Goal: Task Accomplishment & Management: Manage account settings

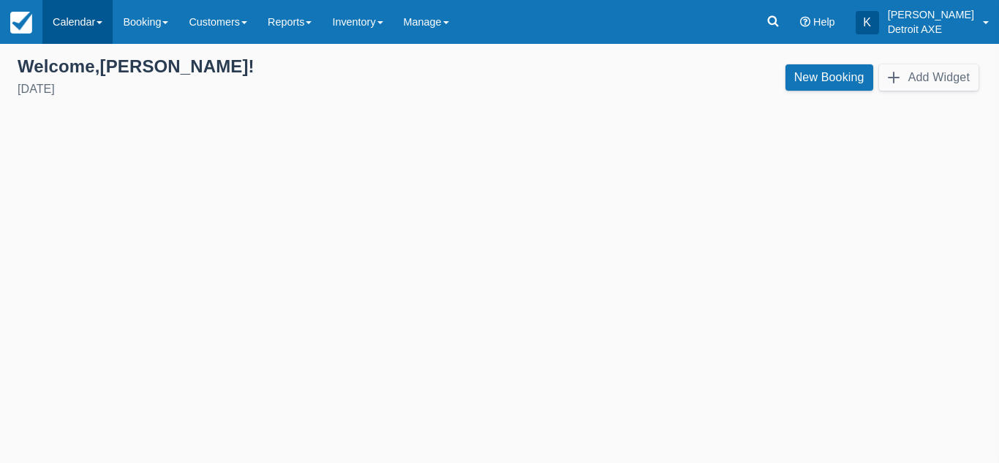
click at [75, 42] on link "Calendar" at bounding box center [77, 22] width 70 height 44
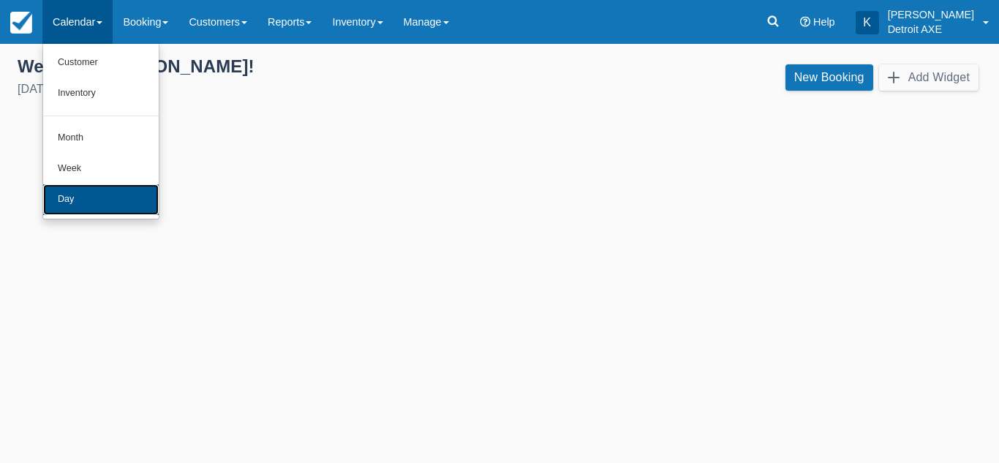
click at [80, 200] on link "Day" at bounding box center [101, 199] width 116 height 31
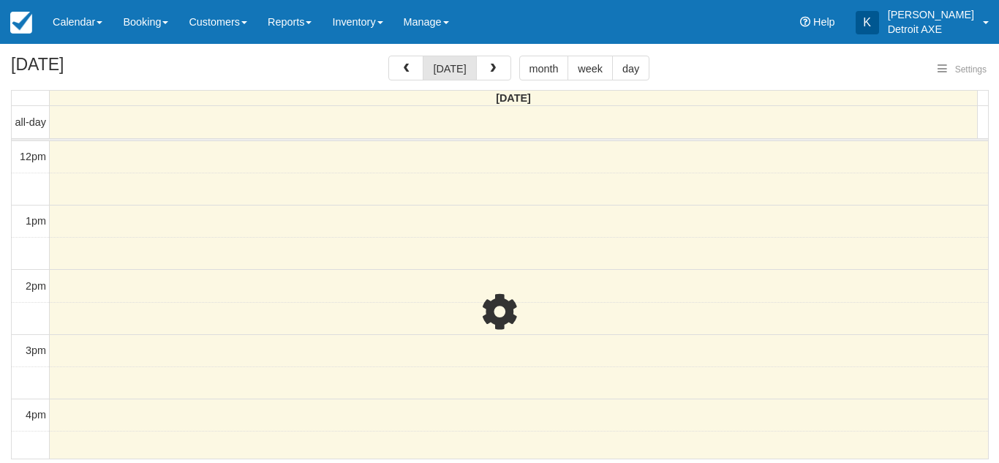
select select
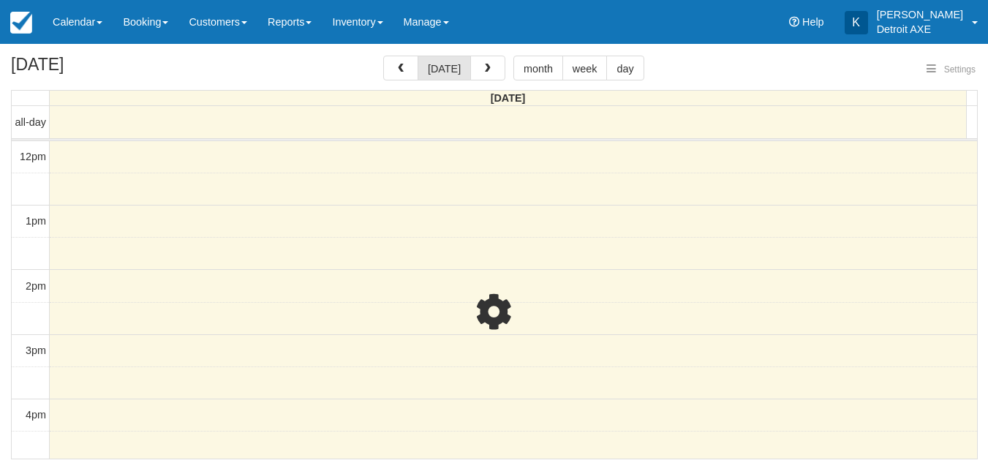
scroll to position [195, 0]
select select
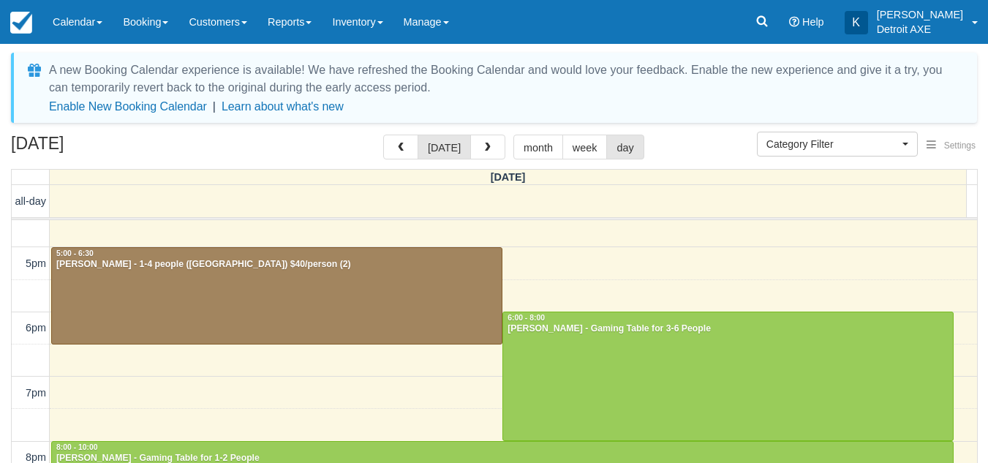
scroll to position [296, 0]
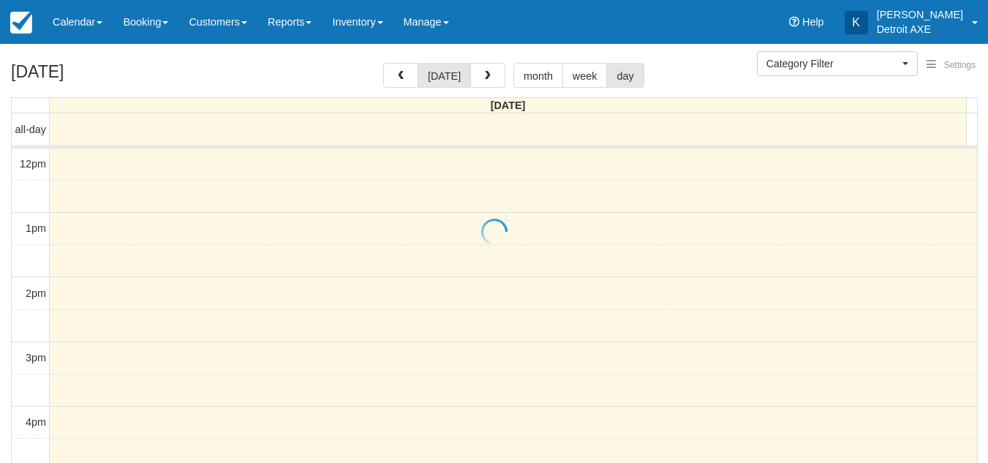
select select
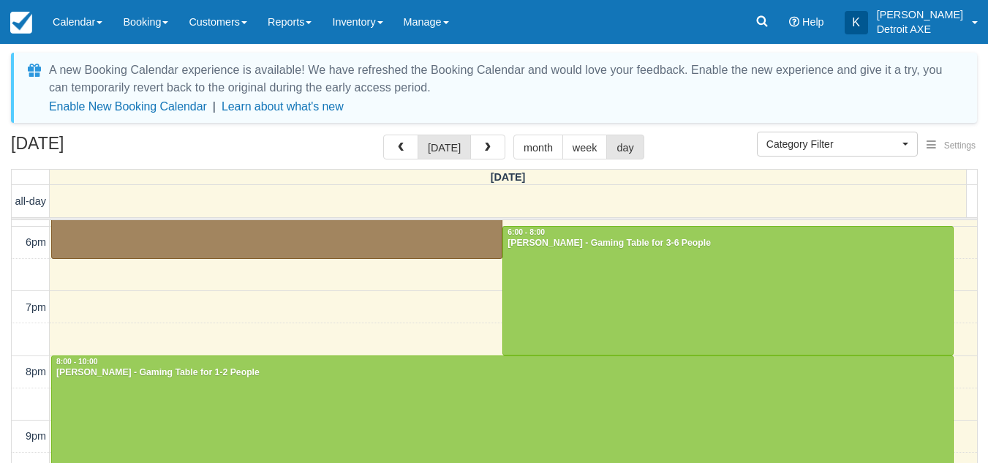
scroll to position [380, 0]
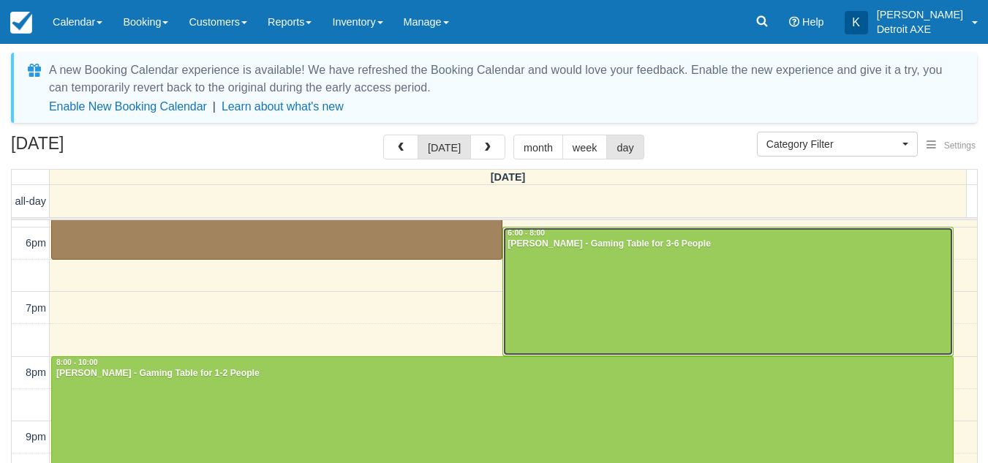
click at [723, 325] on div at bounding box center [728, 291] width 450 height 128
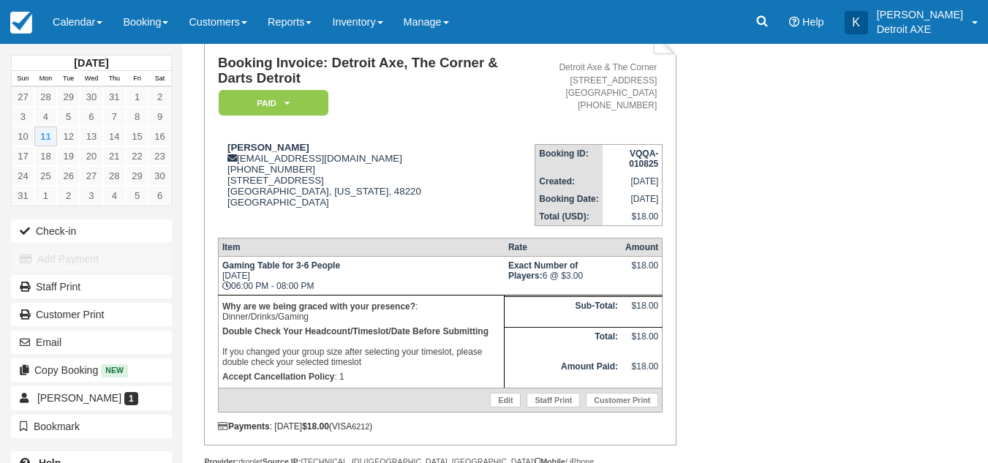
scroll to position [121, 0]
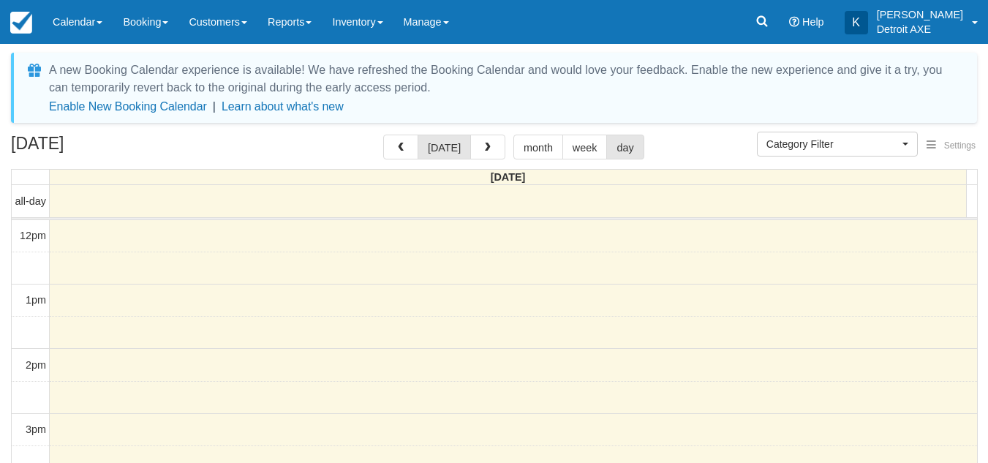
select select
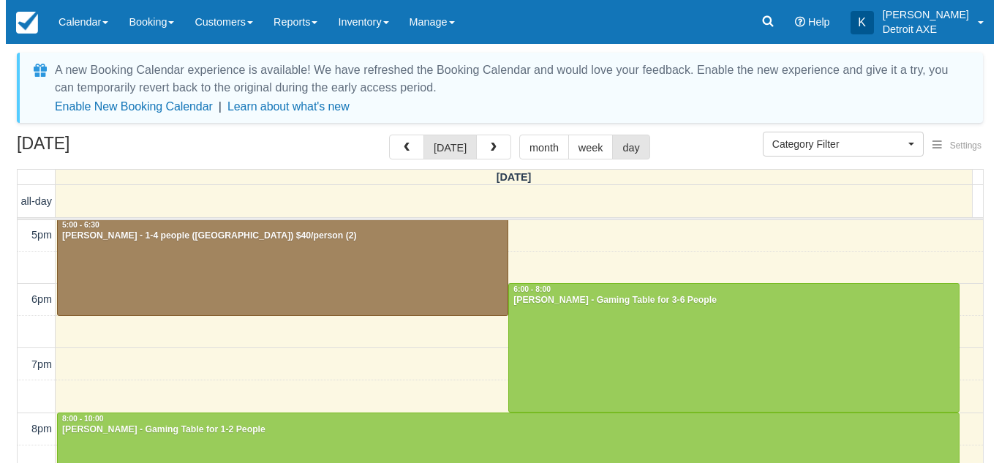
scroll to position [321, 0]
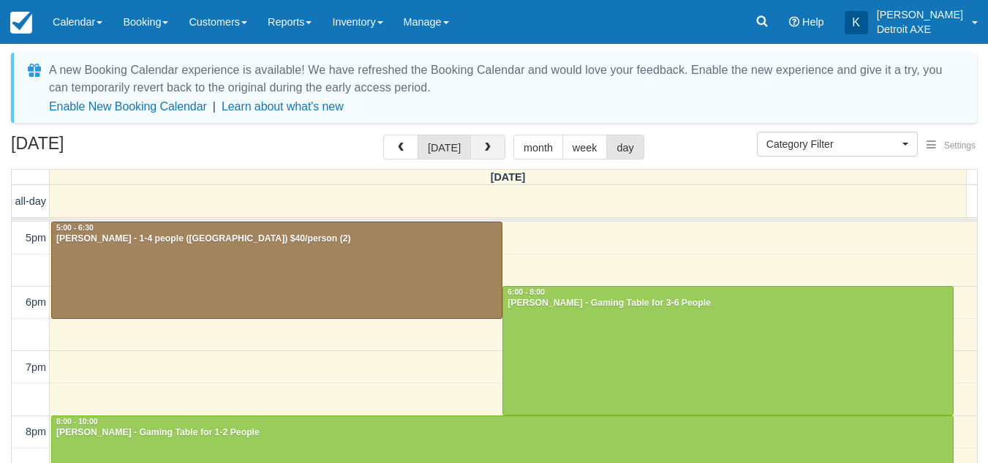
click at [486, 151] on span "button" at bounding box center [488, 148] width 10 height 10
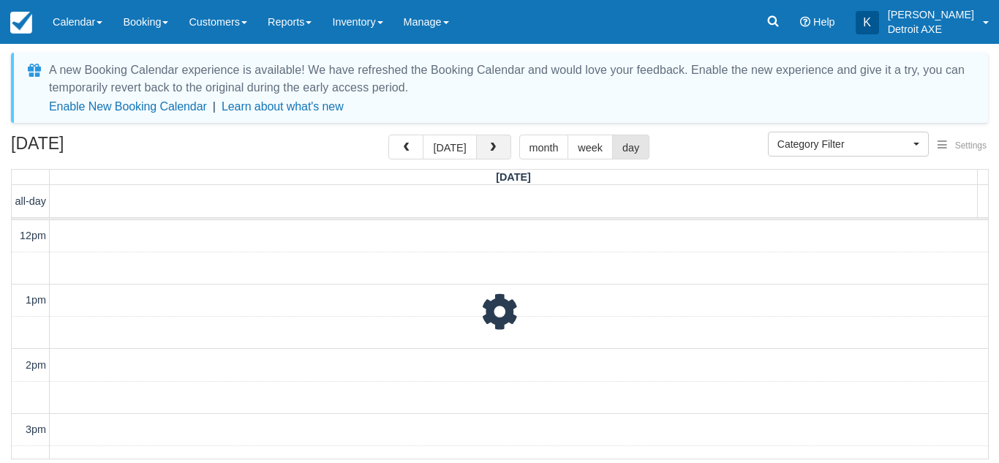
click at [488, 151] on span "button" at bounding box center [493, 148] width 10 height 10
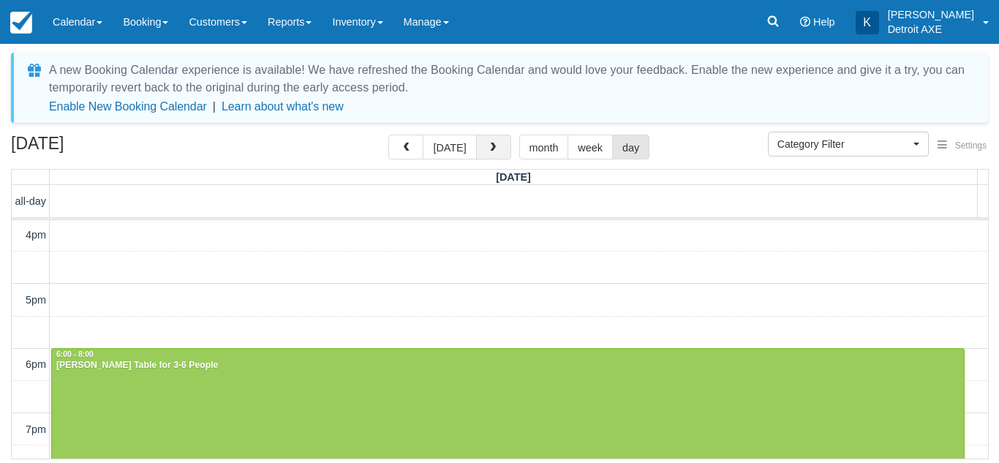
click at [488, 151] on span "button" at bounding box center [493, 148] width 10 height 10
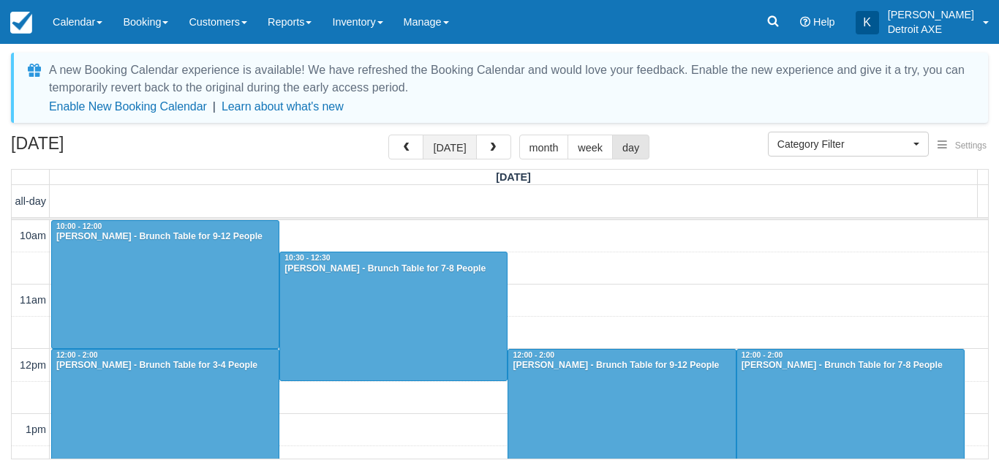
click at [448, 151] on button "[DATE]" at bounding box center [449, 147] width 53 height 25
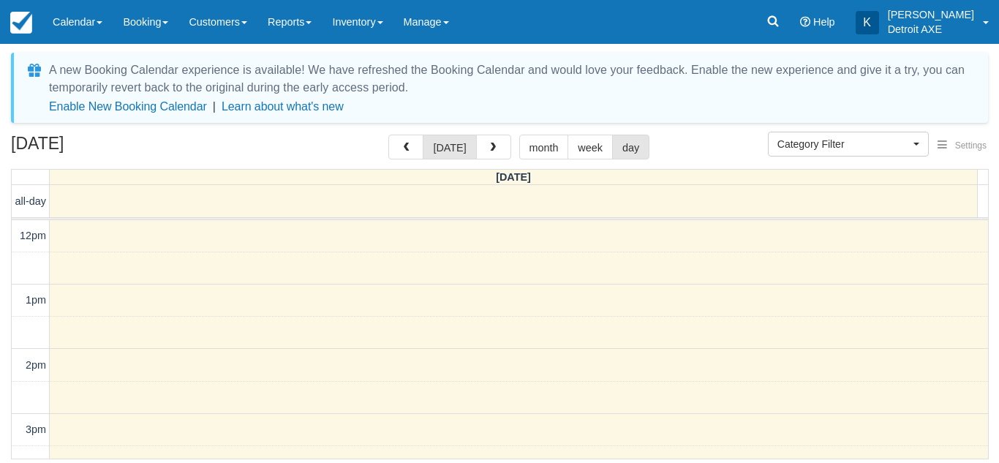
scroll to position [388, 0]
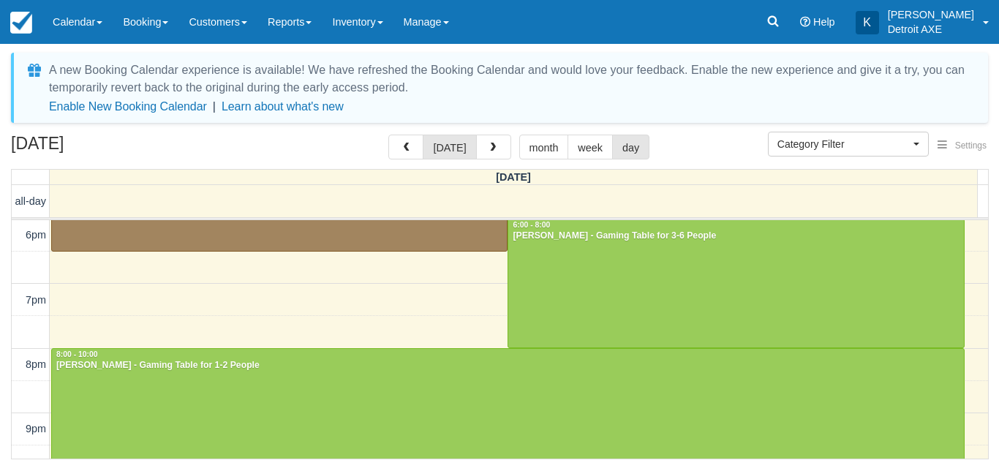
click at [292, 165] on div "August 11, 2025 today month week day" at bounding box center [499, 150] width 977 height 31
click at [499, 154] on button "button" at bounding box center [493, 147] width 35 height 25
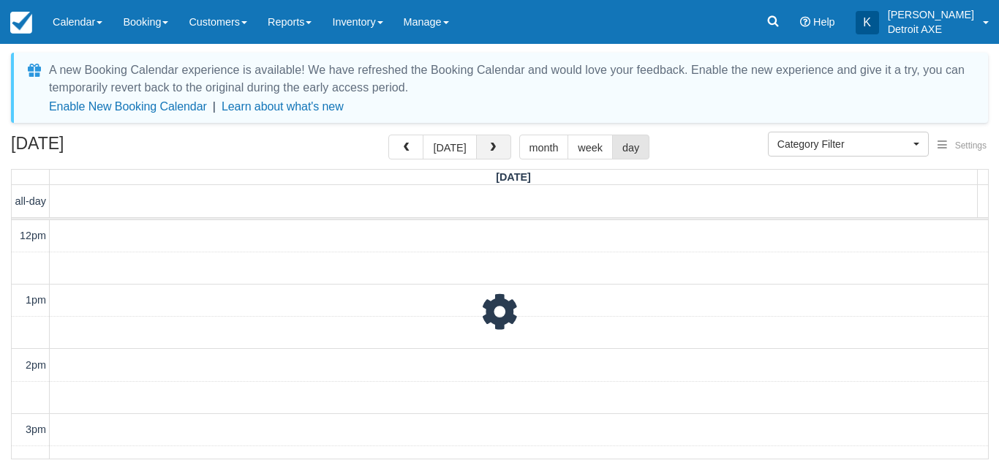
click at [499, 154] on button "button" at bounding box center [493, 147] width 35 height 25
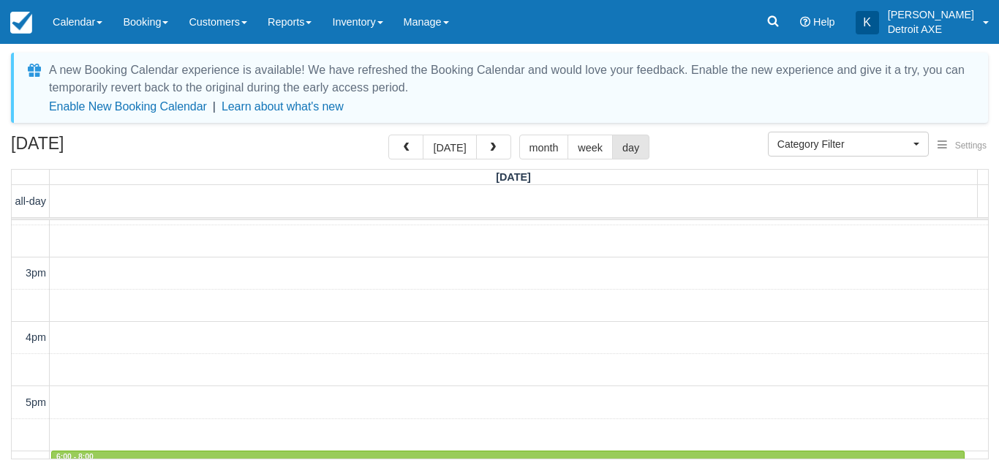
scroll to position [151, 0]
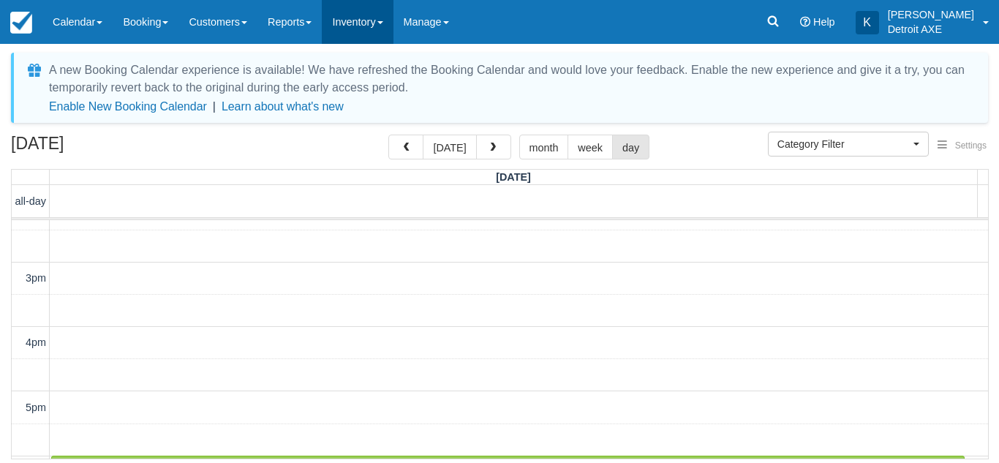
click at [369, 37] on link "Inventory" at bounding box center [357, 22] width 71 height 44
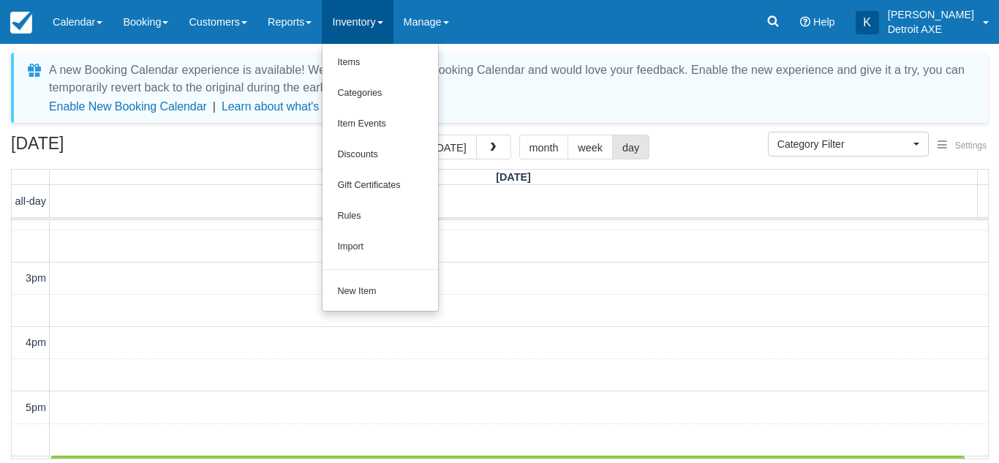
click at [515, 107] on div "Enable New Booking Calendar | Learn about what's new" at bounding box center [512, 106] width 927 height 15
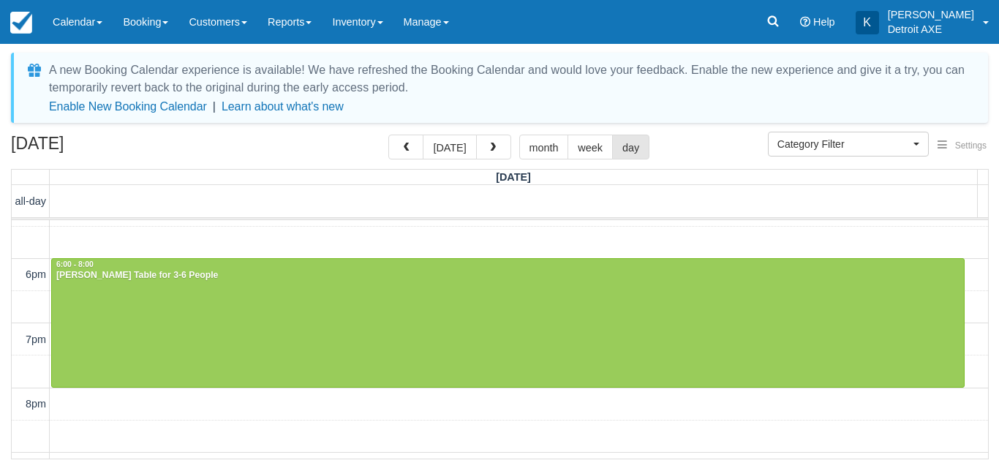
scroll to position [343, 0]
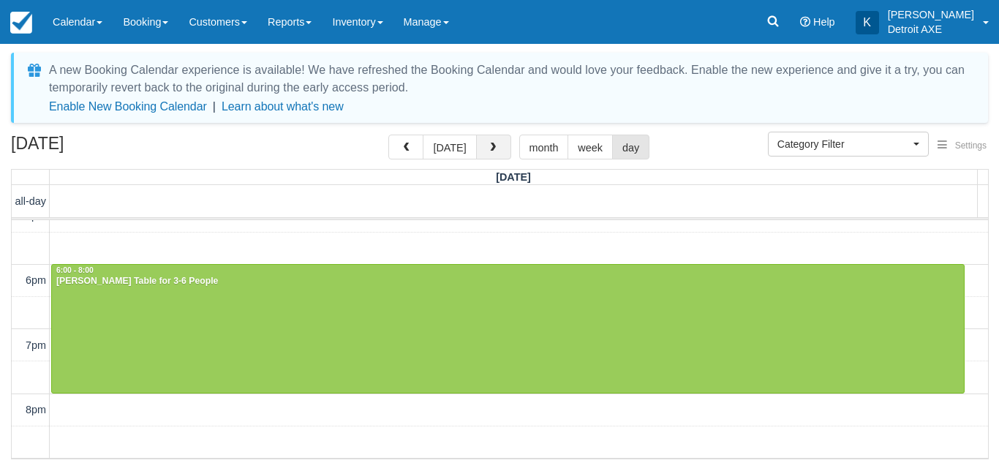
click at [502, 143] on button "button" at bounding box center [493, 147] width 35 height 25
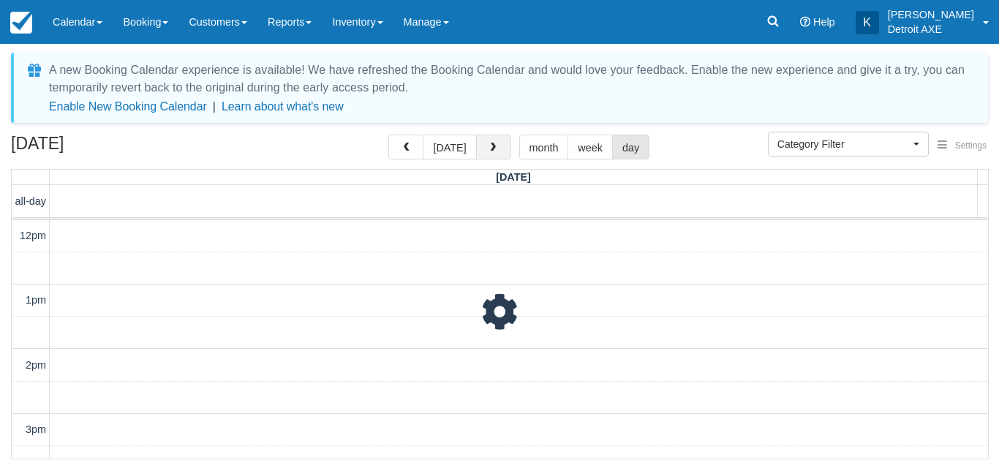
scroll to position [259, 0]
click at [502, 143] on button "button" at bounding box center [493, 147] width 35 height 25
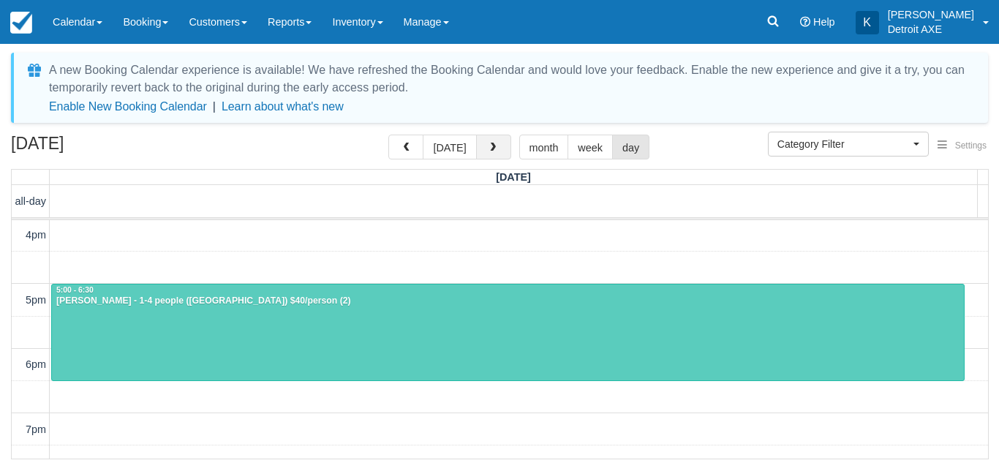
click at [502, 143] on button "button" at bounding box center [493, 147] width 35 height 25
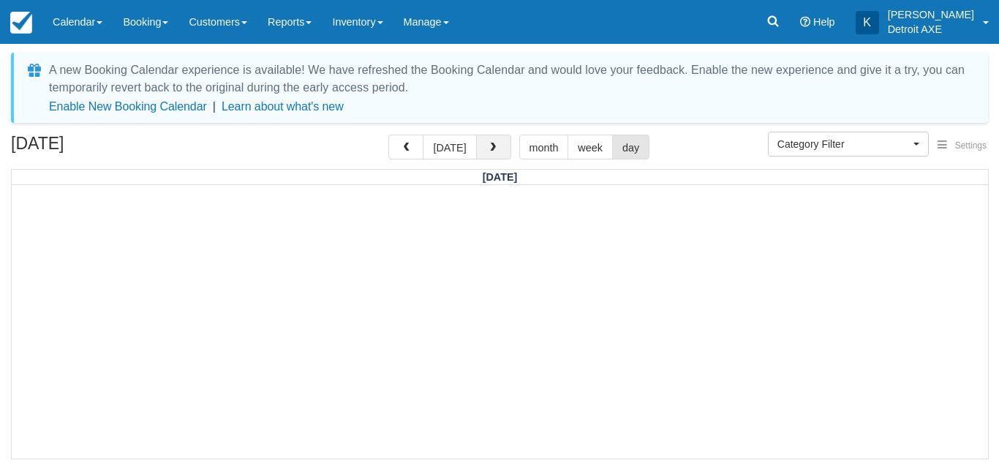
click at [502, 143] on button "button" at bounding box center [493, 147] width 35 height 25
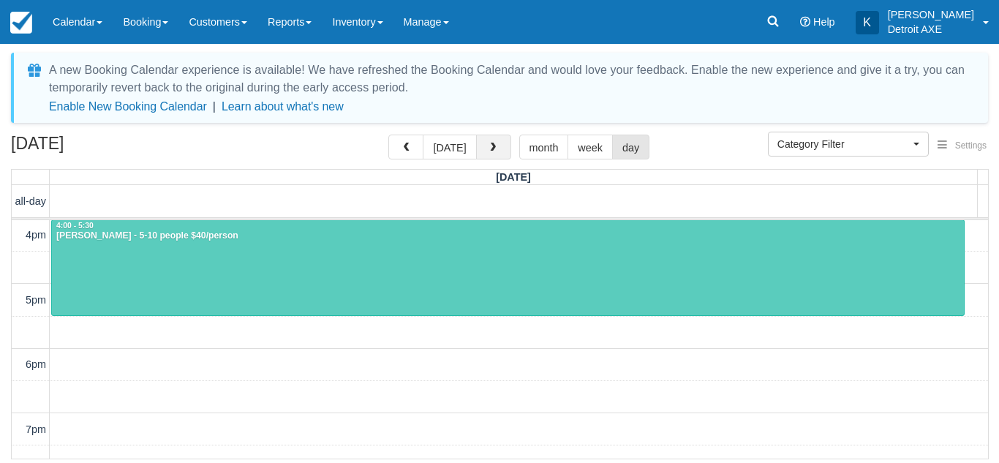
click at [502, 143] on button "button" at bounding box center [493, 147] width 35 height 25
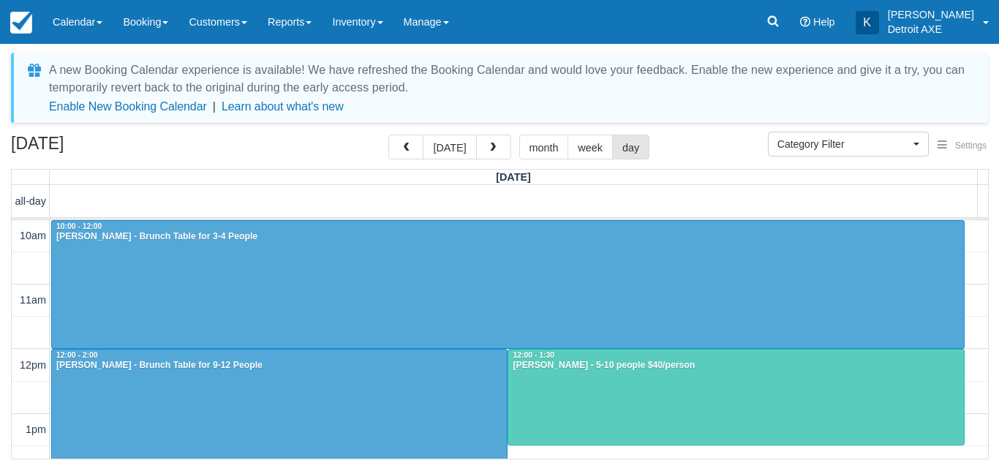
scroll to position [259, 0]
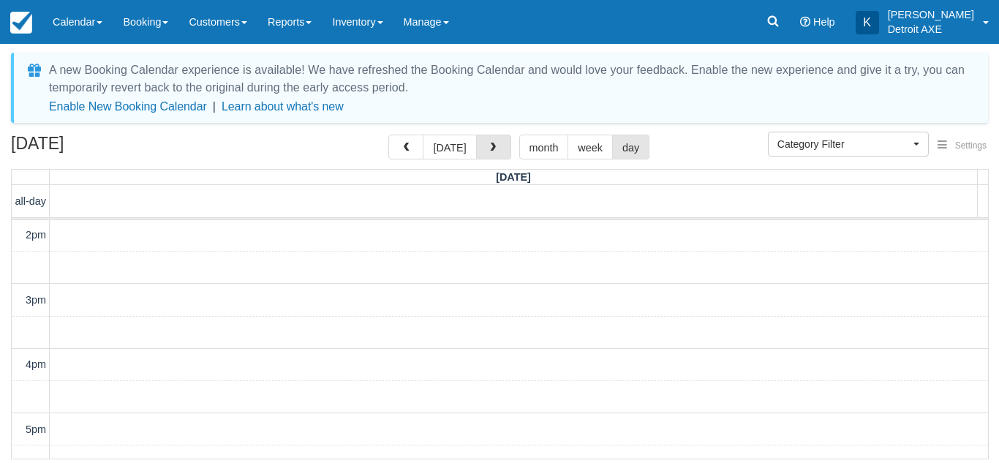
click at [502, 143] on button "button" at bounding box center [493, 147] width 35 height 25
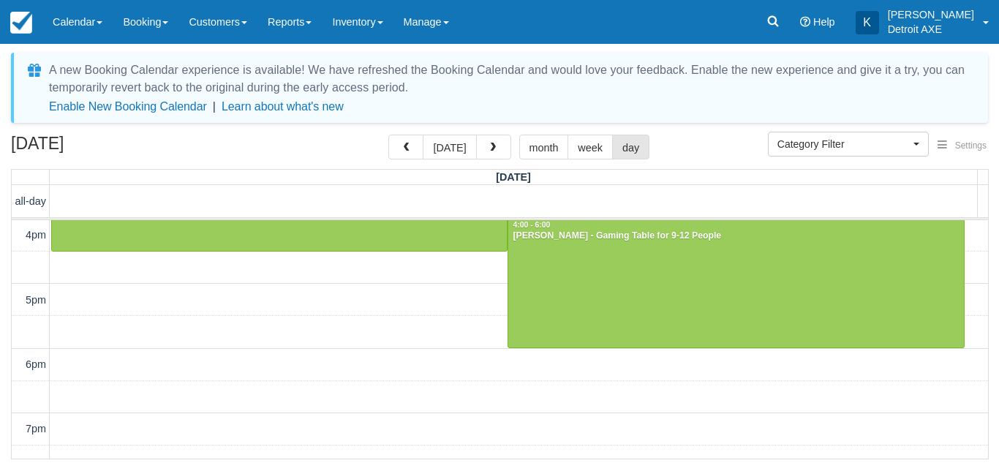
click at [502, 143] on button "button" at bounding box center [493, 147] width 35 height 25
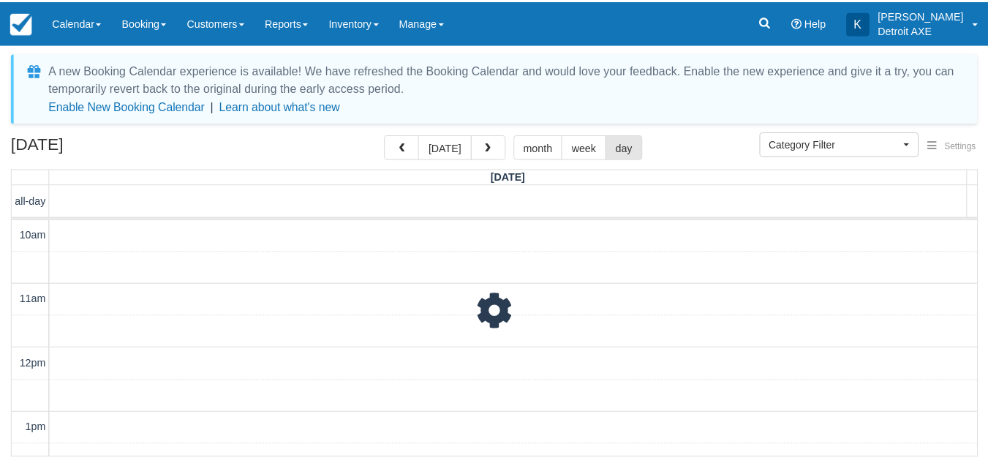
scroll to position [388, 0]
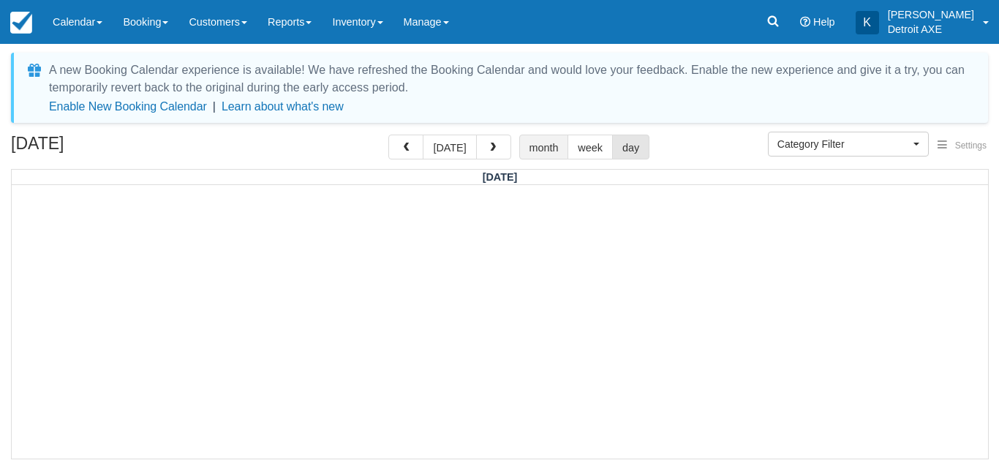
click at [536, 140] on button "month" at bounding box center [544, 147] width 50 height 25
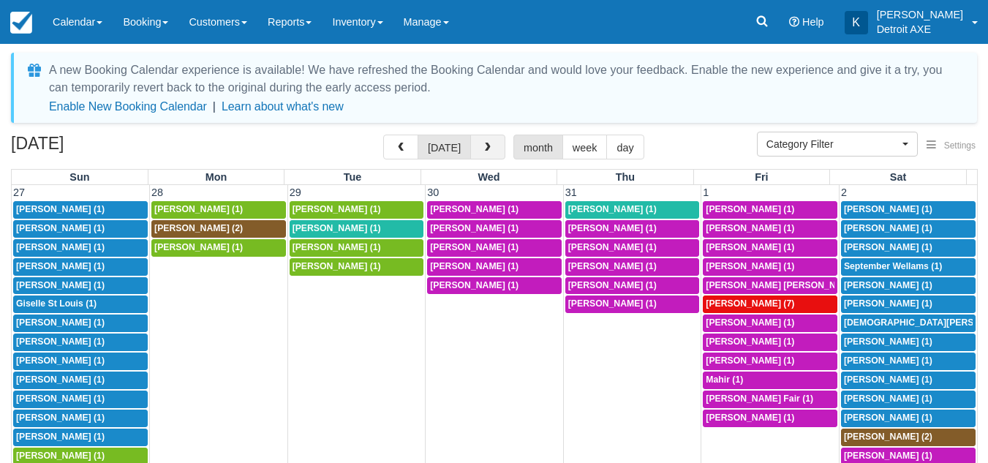
click at [493, 145] on button "button" at bounding box center [487, 147] width 35 height 25
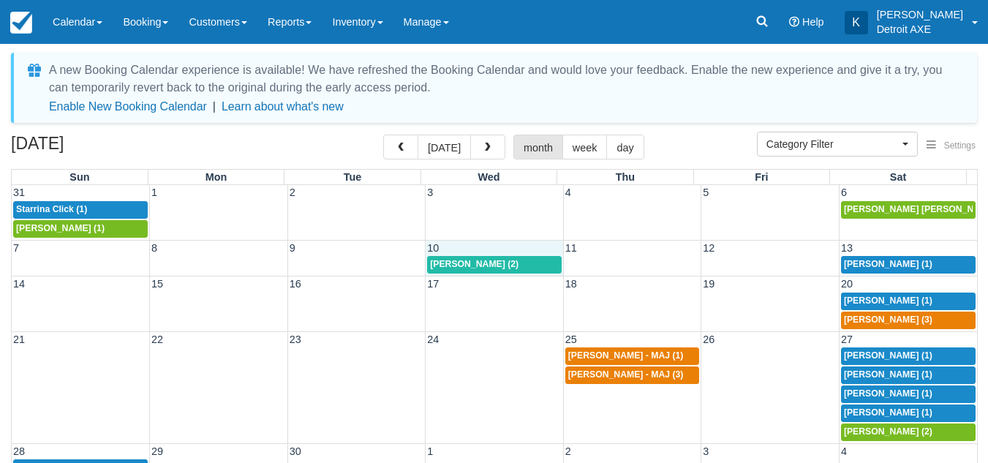
click at [453, 245] on td "10" at bounding box center [495, 247] width 138 height 15
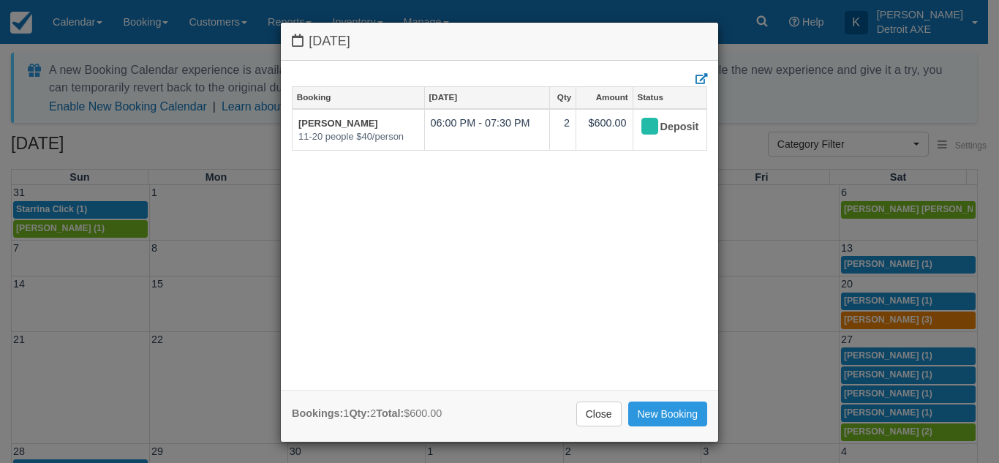
drag, startPoint x: 453, startPoint y: 245, endPoint x: 503, endPoint y: 236, distance: 50.5
click at [503, 236] on div "Booking Sep 10 Qty Amount Status Lindsey Strom 11-20 people $40/person 06:00 PM…" at bounding box center [499, 232] width 415 height 293
click at [583, 415] on link "Close" at bounding box center [598, 414] width 45 height 25
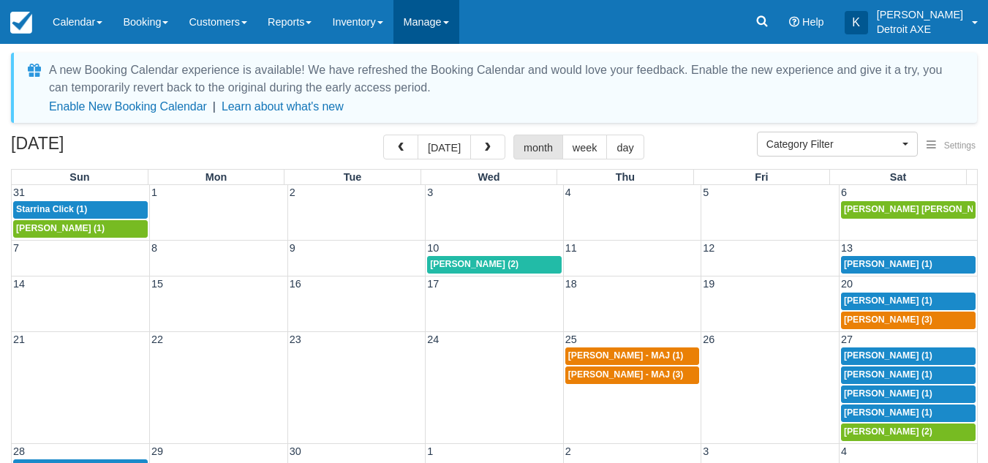
click at [445, 29] on link "Manage" at bounding box center [426, 22] width 66 height 44
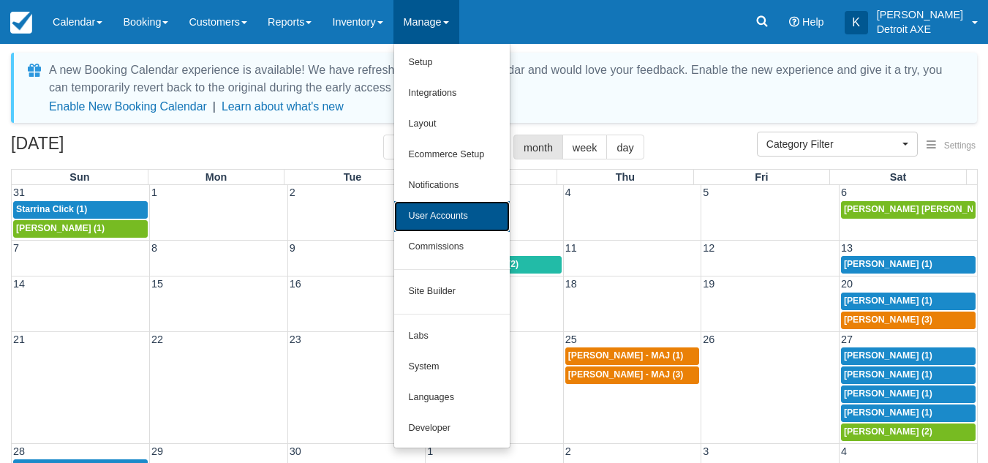
click at [454, 213] on link "User Accounts" at bounding box center [452, 216] width 116 height 31
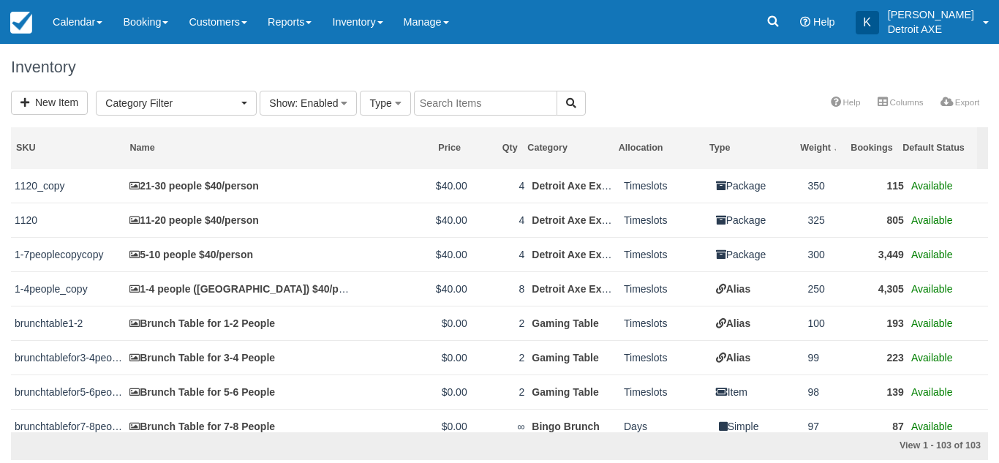
select select
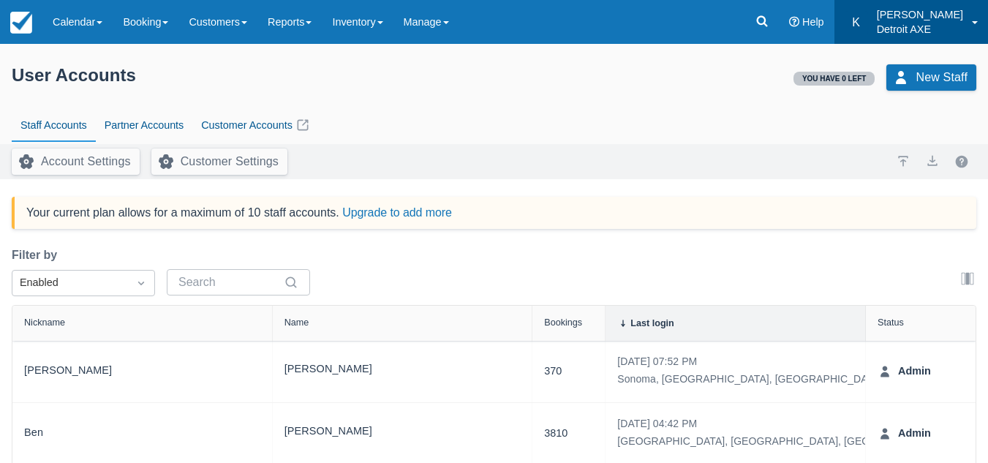
click at [958, 22] on p "Detroit AXE" at bounding box center [920, 29] width 86 height 15
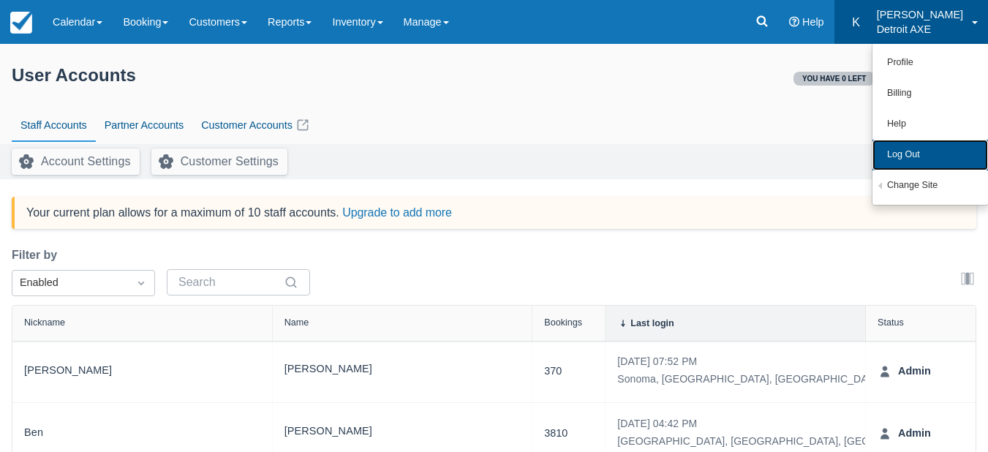
click at [916, 159] on link "Log Out" at bounding box center [930, 155] width 116 height 31
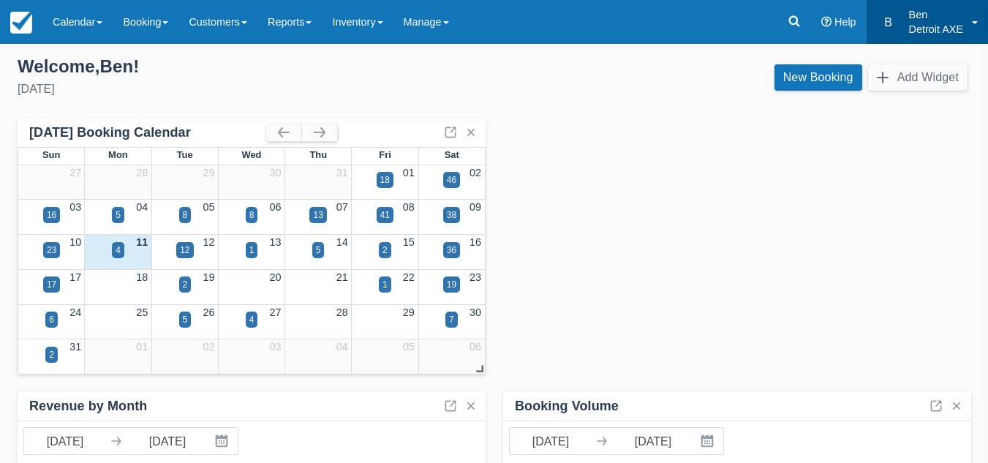
click at [979, 18] on link "B Ben Detroit AXE" at bounding box center [927, 22] width 121 height 44
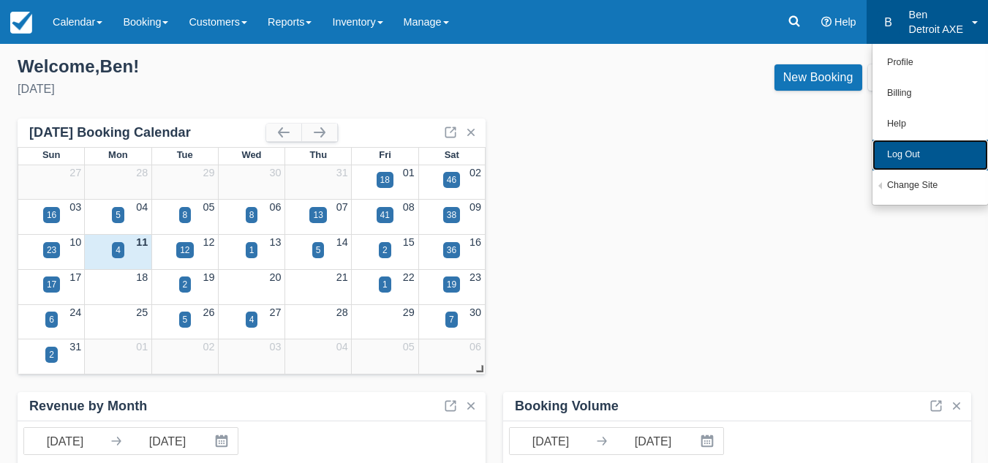
click at [913, 158] on link "Log Out" at bounding box center [930, 155] width 116 height 31
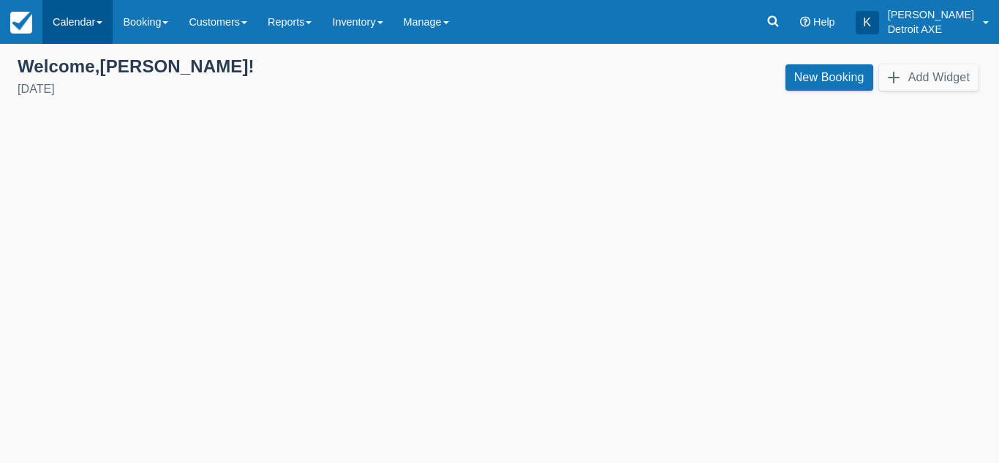
click at [100, 16] on link "Calendar" at bounding box center [77, 22] width 70 height 44
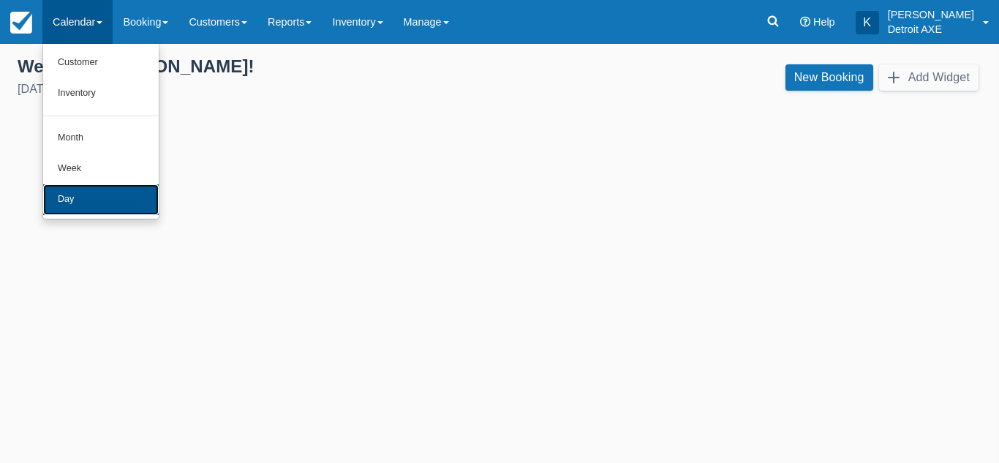
click at [88, 197] on link "Day" at bounding box center [101, 199] width 116 height 31
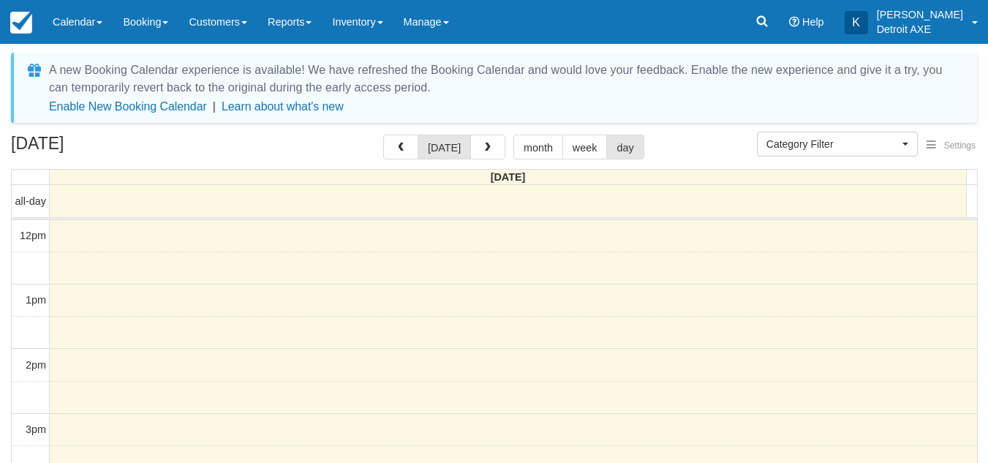
select select
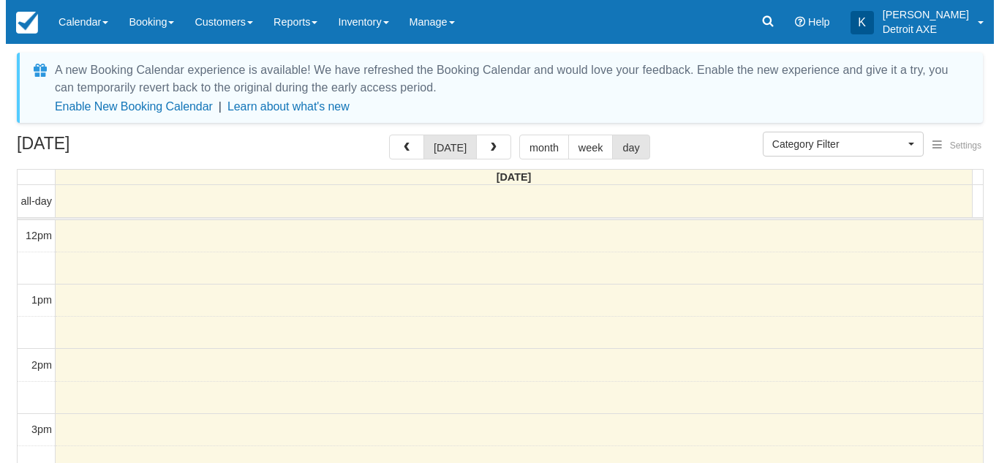
scroll to position [324, 0]
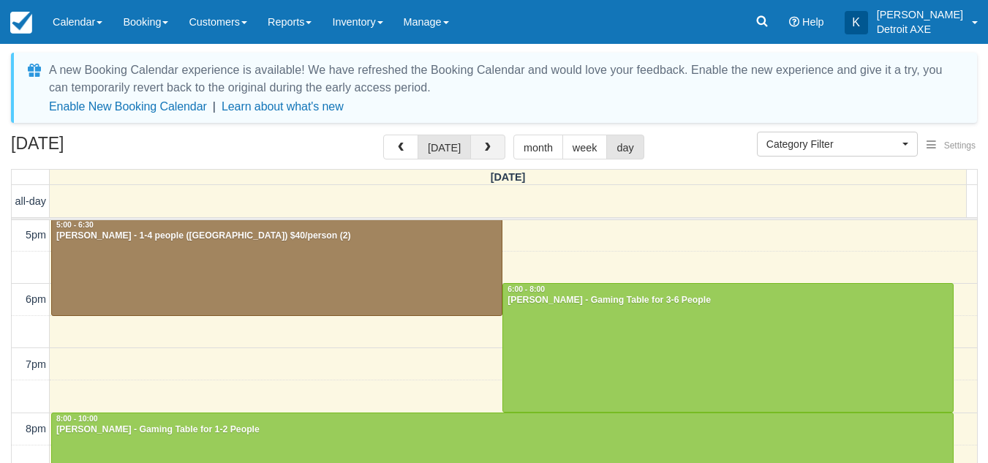
click at [491, 146] on button "button" at bounding box center [487, 147] width 35 height 25
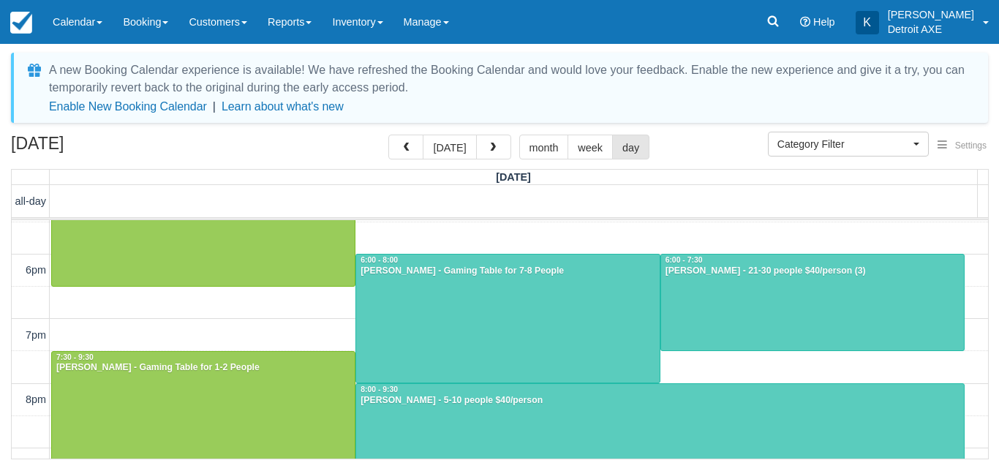
scroll to position [354, 0]
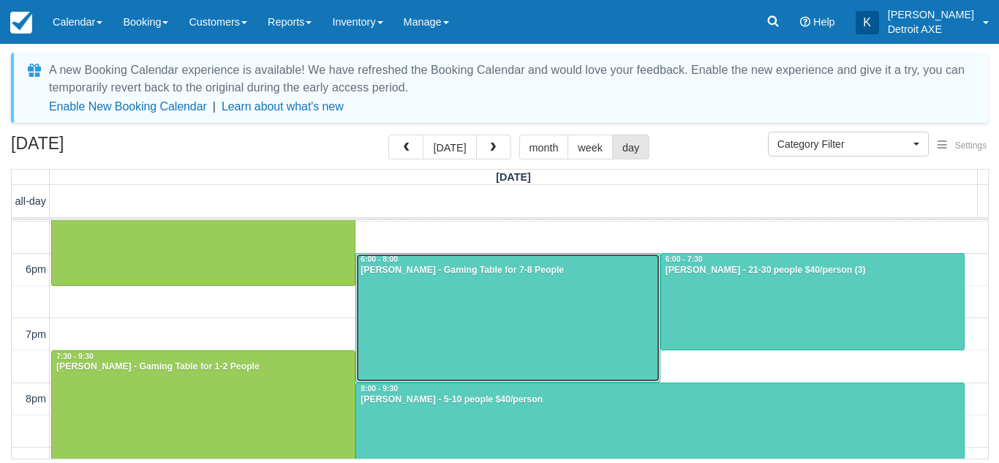
click at [508, 282] on div at bounding box center [507, 318] width 303 height 128
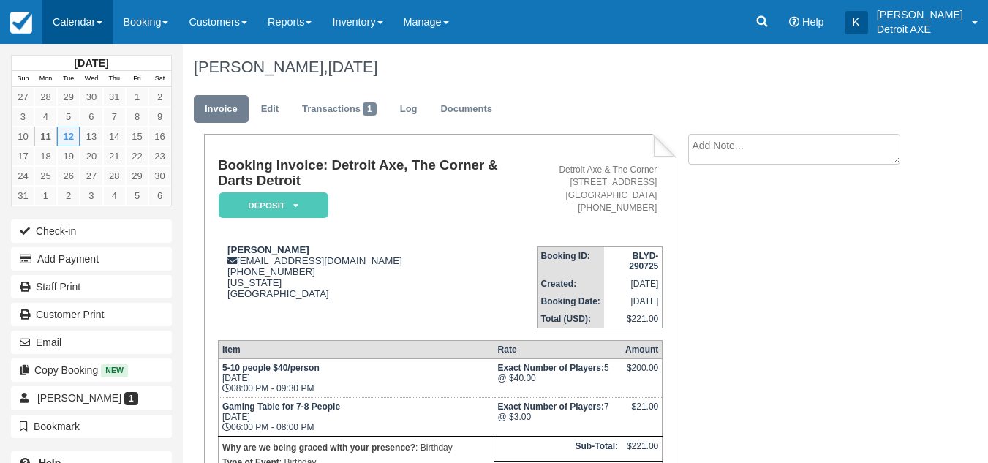
click at [53, 12] on link "Calendar" at bounding box center [77, 22] width 70 height 44
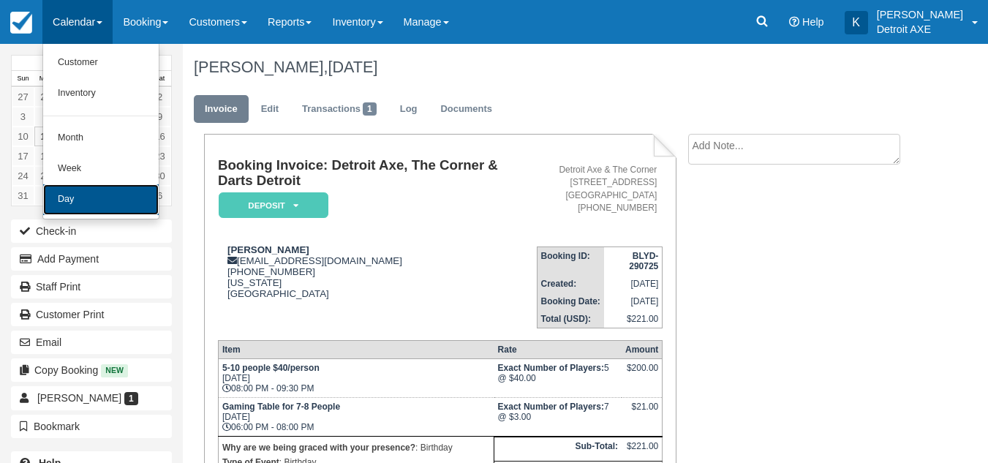
click at [82, 189] on link "Day" at bounding box center [101, 199] width 116 height 31
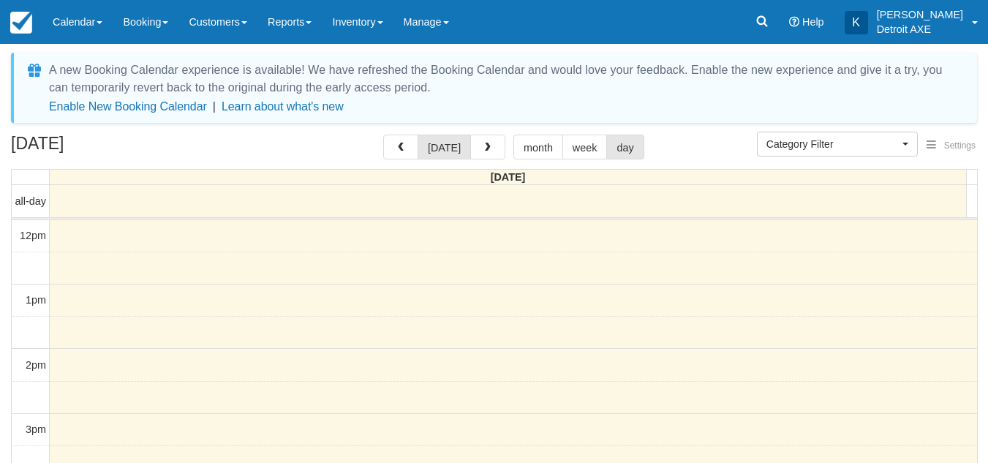
select select
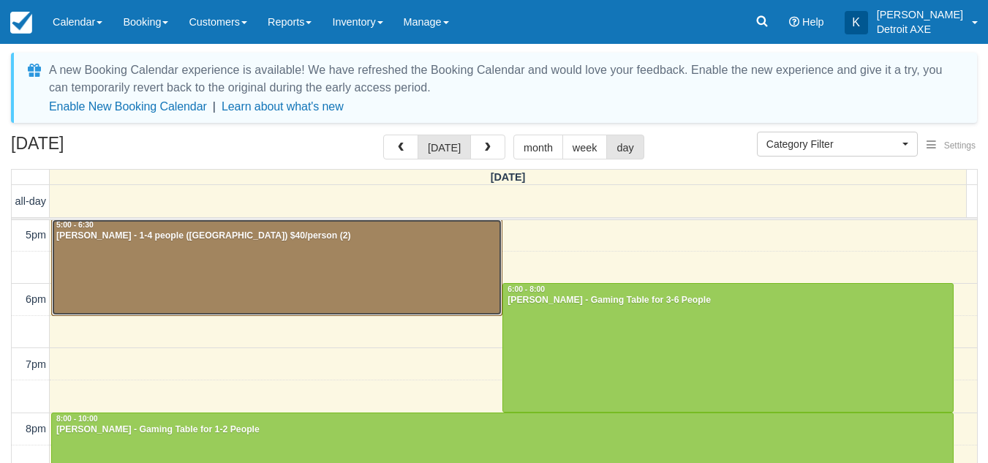
click at [306, 265] on div at bounding box center [277, 267] width 450 height 96
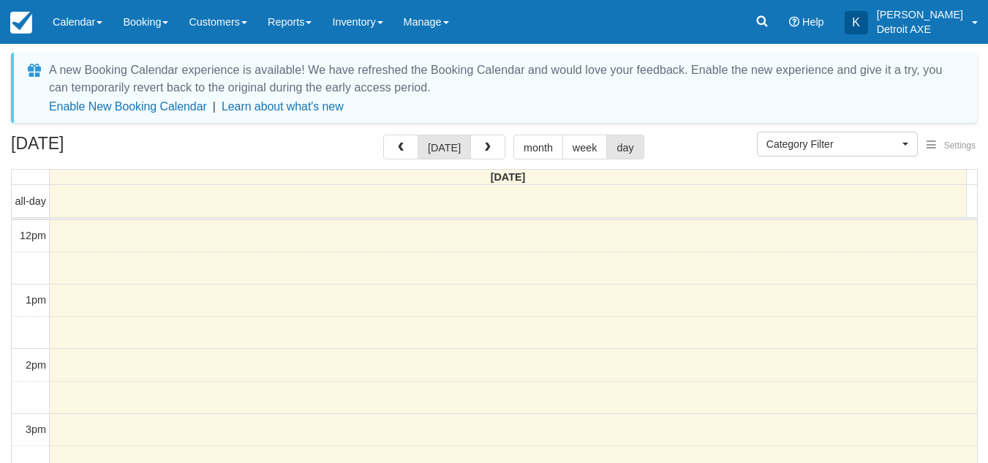
select select
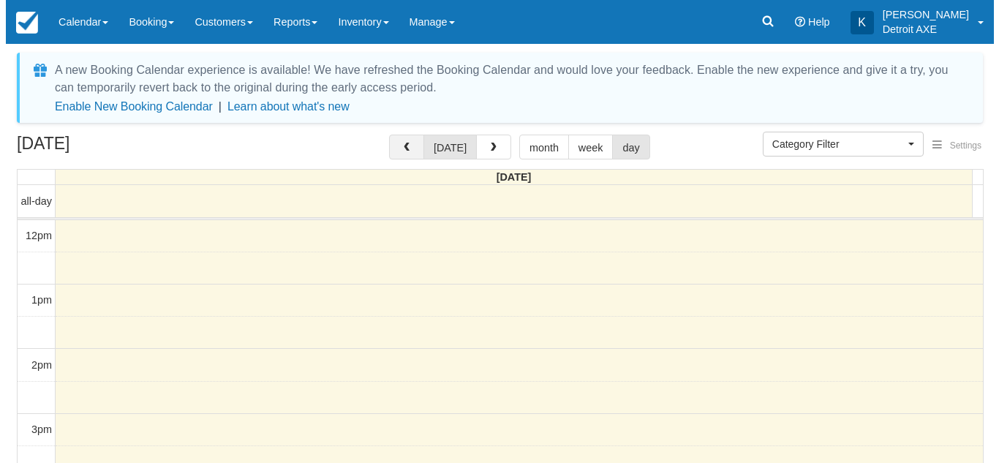
scroll to position [324, 0]
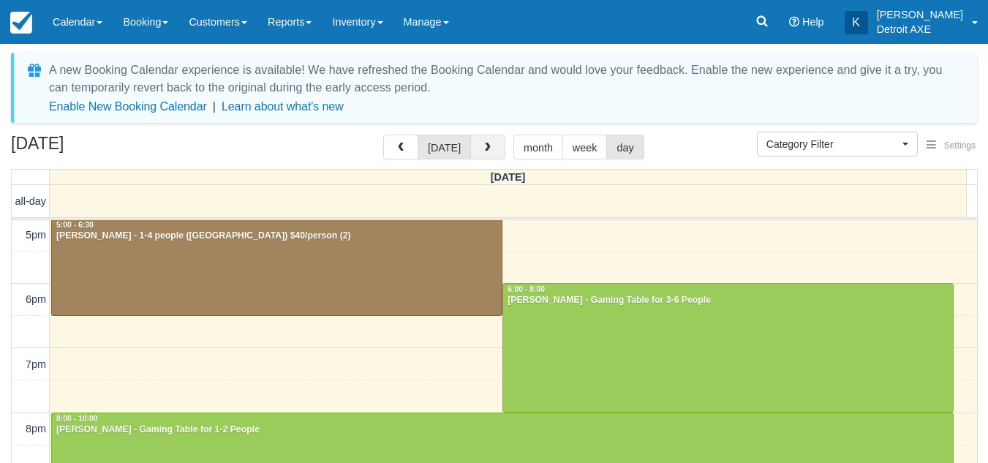
click at [486, 147] on span "button" at bounding box center [488, 148] width 10 height 10
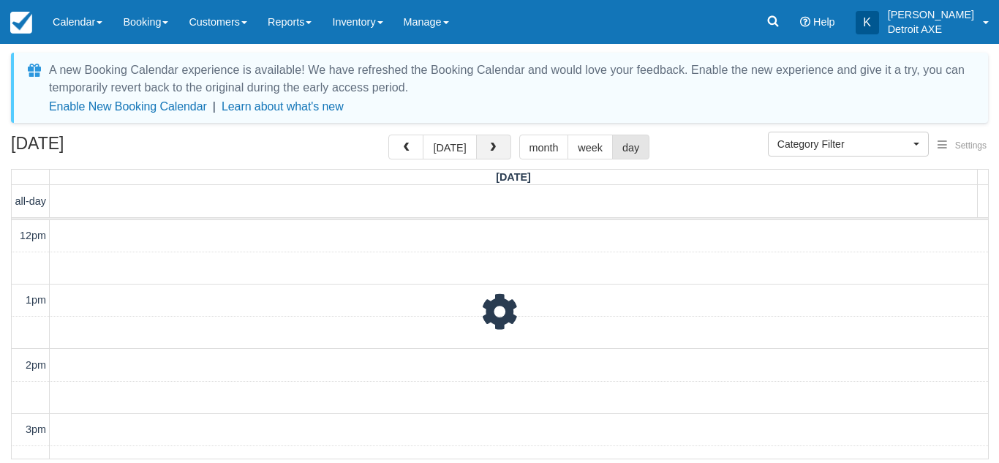
scroll to position [324, 0]
click at [488, 147] on span "button" at bounding box center [493, 148] width 10 height 10
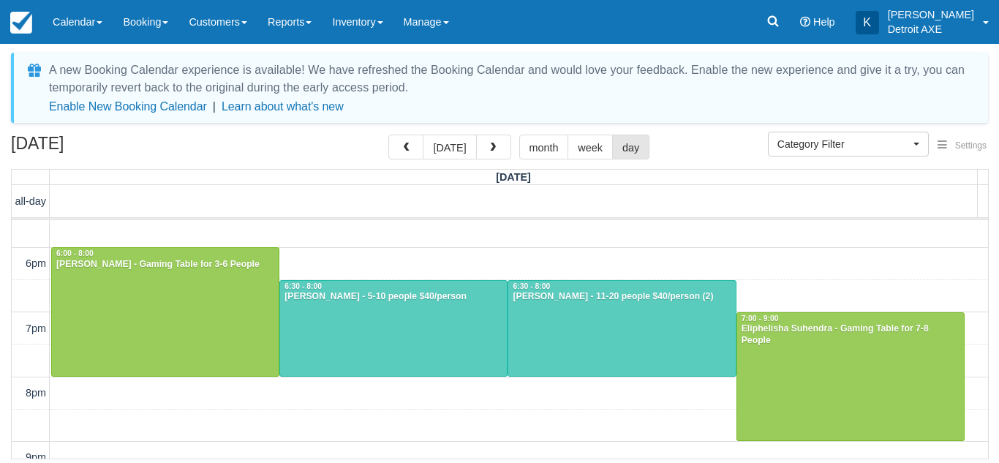
scroll to position [504, 0]
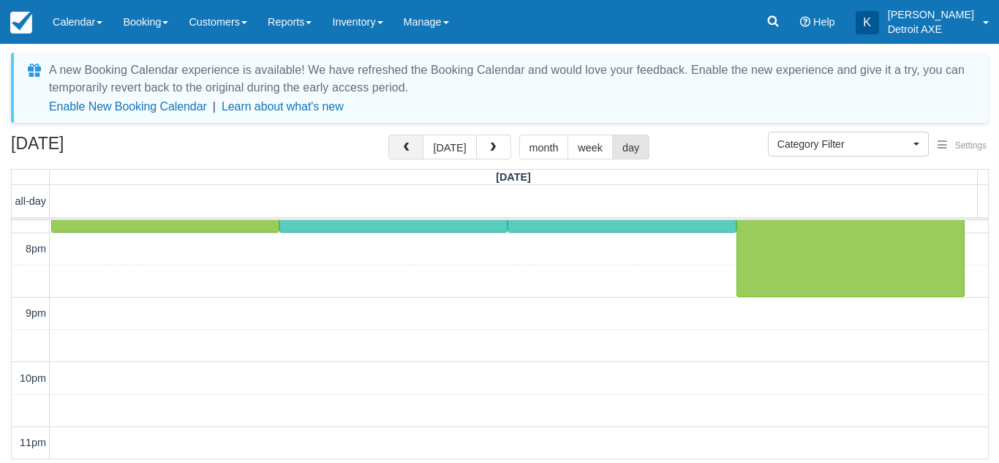
click at [402, 139] on button "button" at bounding box center [405, 147] width 35 height 25
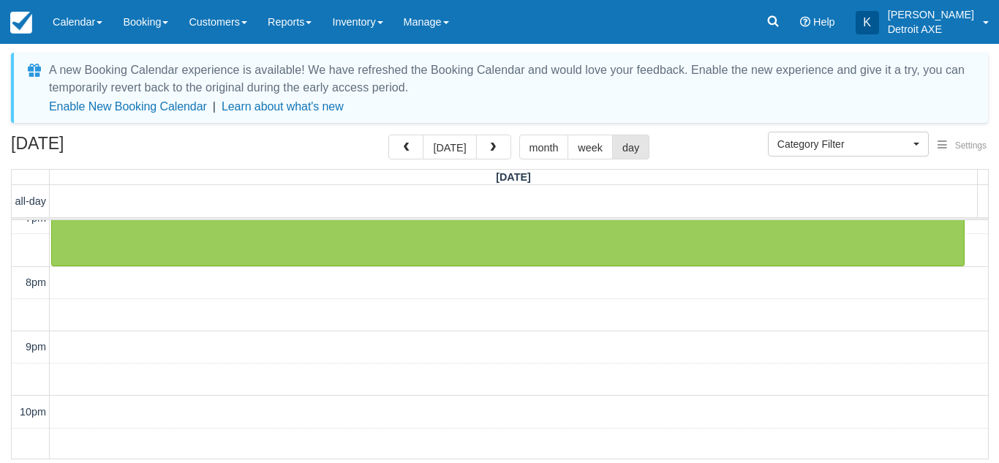
scroll to position [504, 0]
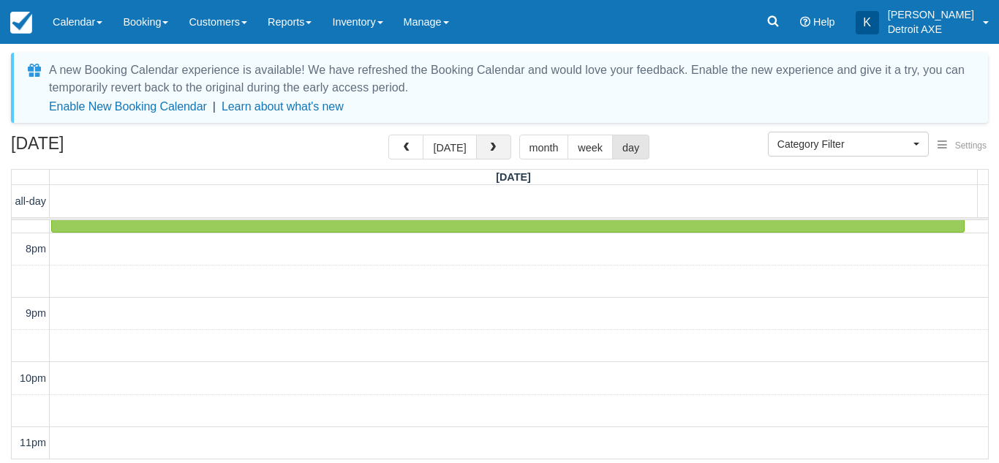
click at [494, 151] on span "button" at bounding box center [493, 148] width 10 height 10
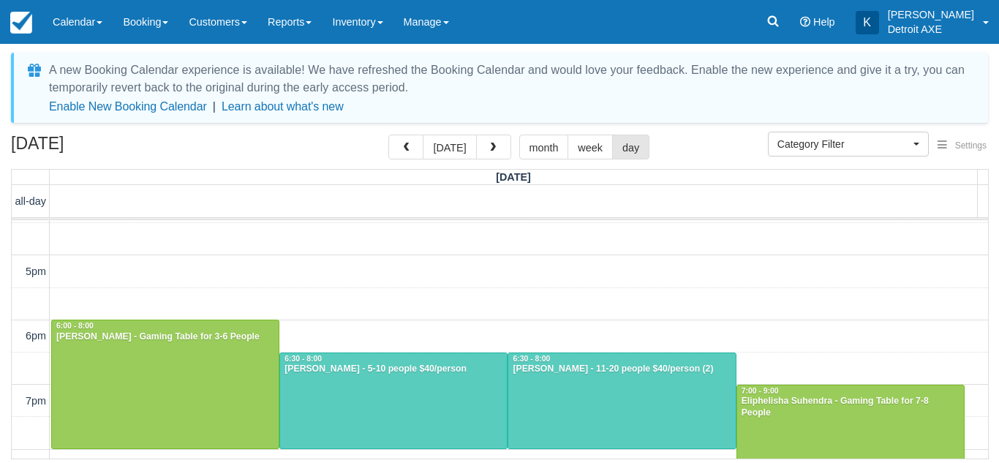
scroll to position [369, 0]
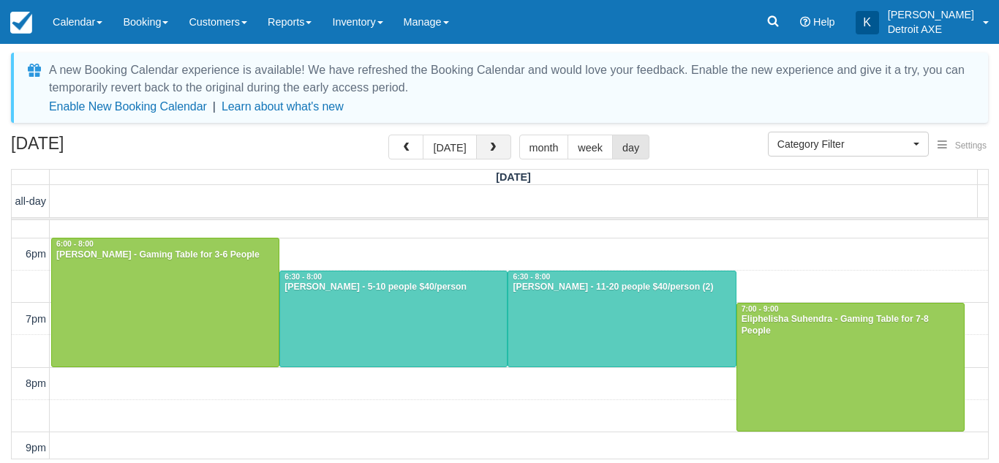
click at [499, 148] on button "button" at bounding box center [493, 147] width 35 height 25
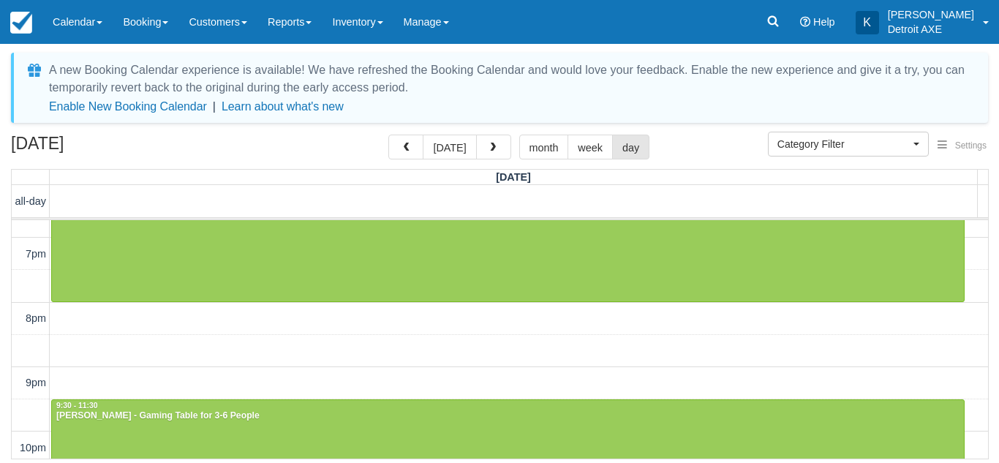
scroll to position [504, 0]
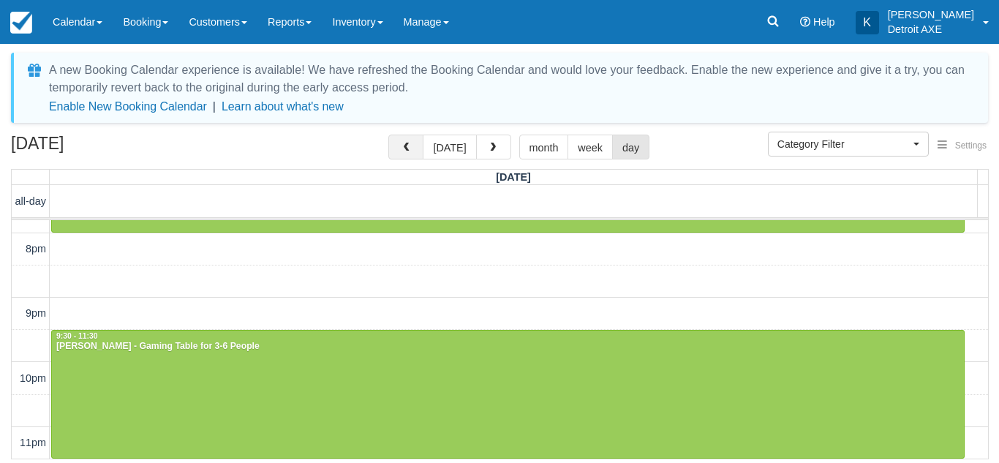
click at [415, 159] on button "button" at bounding box center [405, 147] width 35 height 25
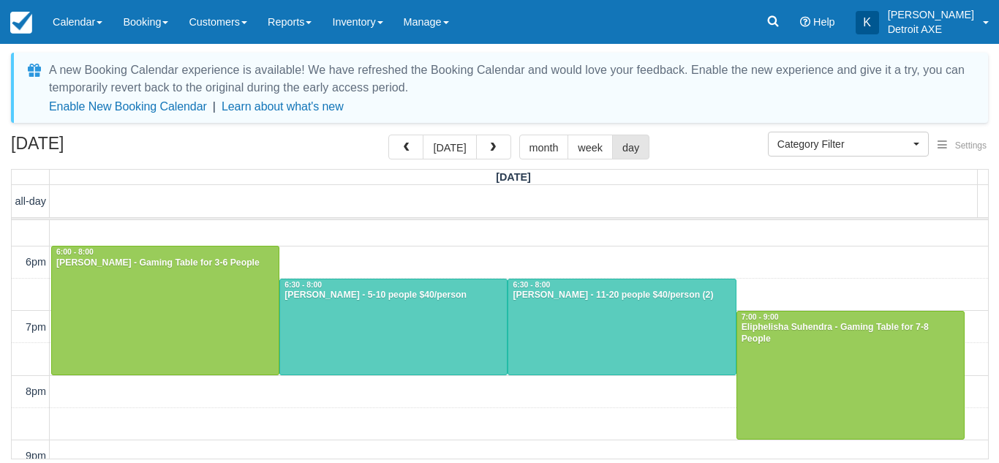
scroll to position [361, 0]
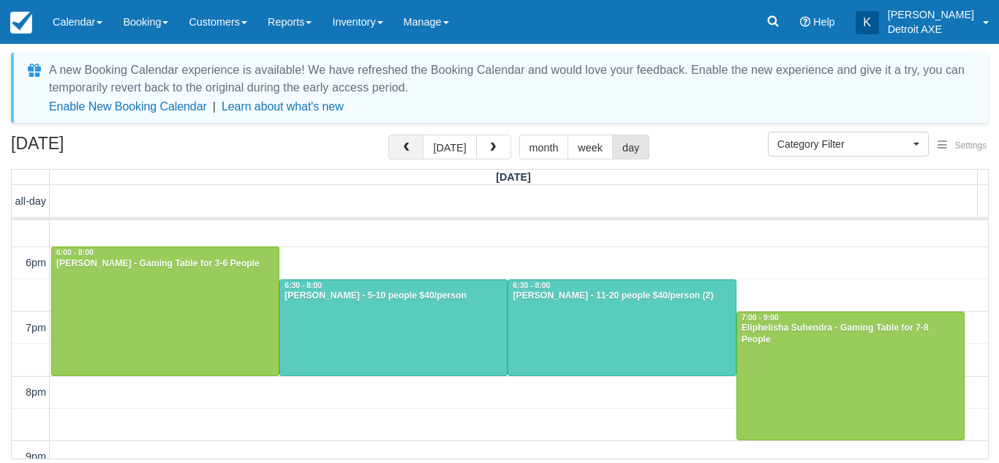
click at [418, 152] on button "button" at bounding box center [405, 147] width 35 height 25
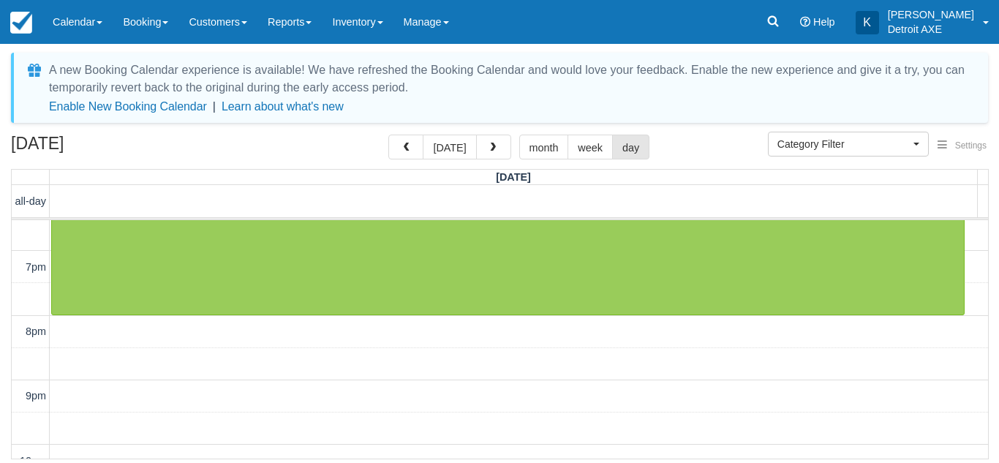
scroll to position [422, 0]
click at [501, 161] on div "August 13, 2025 today month week day" at bounding box center [499, 150] width 977 height 31
click at [495, 155] on button "button" at bounding box center [493, 147] width 35 height 25
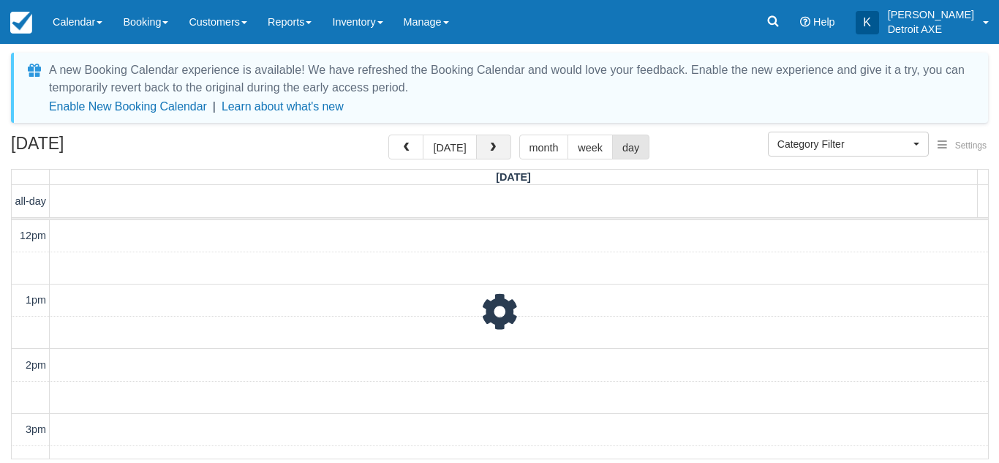
scroll to position [324, 0]
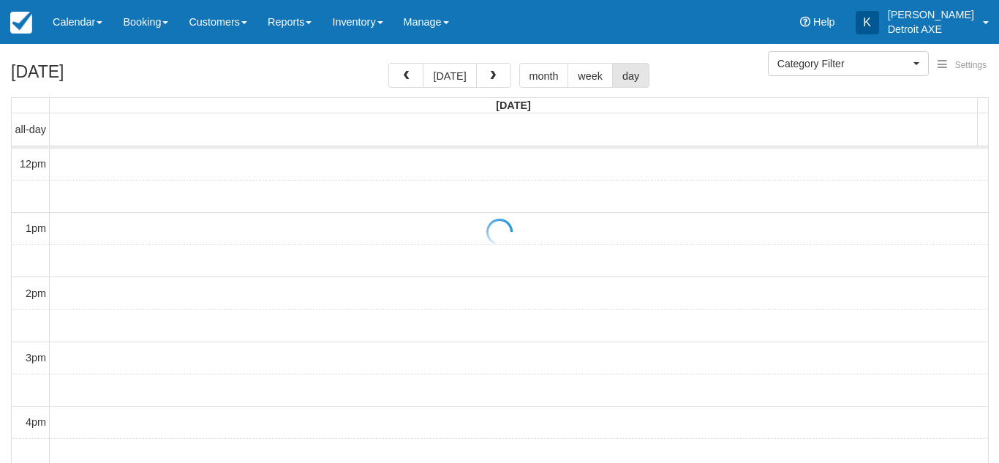
select select
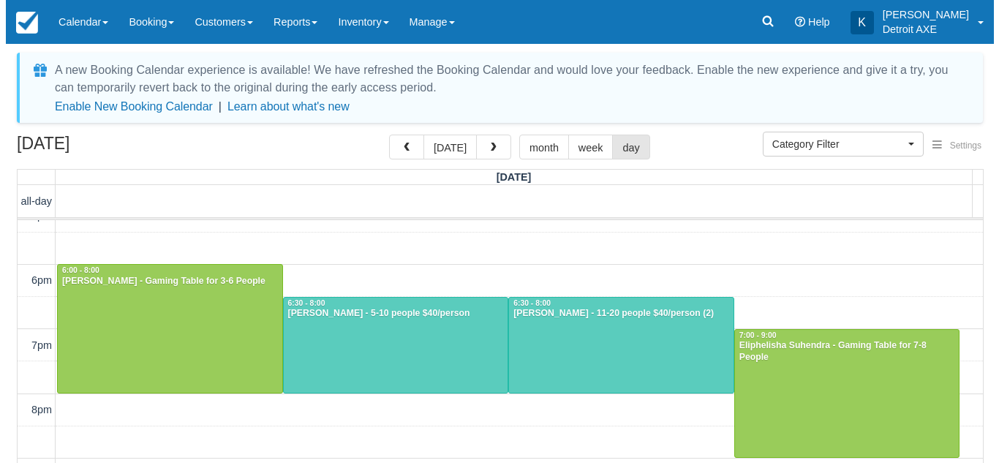
scroll to position [342, 0]
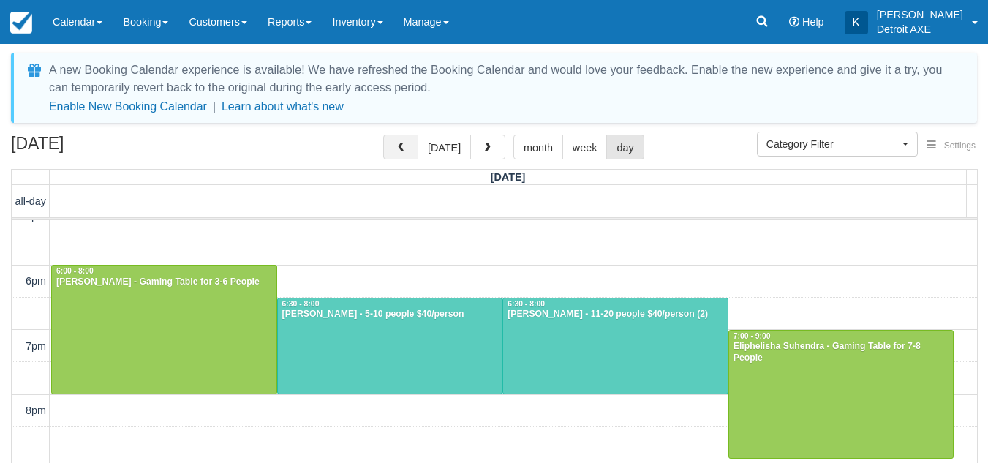
click at [404, 151] on span "button" at bounding box center [401, 148] width 10 height 10
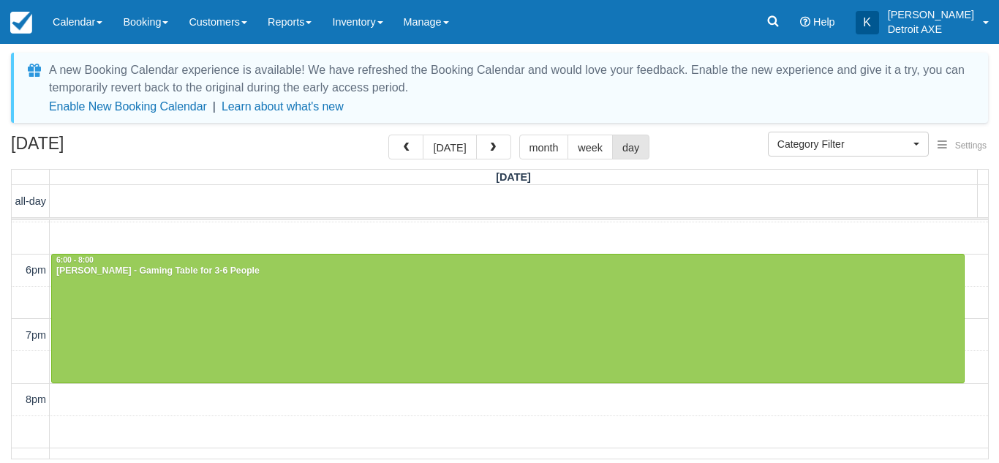
scroll to position [354, 0]
click at [498, 157] on button "button" at bounding box center [493, 147] width 35 height 25
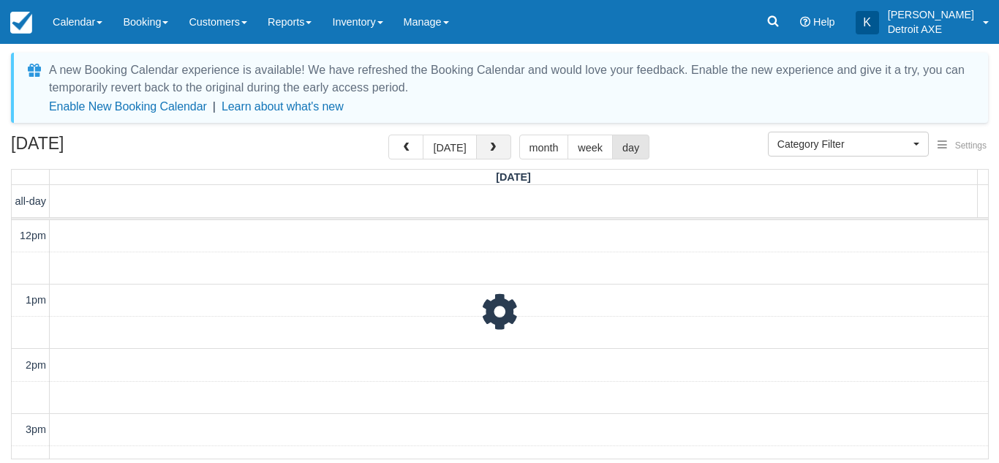
scroll to position [324, 0]
click at [497, 153] on button "button" at bounding box center [493, 147] width 35 height 25
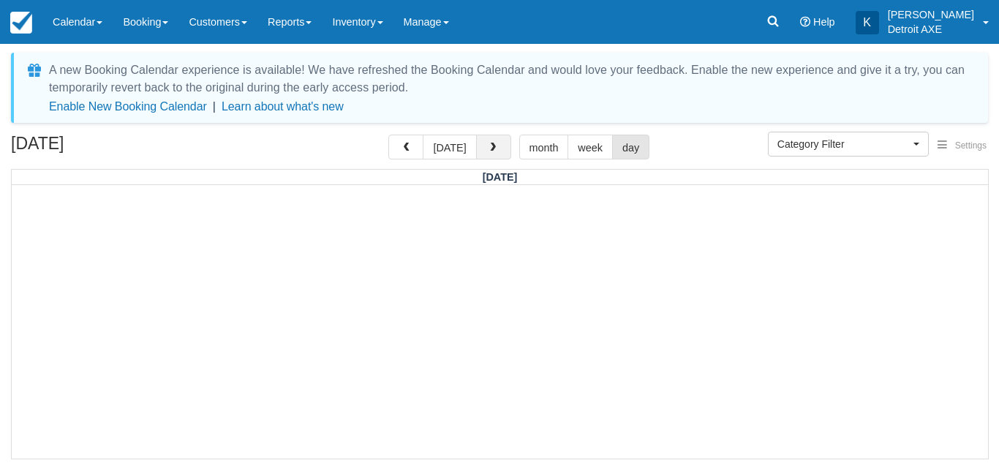
click at [497, 153] on button "button" at bounding box center [493, 147] width 35 height 25
click at [443, 154] on button "[DATE]" at bounding box center [449, 147] width 53 height 25
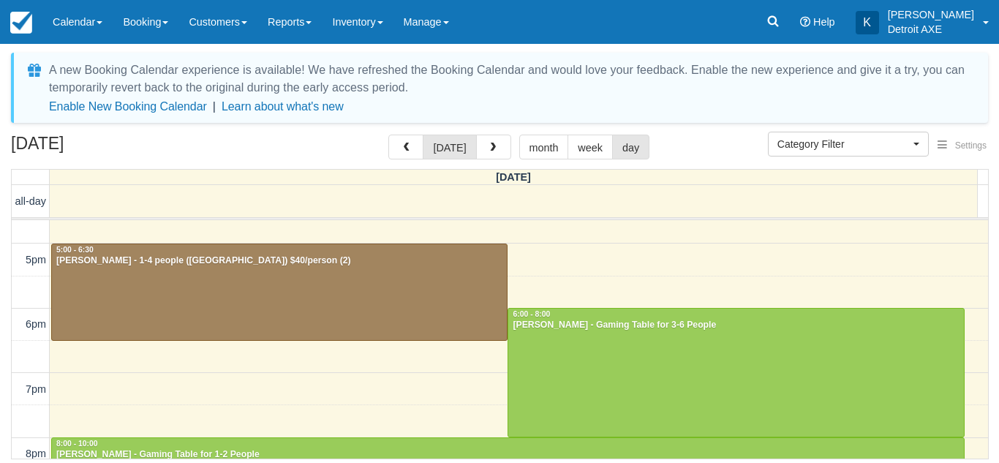
scroll to position [300, 0]
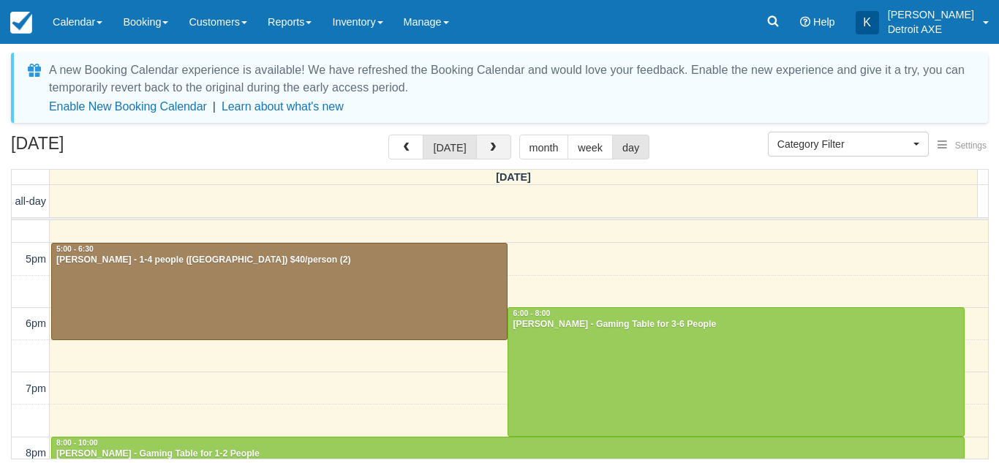
click at [493, 137] on button "button" at bounding box center [493, 147] width 35 height 25
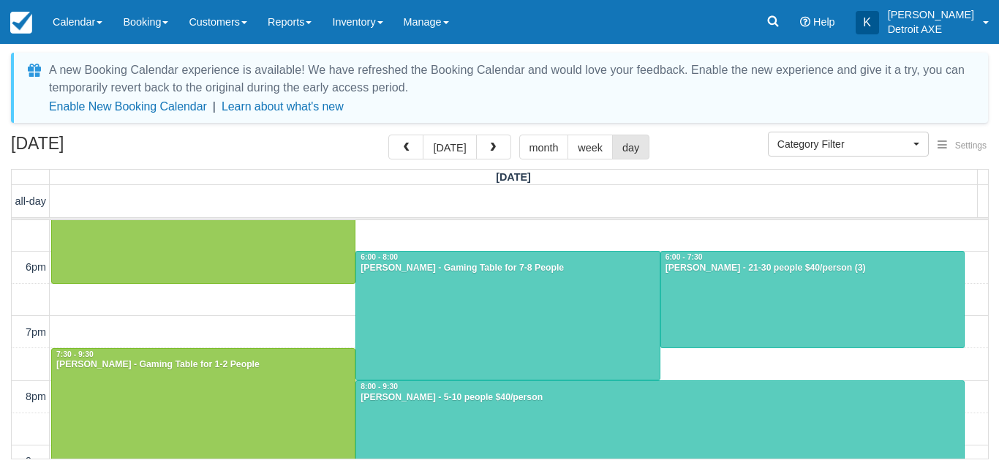
scroll to position [358, 0]
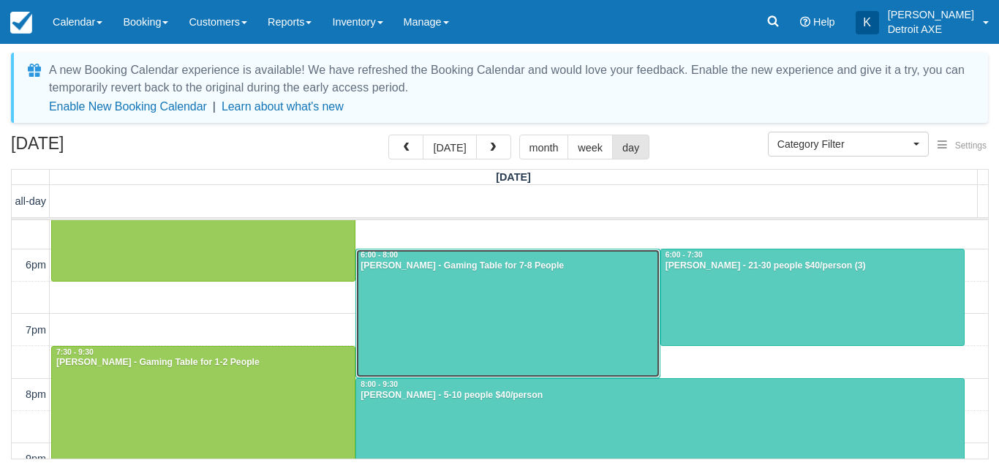
click at [491, 306] on div at bounding box center [507, 313] width 303 height 128
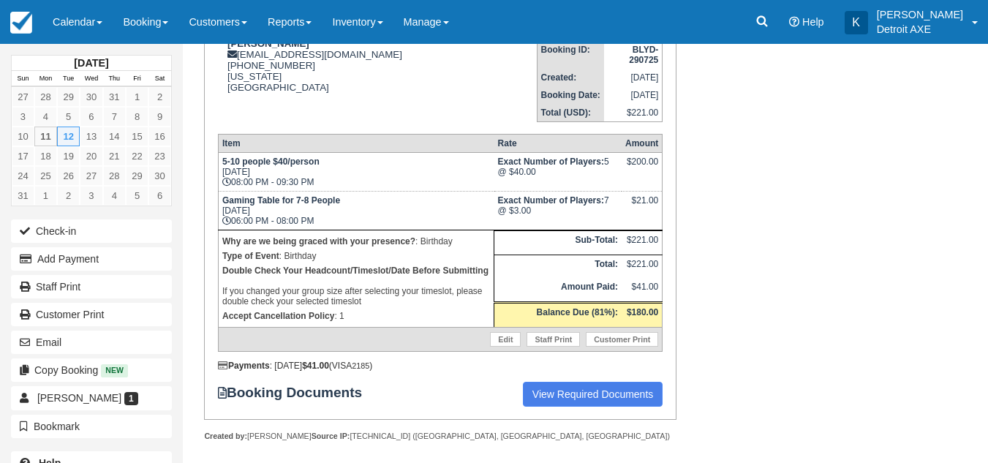
scroll to position [123, 0]
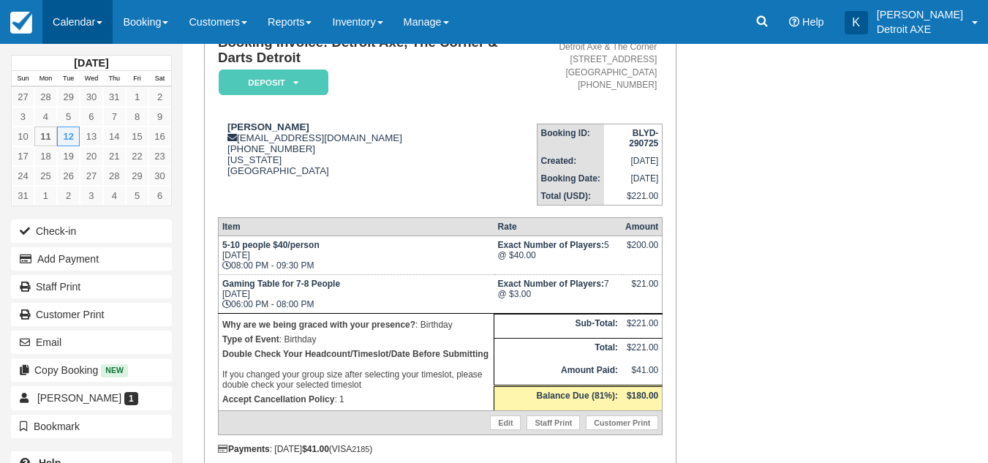
click at [95, 14] on link "Calendar" at bounding box center [77, 22] width 70 height 44
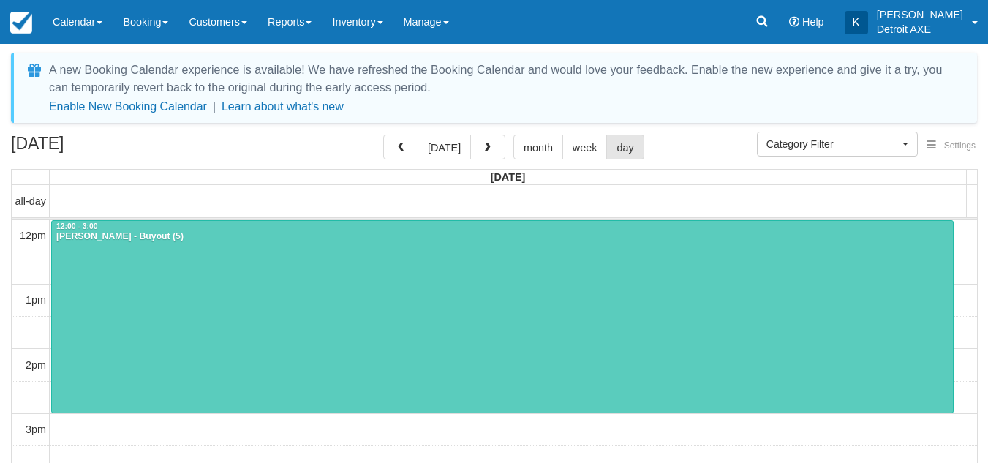
select select
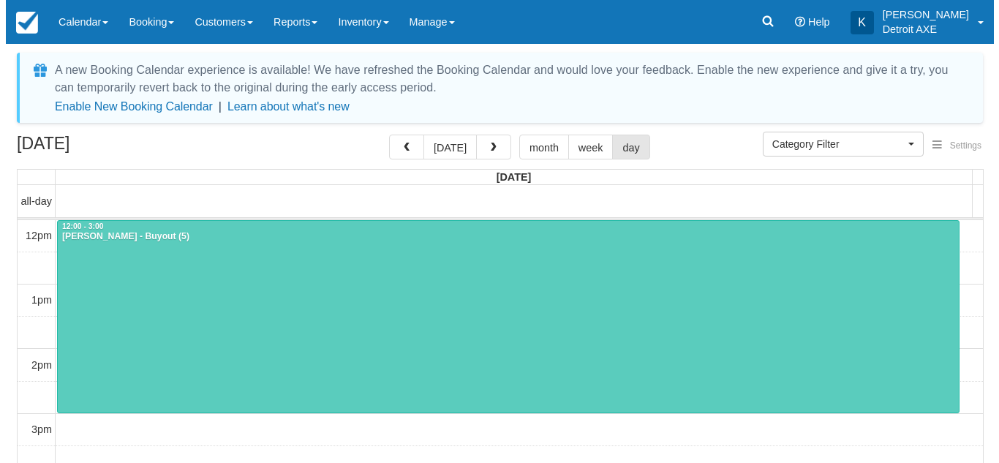
scroll to position [324, 0]
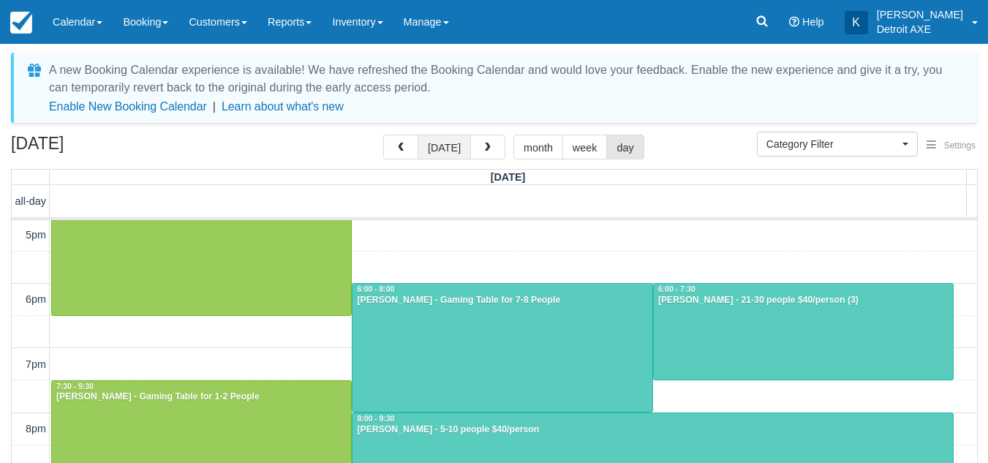
click at [444, 153] on button "[DATE]" at bounding box center [444, 147] width 53 height 25
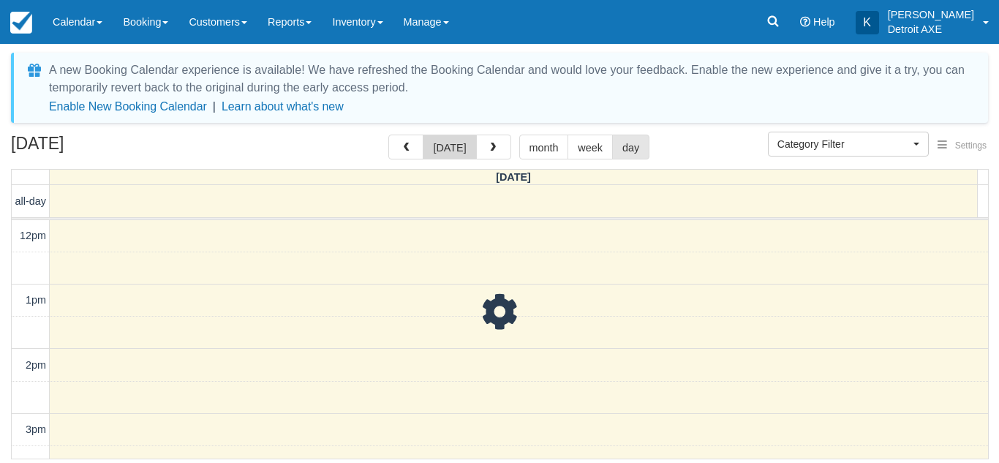
scroll to position [324, 0]
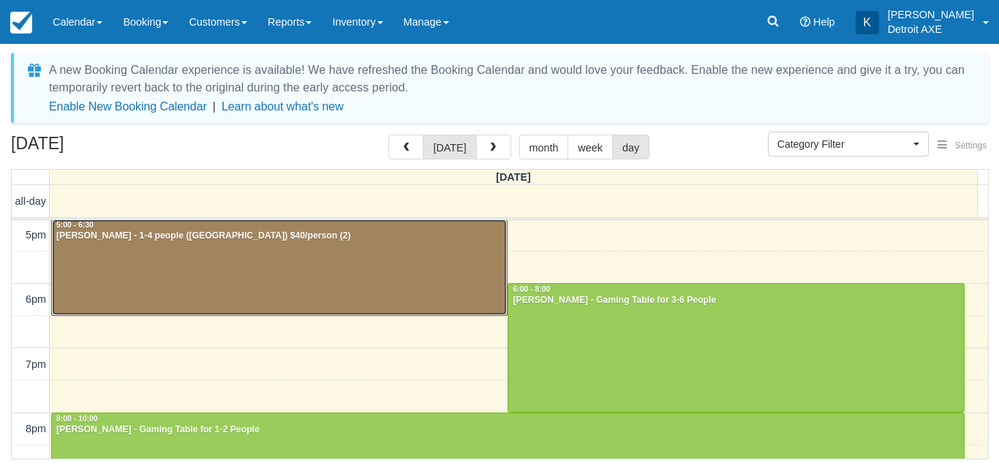
click at [382, 275] on div at bounding box center [279, 267] width 455 height 96
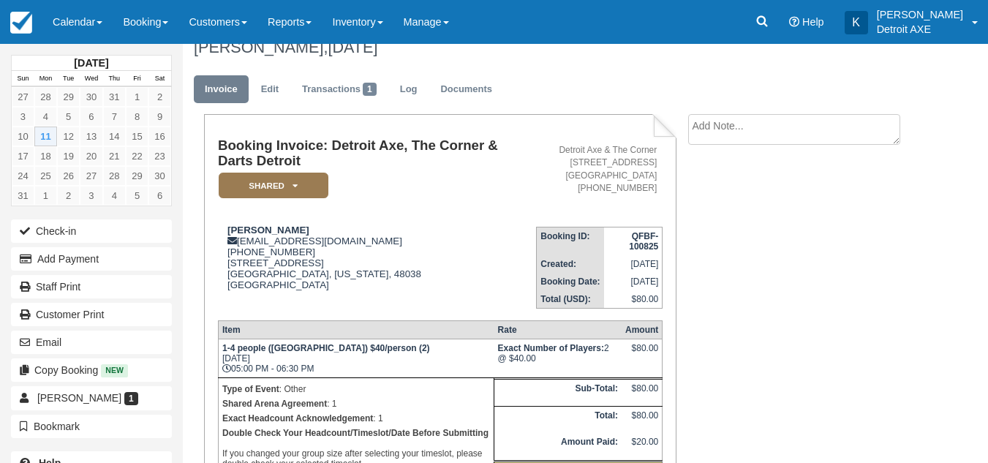
scroll to position [14, 0]
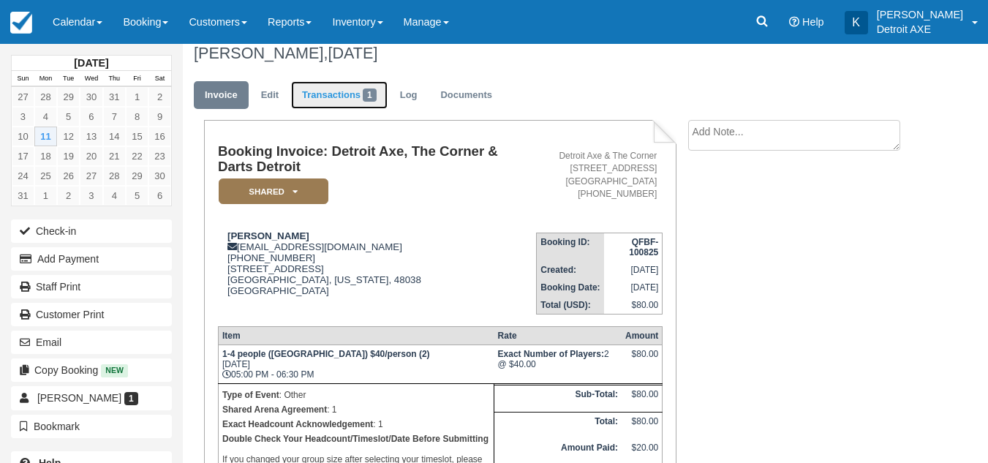
click at [348, 103] on link "Transactions 1" at bounding box center [339, 95] width 97 height 29
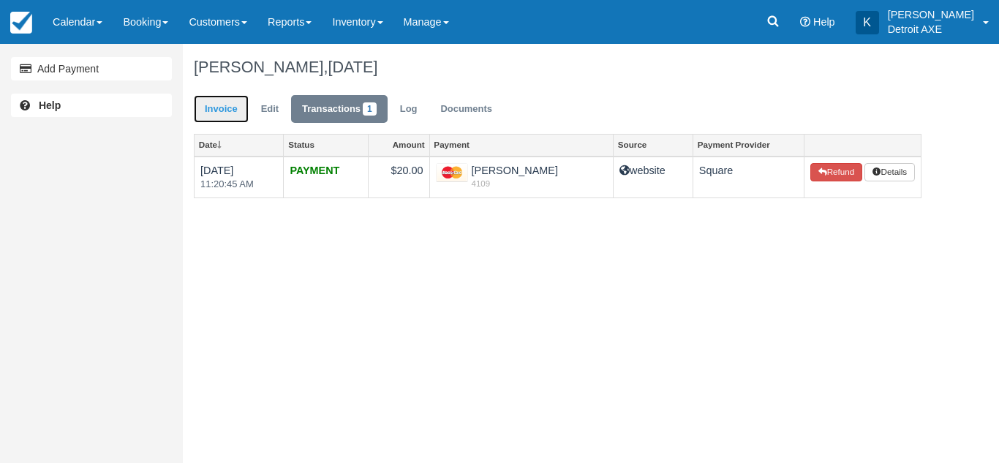
click at [233, 99] on link "Invoice" at bounding box center [221, 109] width 55 height 29
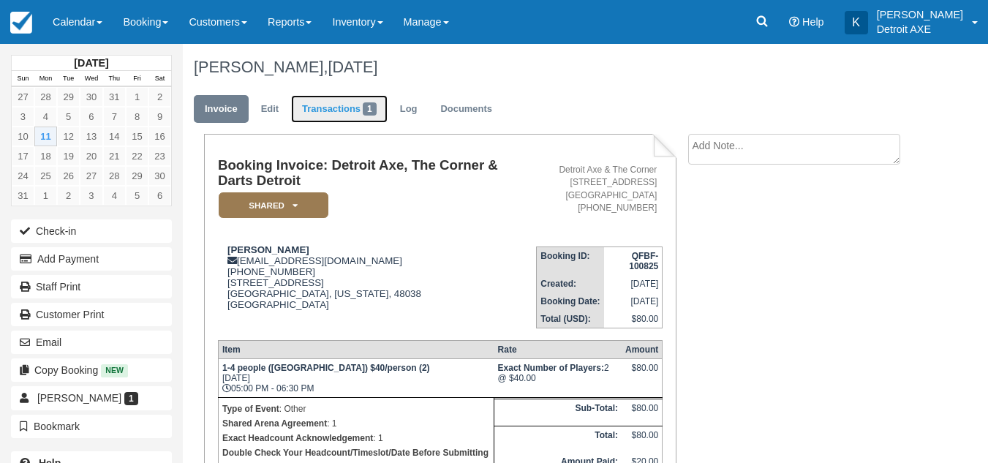
click at [355, 115] on link "Transactions 1" at bounding box center [339, 109] width 97 height 29
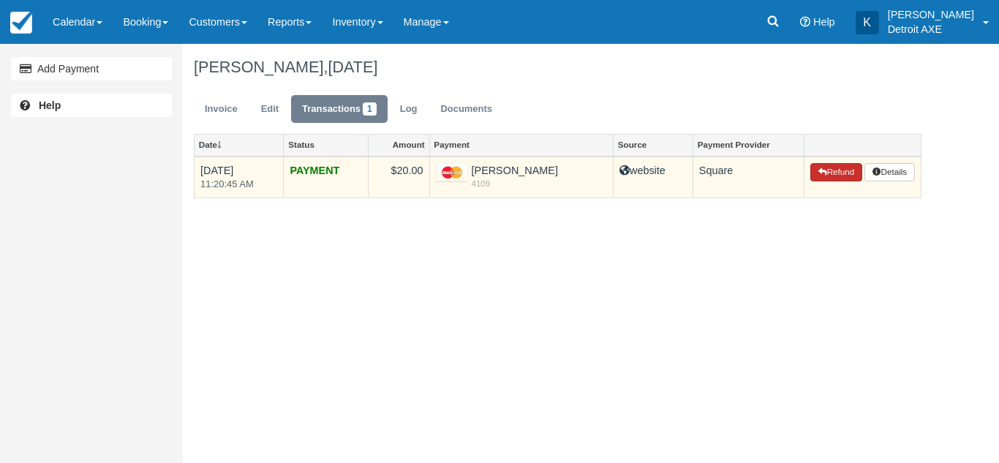
click at [819, 175] on icon "button" at bounding box center [822, 171] width 9 height 9
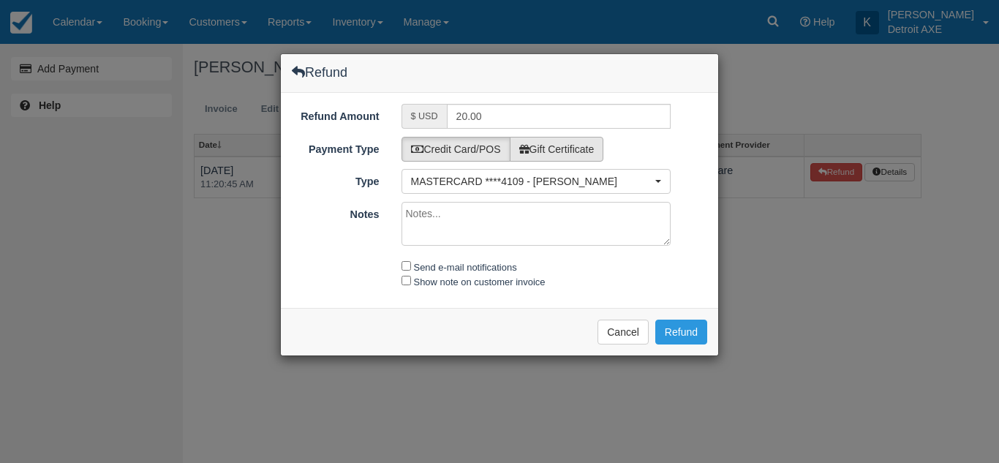
click at [576, 161] on label "Gift Certificate" at bounding box center [557, 149] width 94 height 25
radio input "true"
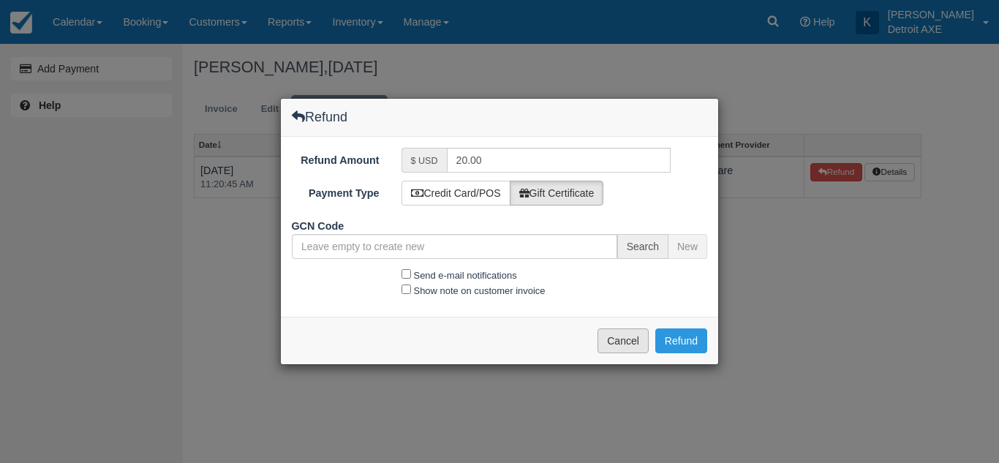
click at [622, 330] on button "Cancel" at bounding box center [622, 340] width 51 height 25
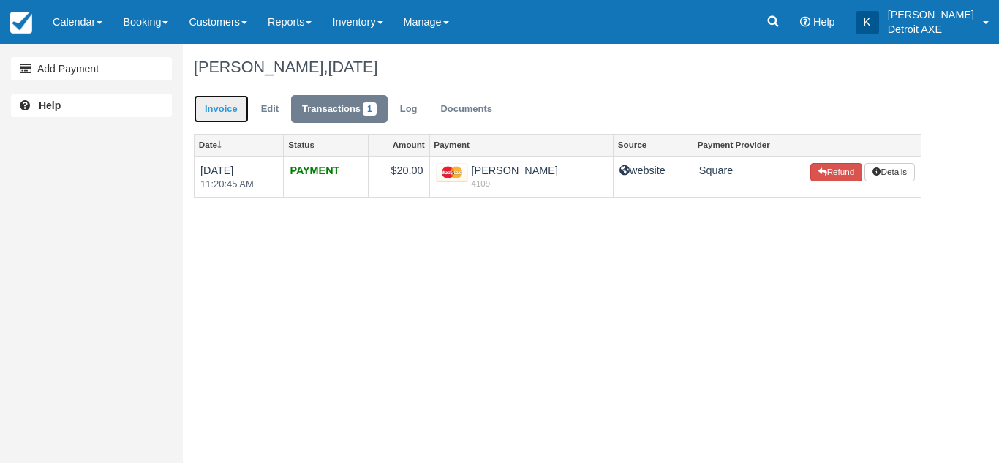
click at [241, 104] on link "Invoice" at bounding box center [221, 109] width 55 height 29
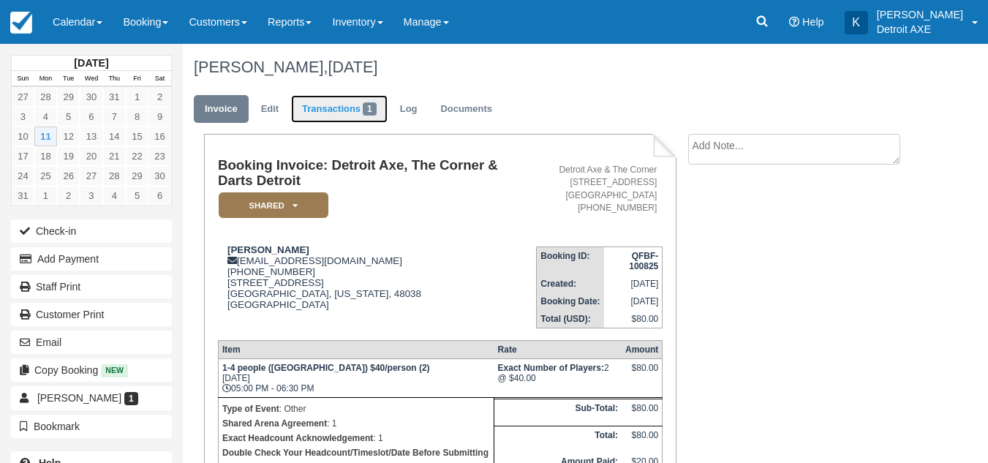
click at [324, 96] on link "Transactions 1" at bounding box center [339, 109] width 97 height 29
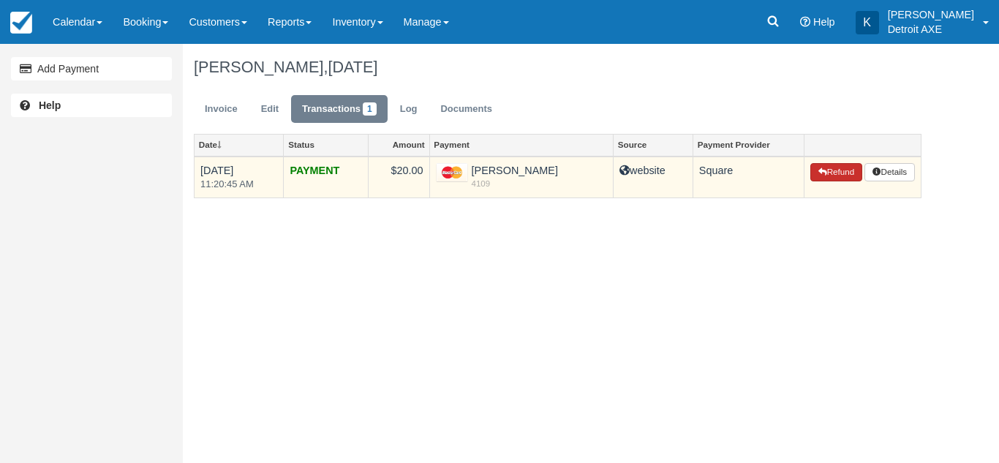
click at [824, 179] on button "Refund" at bounding box center [835, 172] width 51 height 19
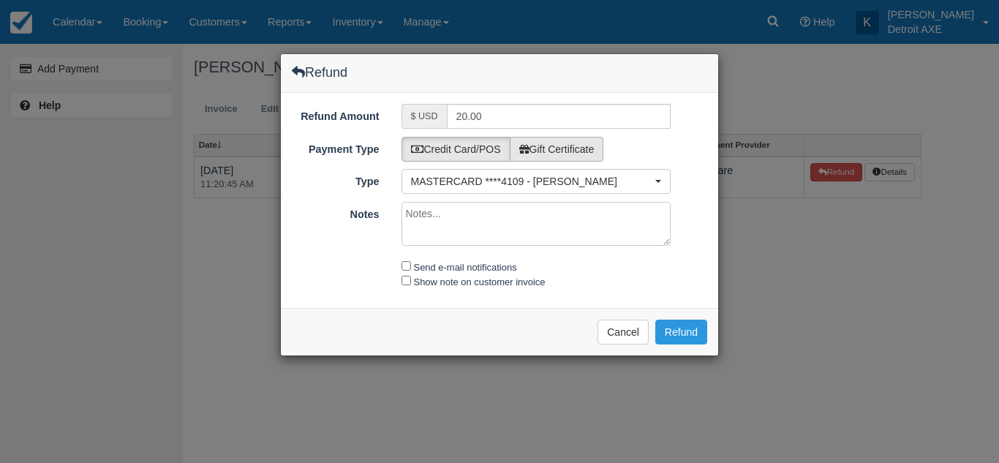
click at [556, 142] on label "Gift Certificate" at bounding box center [557, 149] width 94 height 25
radio input "true"
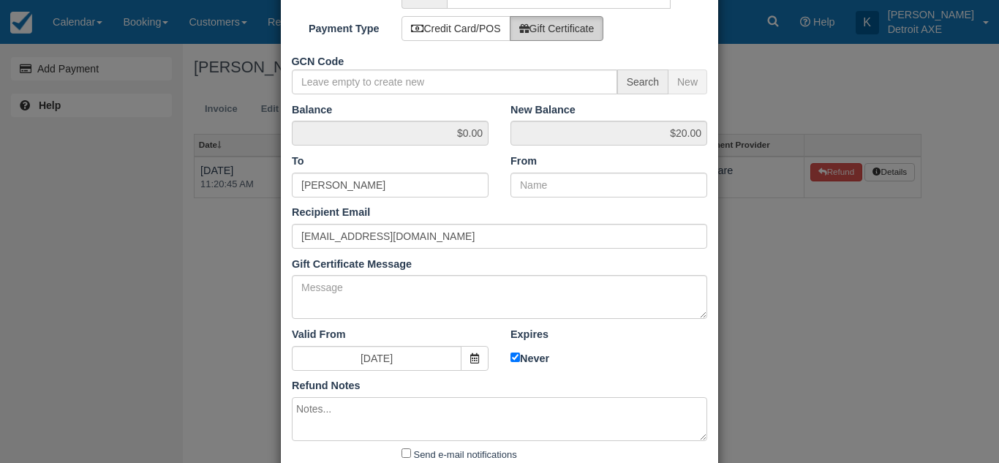
scroll to position [90, 0]
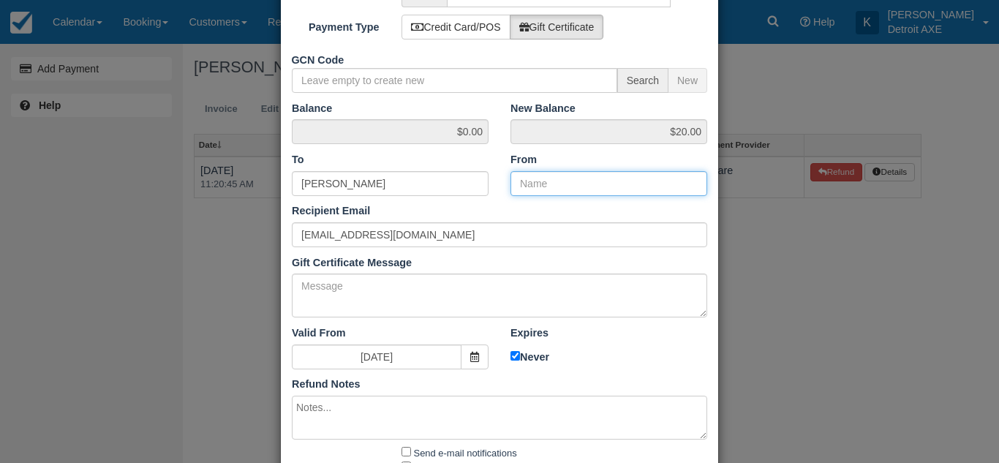
click at [540, 181] on input "From" at bounding box center [608, 183] width 197 height 25
type input "Detroit Axe"
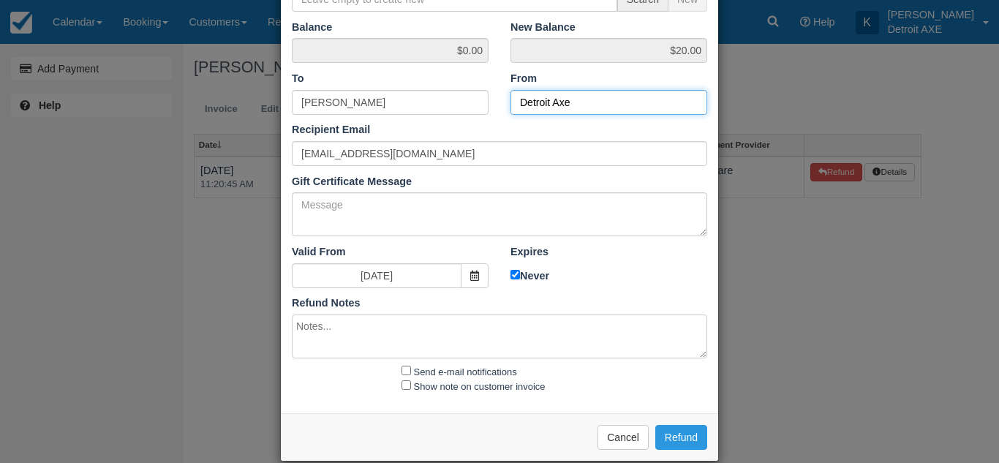
scroll to position [192, 0]
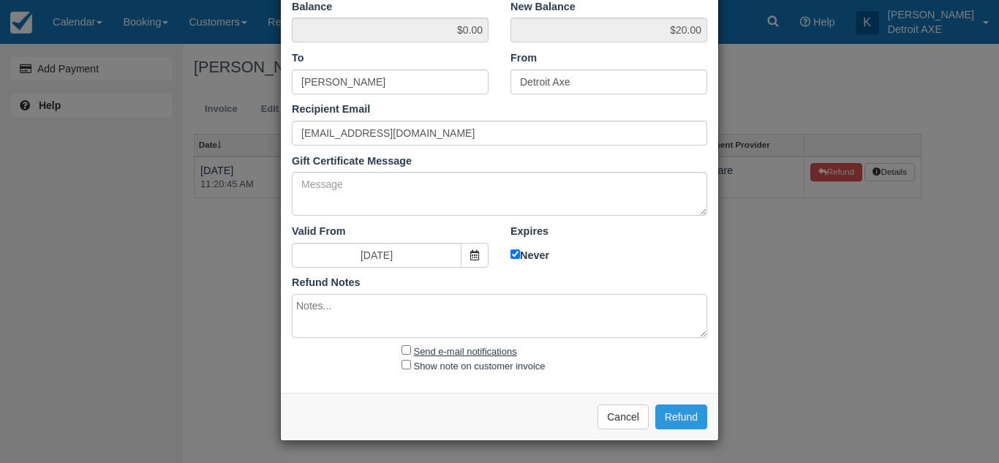
click at [459, 348] on label "Send e-mail notifications" at bounding box center [465, 351] width 103 height 11
click at [411, 348] on input "Send e-mail notifications" at bounding box center [407, 350] width 10 height 10
checkbox input "true"
click at [683, 422] on button "Refund" at bounding box center [681, 416] width 52 height 25
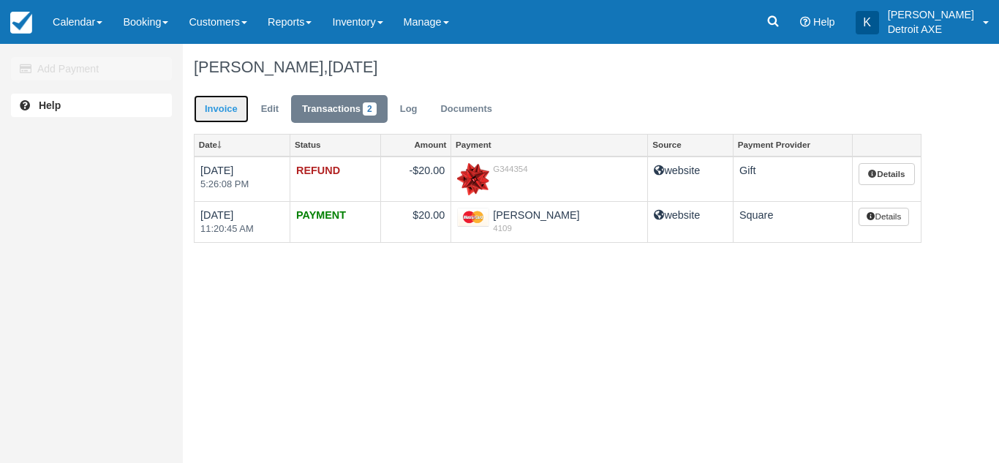
click at [222, 110] on link "Invoice" at bounding box center [221, 109] width 55 height 29
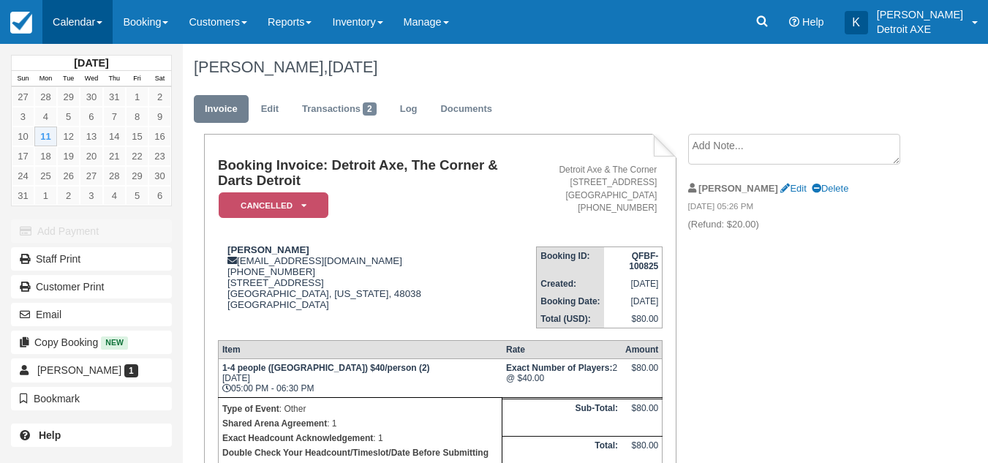
click at [73, 10] on link "Calendar" at bounding box center [77, 22] width 70 height 44
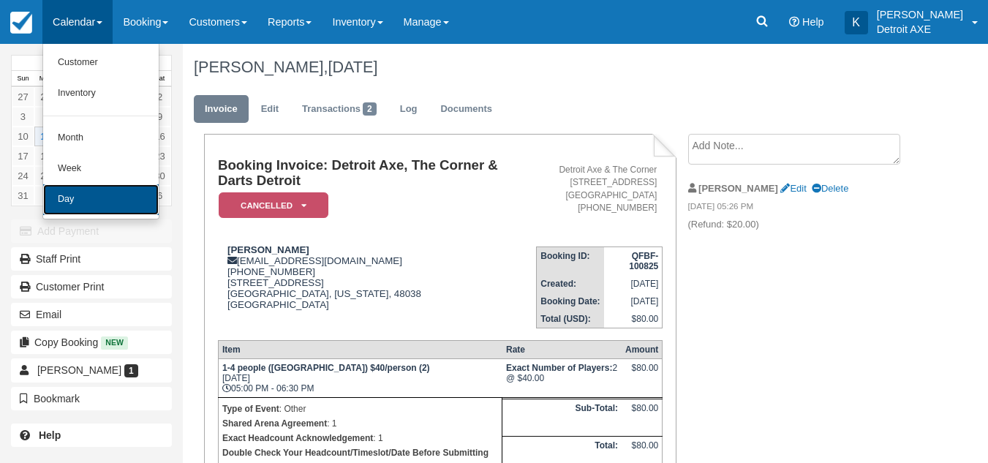
click at [78, 186] on link "Day" at bounding box center [101, 199] width 116 height 31
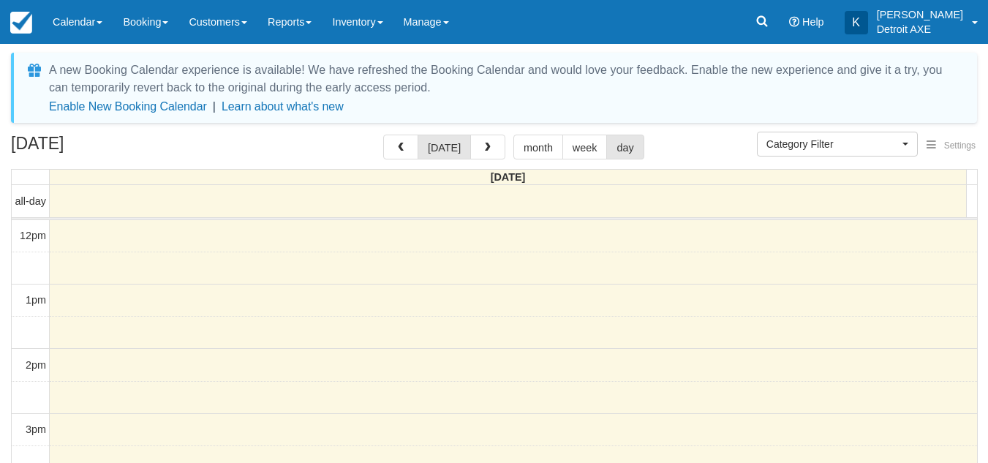
select select
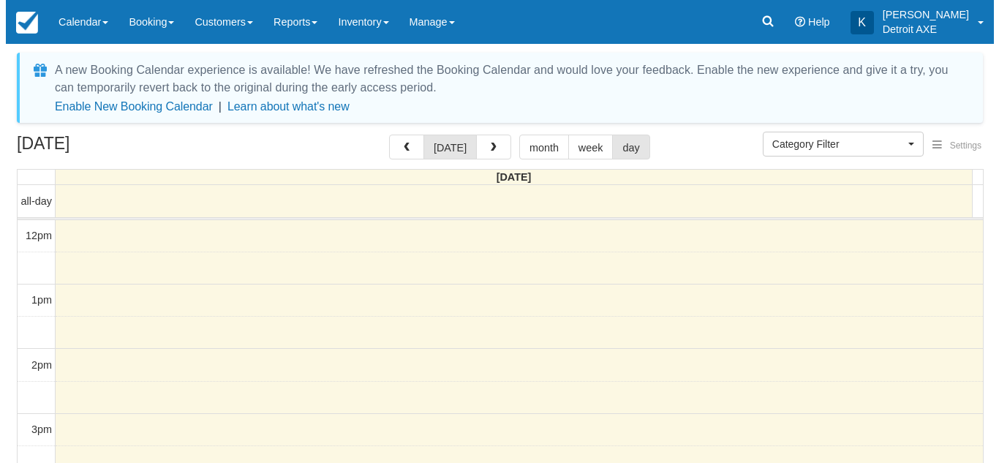
scroll to position [324, 0]
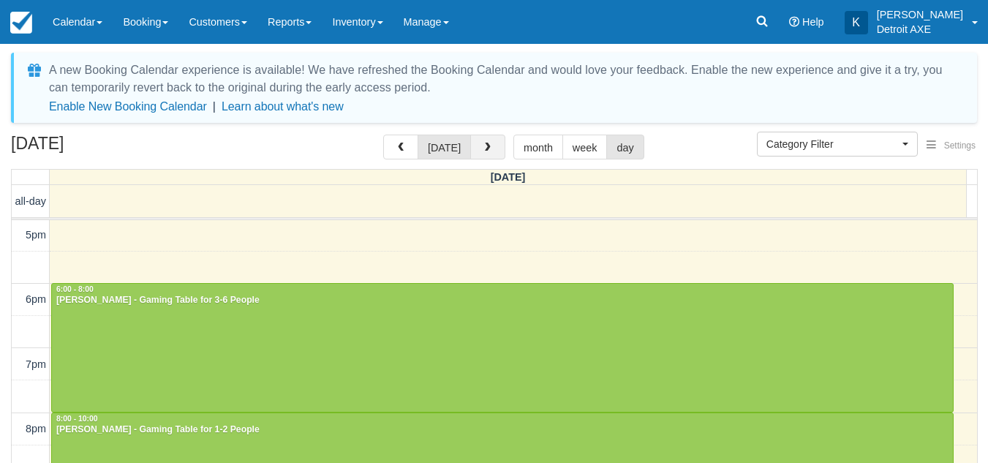
click at [489, 146] on span "button" at bounding box center [488, 148] width 10 height 10
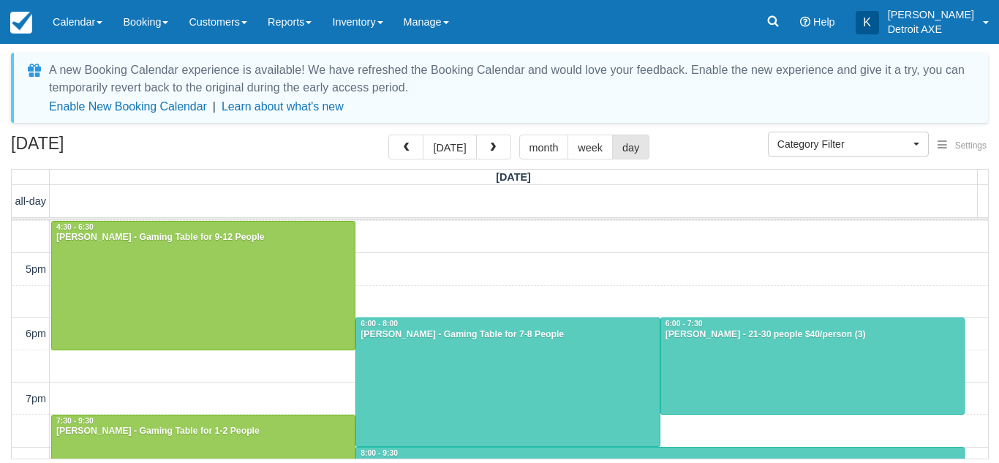
scroll to position [355, 0]
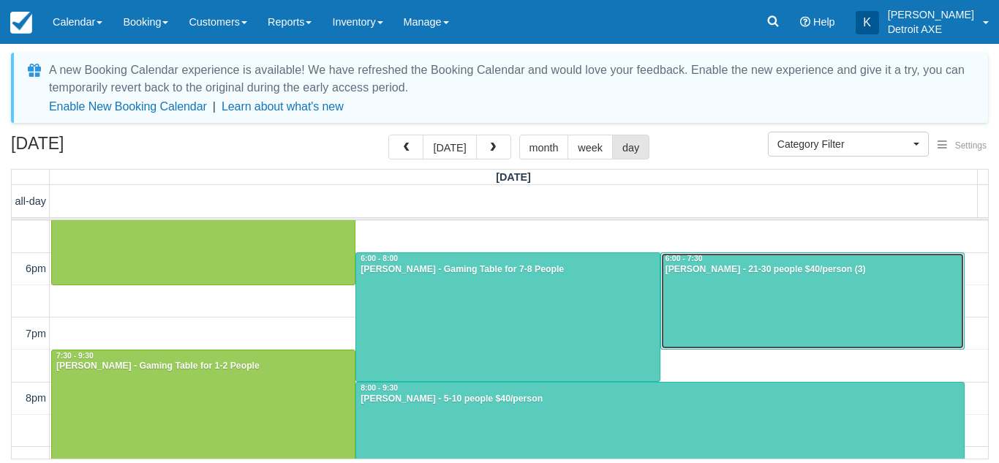
click at [774, 305] on div at bounding box center [812, 301] width 303 height 96
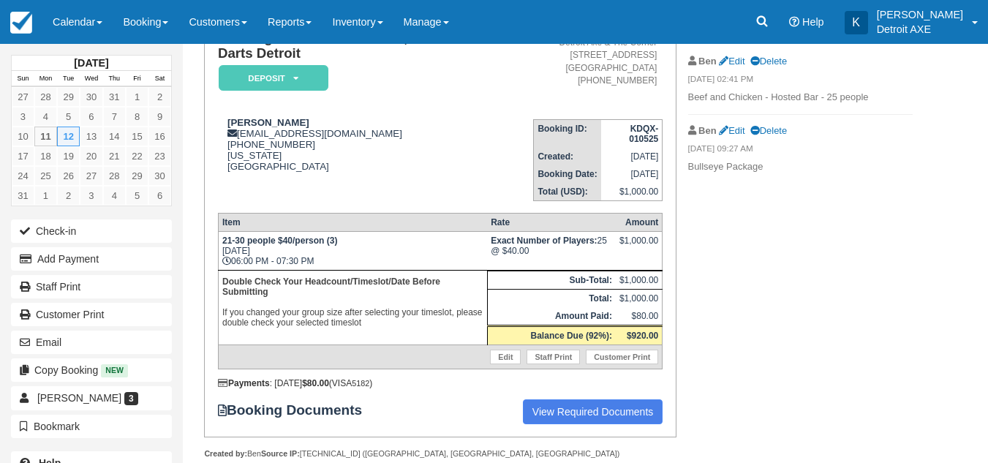
scroll to position [128, 0]
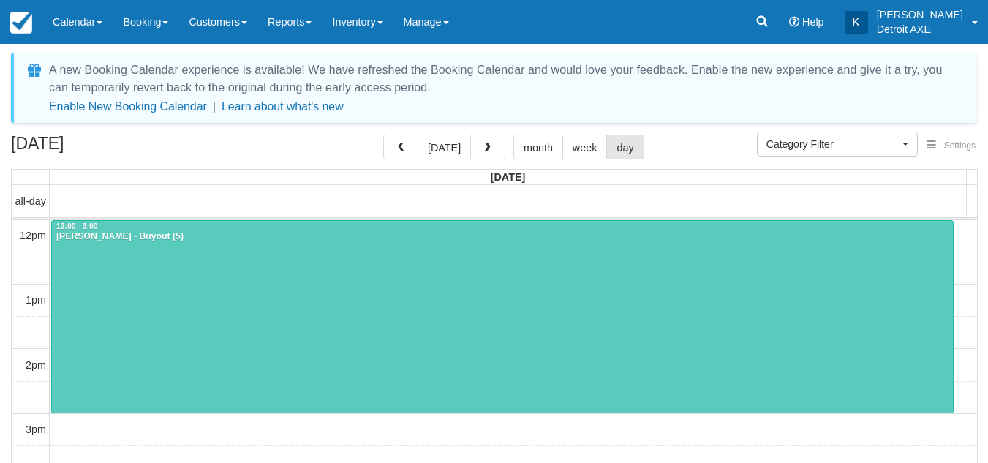
select select
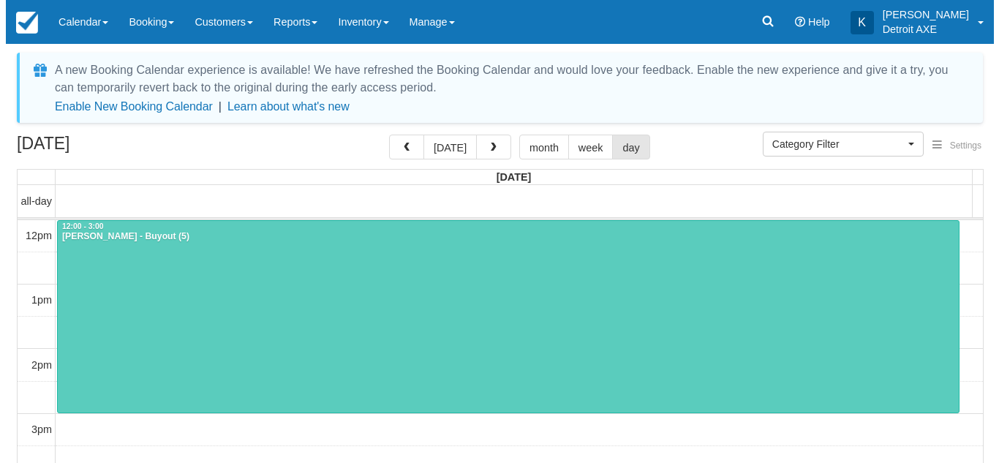
scroll to position [324, 0]
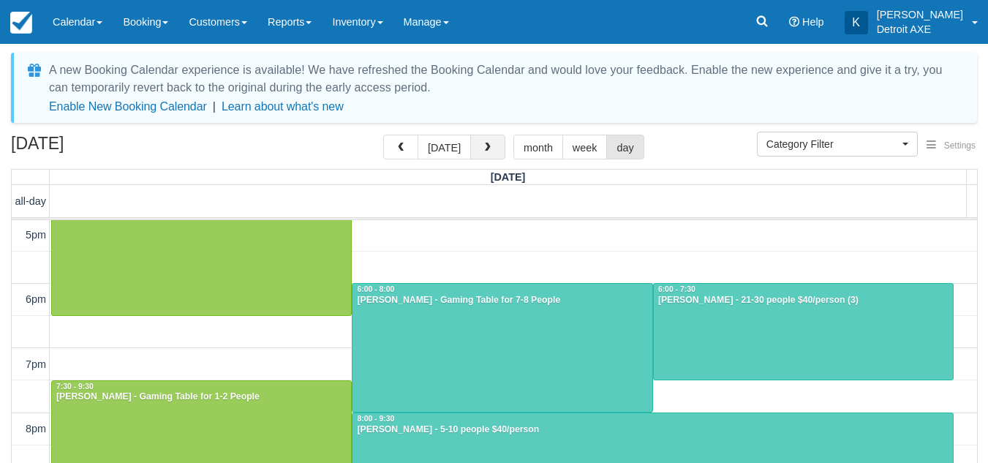
click at [484, 145] on span "button" at bounding box center [488, 148] width 10 height 10
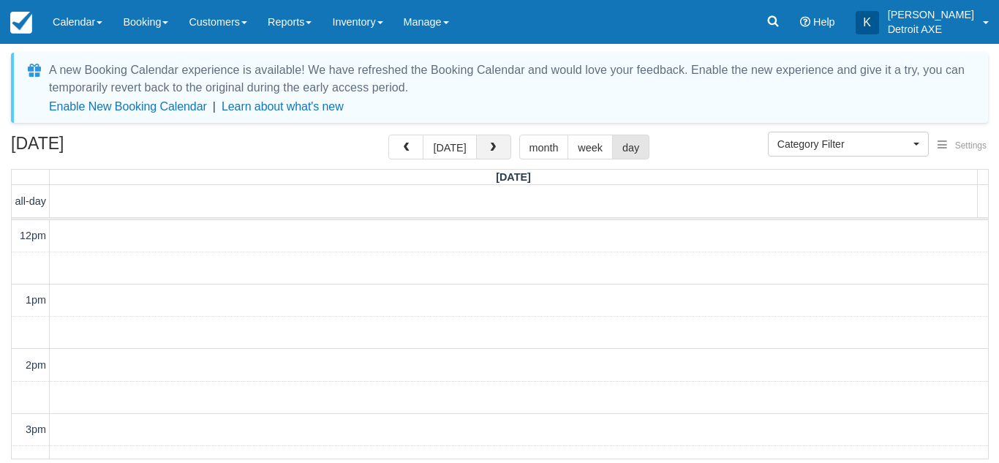
click at [488, 145] on span "button" at bounding box center [493, 148] width 10 height 10
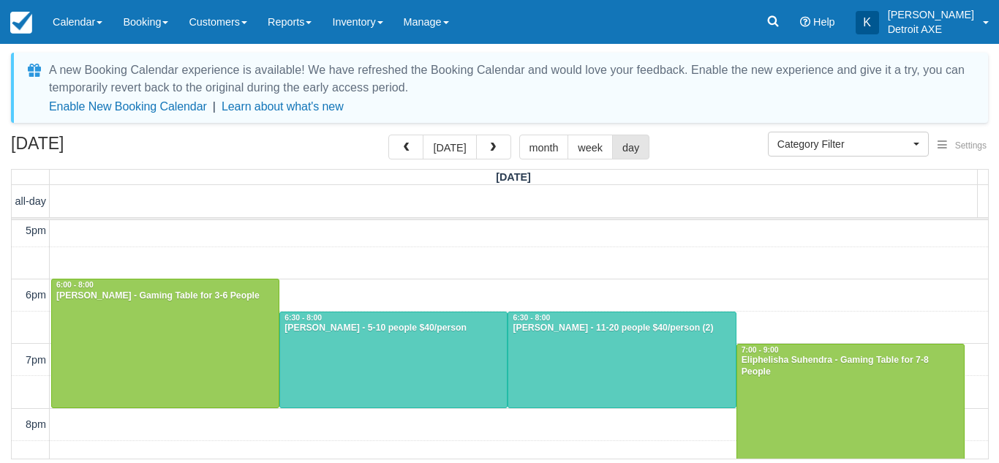
scroll to position [329, 0]
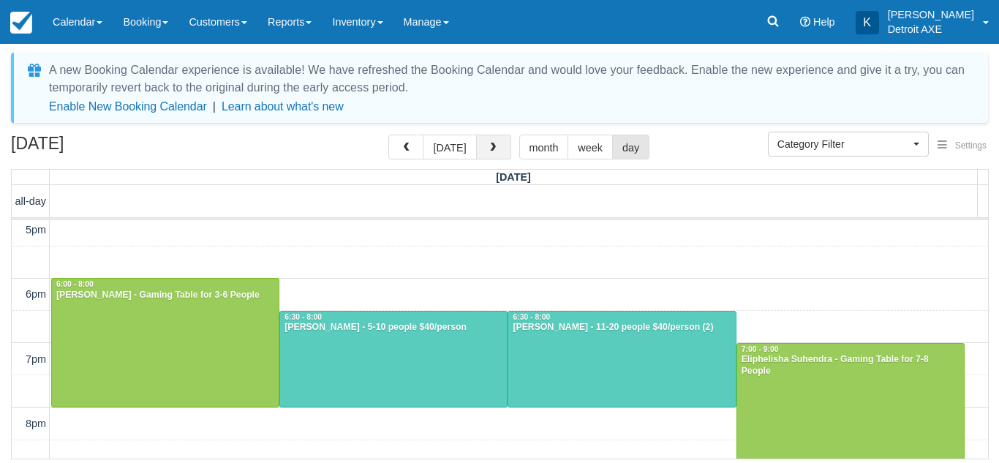
click at [489, 146] on span "button" at bounding box center [493, 148] width 10 height 10
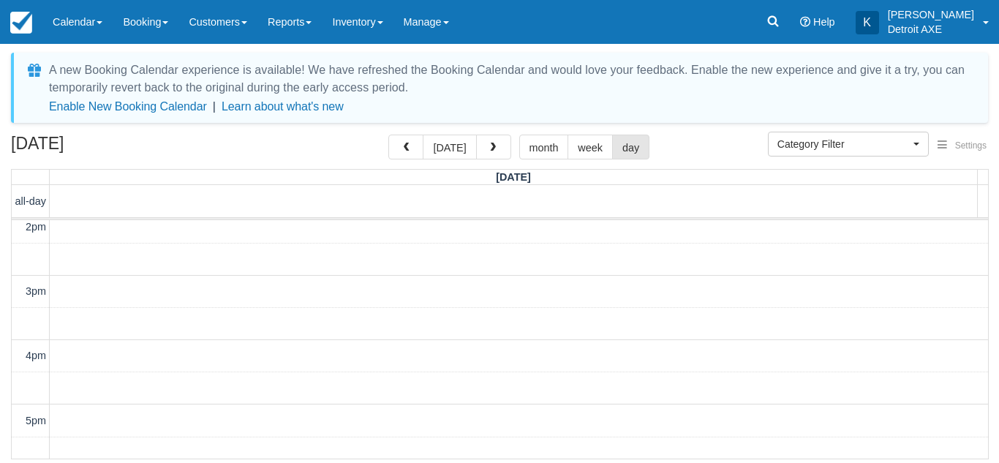
scroll to position [122, 0]
click at [477, 140] on button "button" at bounding box center [493, 147] width 35 height 25
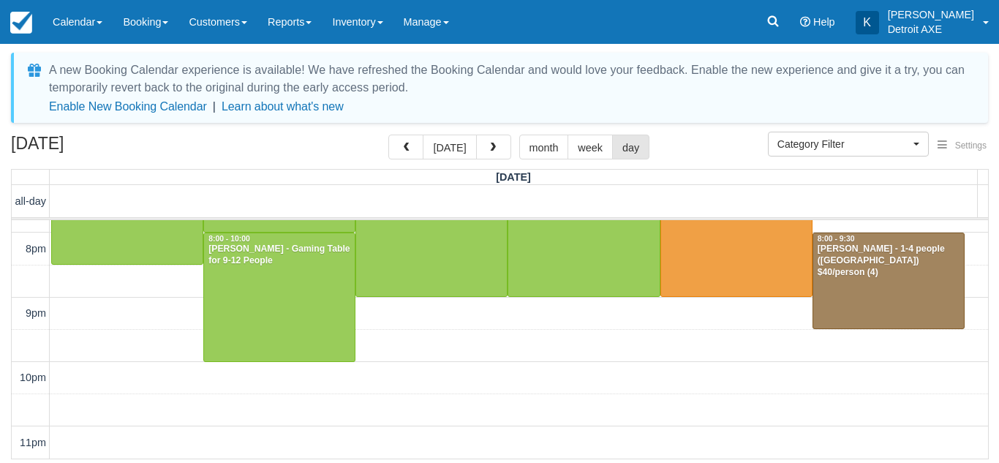
scroll to position [392, 0]
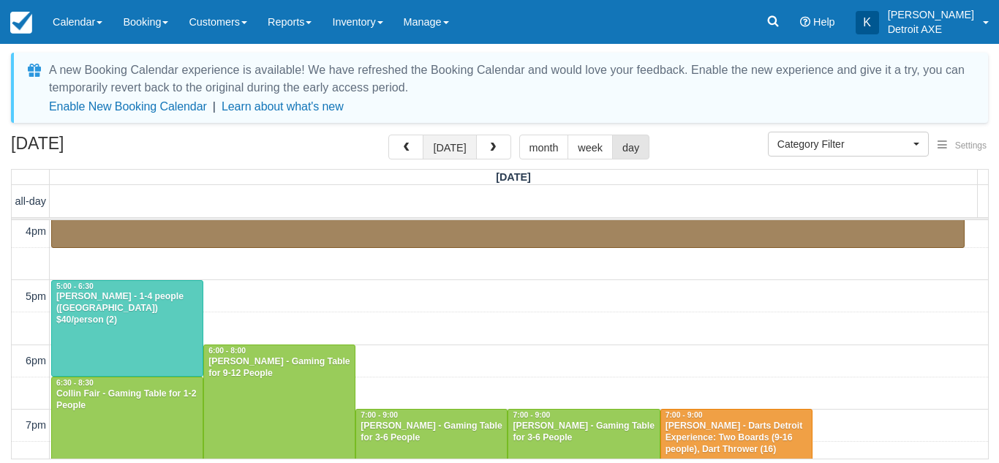
click at [446, 153] on button "today" at bounding box center [449, 147] width 53 height 25
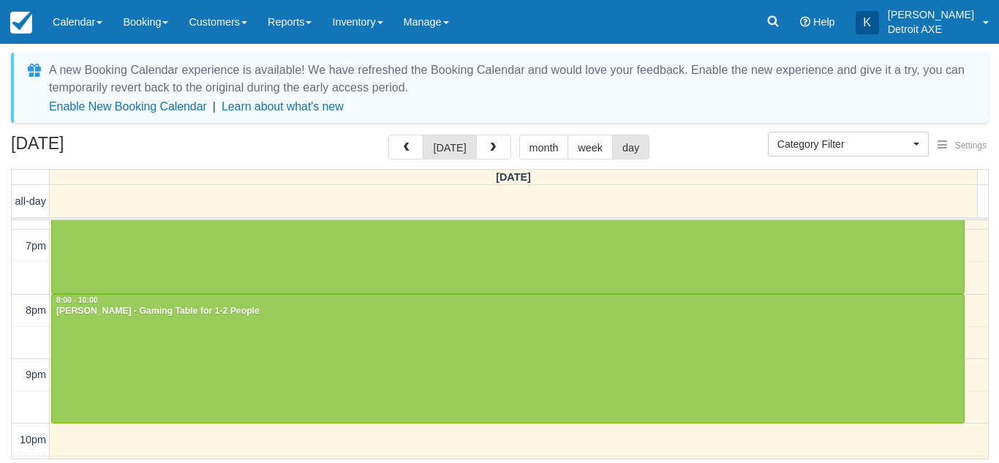
scroll to position [504, 0]
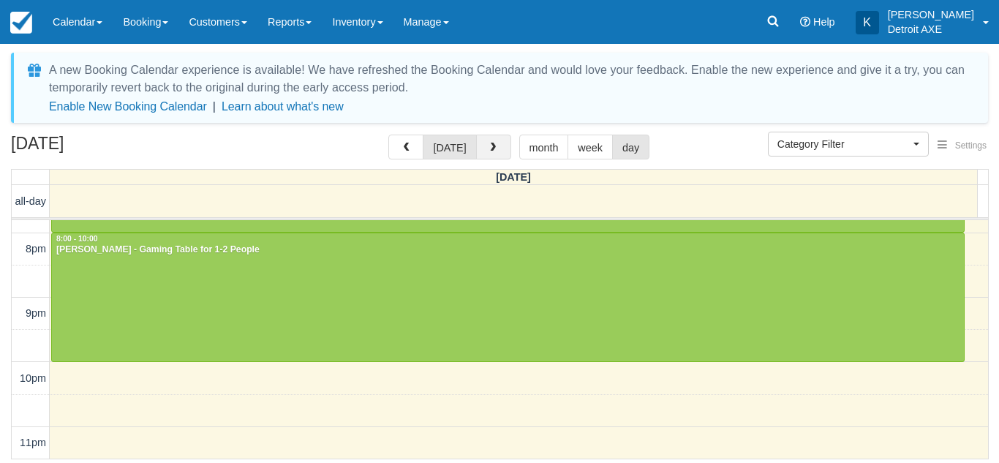
click at [494, 157] on button "button" at bounding box center [493, 147] width 35 height 25
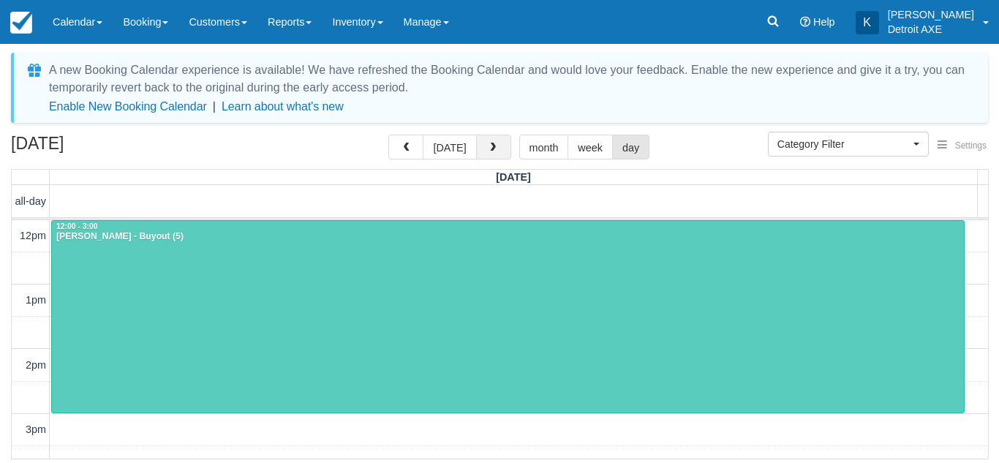
click at [494, 157] on button "button" at bounding box center [493, 147] width 35 height 25
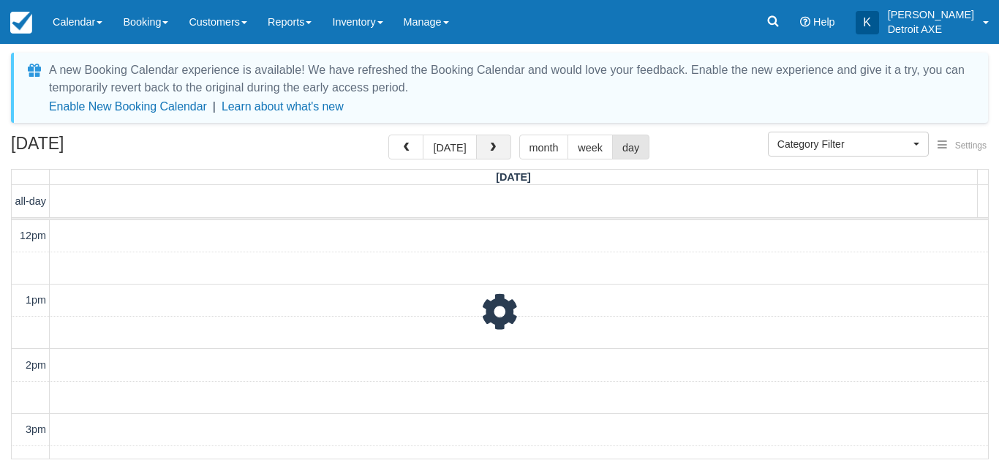
scroll to position [324, 0]
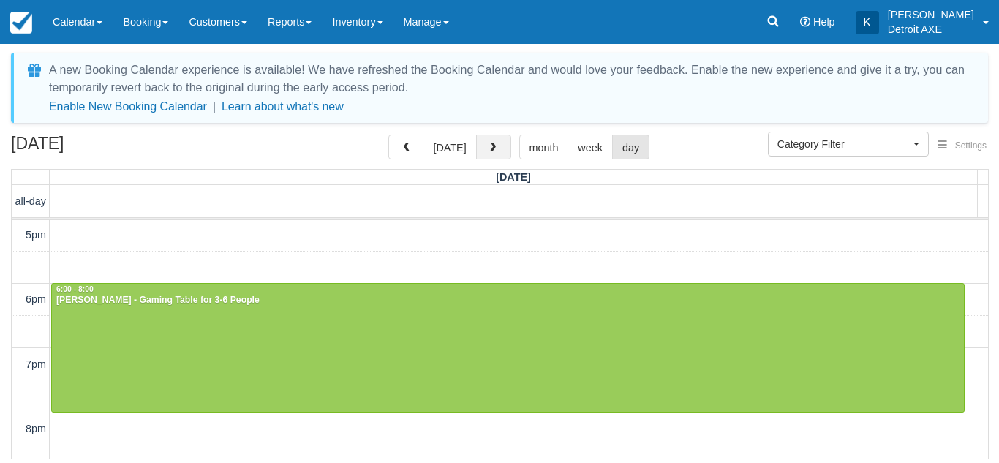
click at [494, 157] on button "button" at bounding box center [493, 147] width 35 height 25
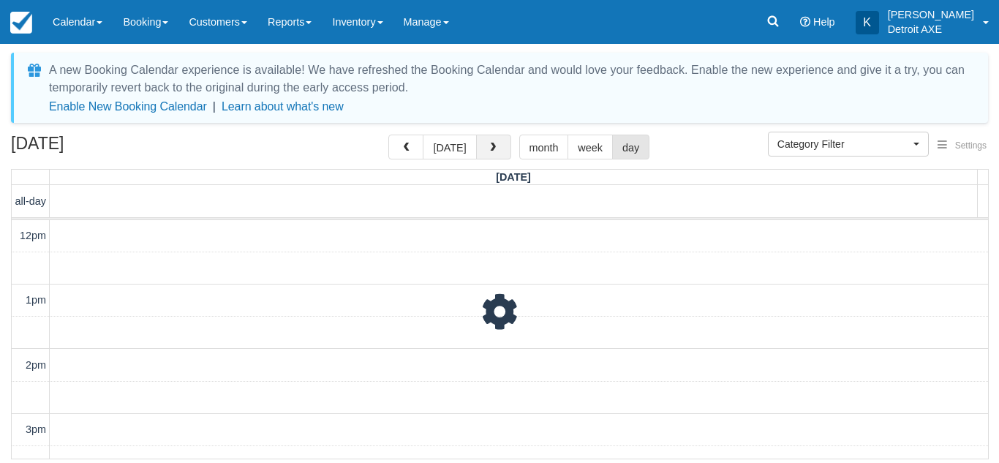
scroll to position [324, 0]
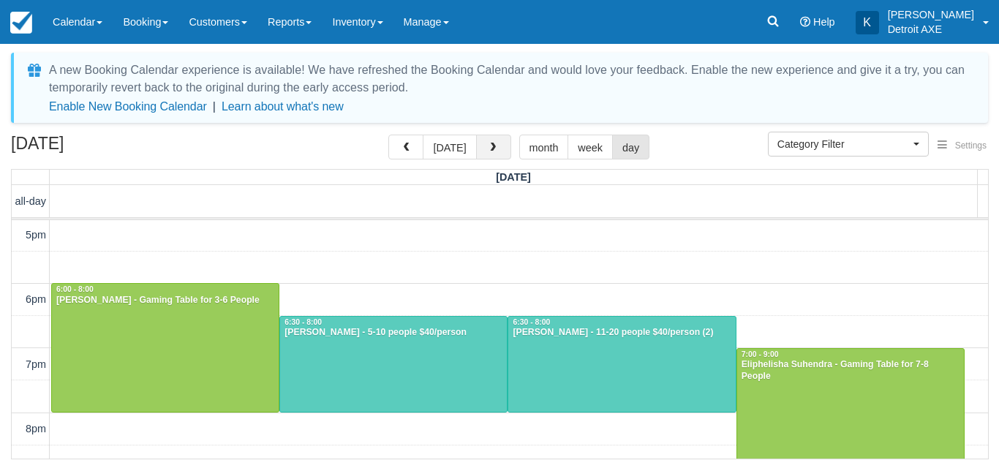
click at [494, 157] on button "button" at bounding box center [493, 147] width 35 height 25
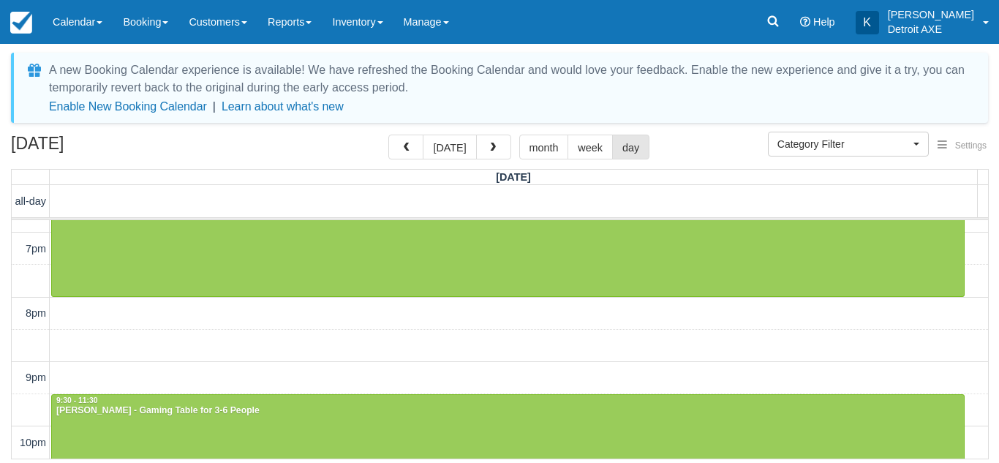
scroll to position [440, 0]
click at [454, 146] on button "today" at bounding box center [449, 147] width 53 height 25
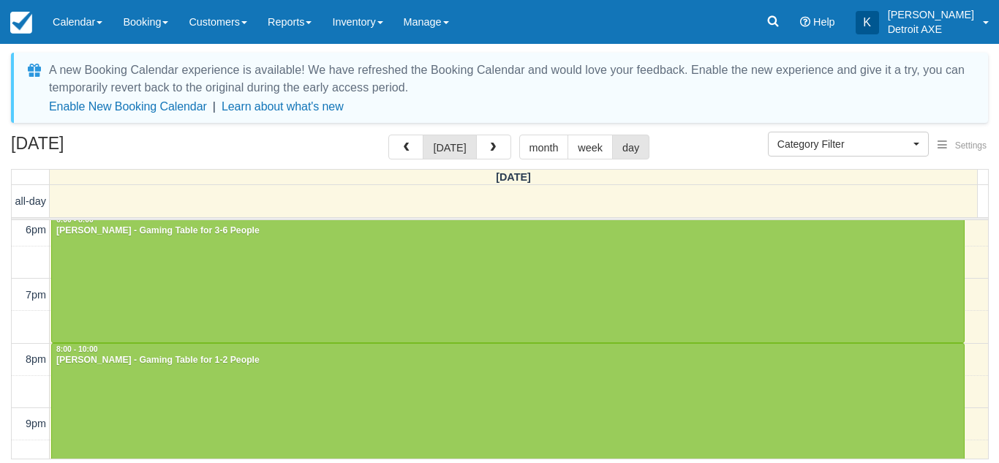
scroll to position [390, 0]
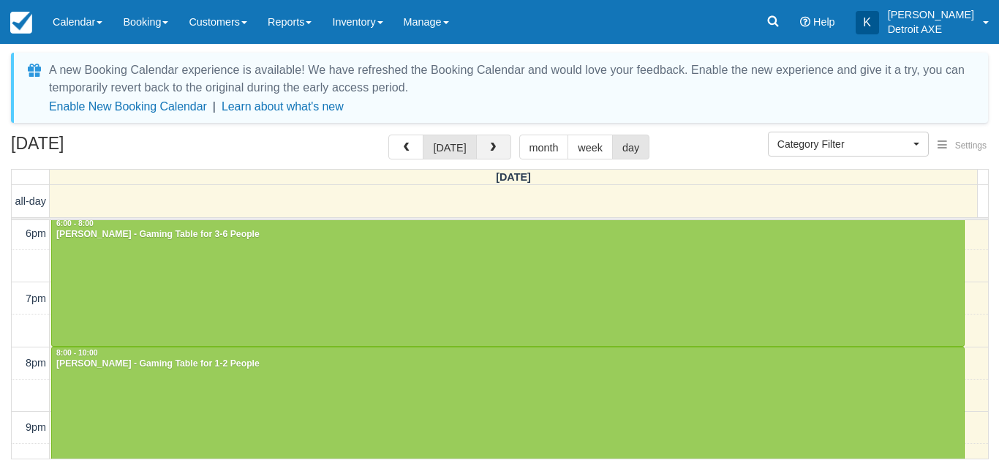
click at [491, 145] on span "button" at bounding box center [493, 148] width 10 height 10
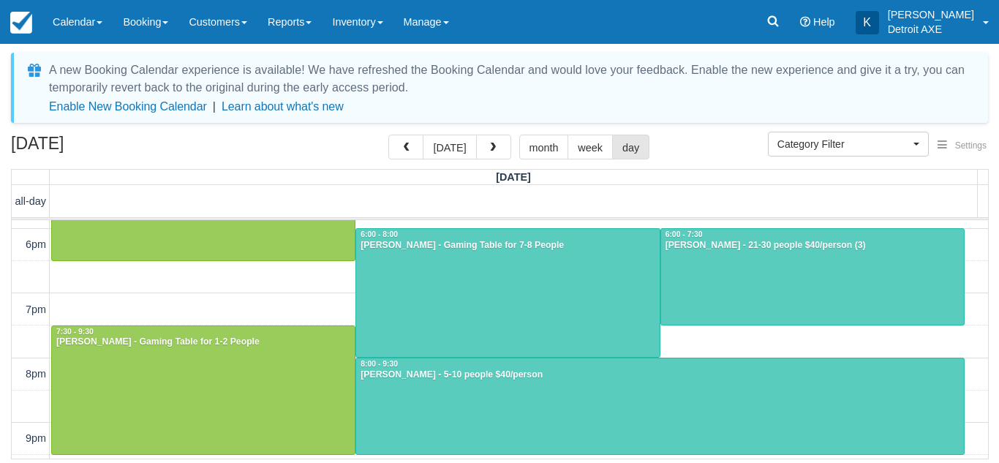
scroll to position [382, 0]
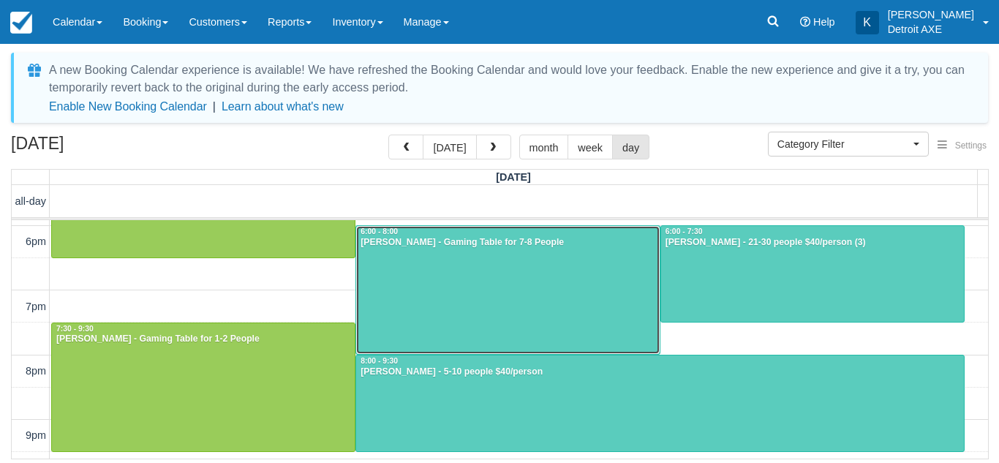
click at [422, 260] on div at bounding box center [507, 290] width 303 height 128
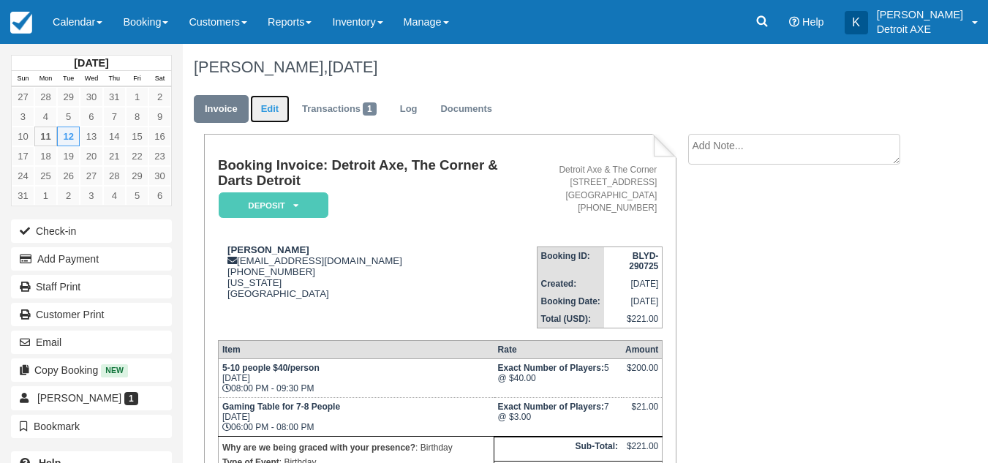
click at [279, 112] on link "Edit" at bounding box center [269, 109] width 39 height 29
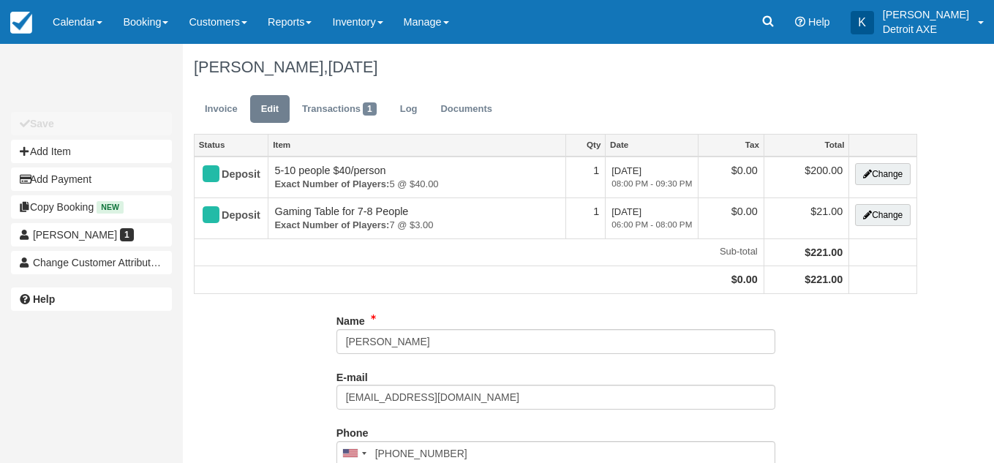
select select "Birthday"
type input "[PHONE_NUMBER]"
click at [325, 109] on link "Transactions 1" at bounding box center [339, 109] width 97 height 29
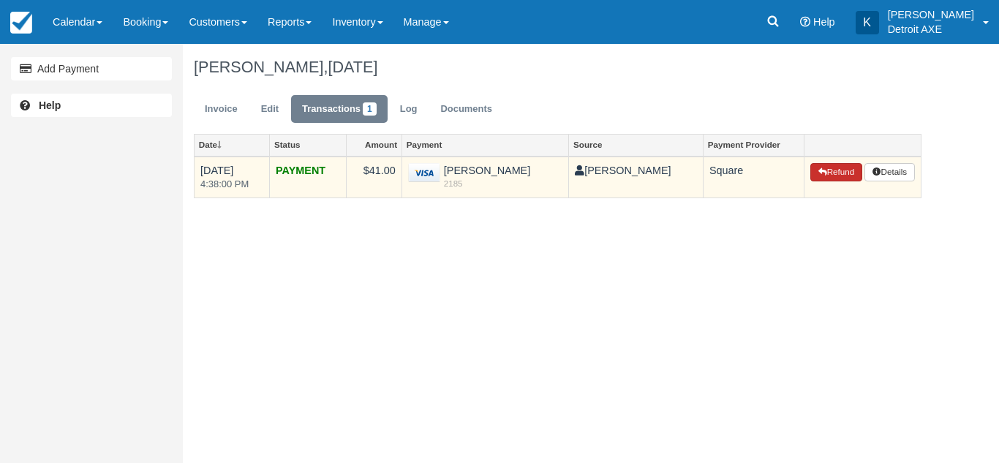
click at [820, 176] on icon "button" at bounding box center [822, 171] width 9 height 9
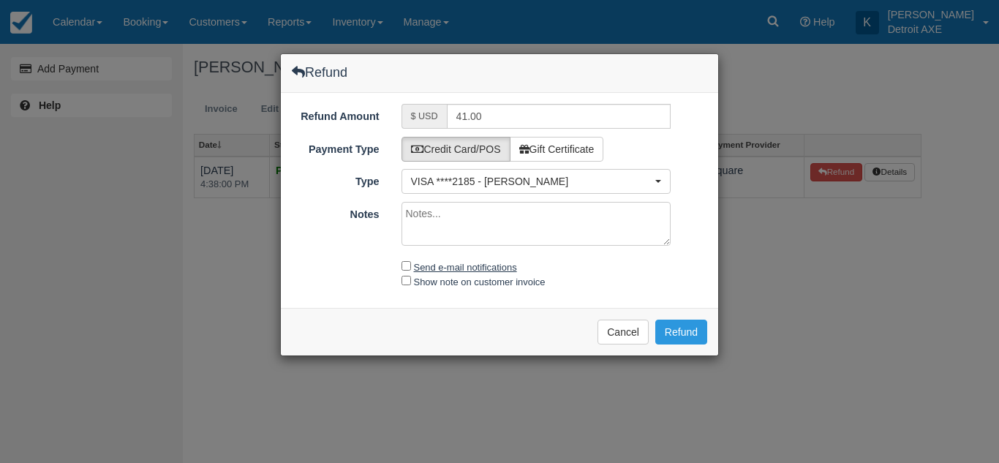
click at [420, 266] on label "Send e-mail notifications" at bounding box center [465, 267] width 103 height 11
click at [411, 266] on input "Send e-mail notifications" at bounding box center [407, 266] width 10 height 10
checkbox input "true"
click at [685, 328] on button "Refund" at bounding box center [681, 332] width 52 height 25
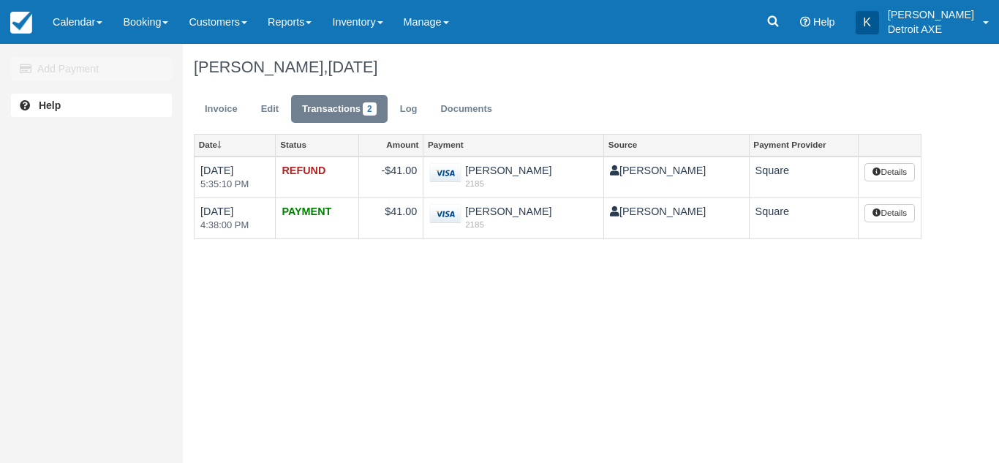
click at [92, 24] on link "Calendar" at bounding box center [77, 22] width 70 height 44
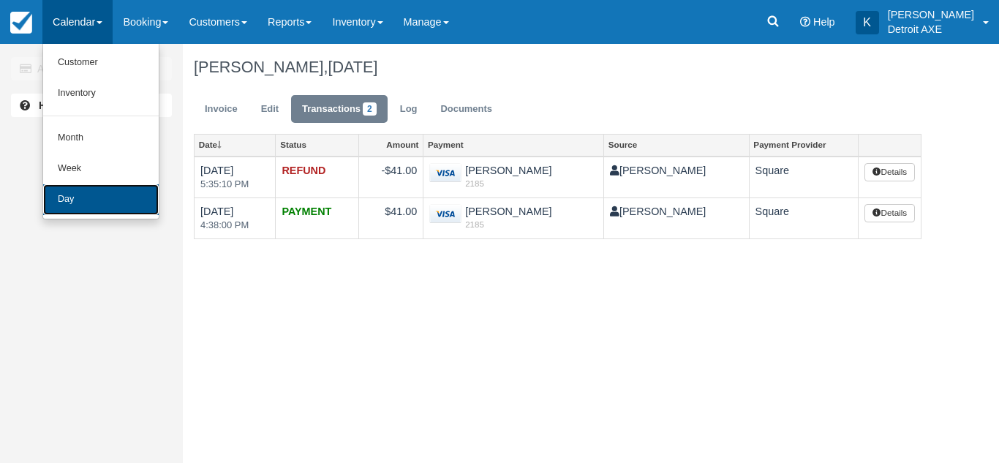
click at [99, 196] on link "Day" at bounding box center [101, 199] width 116 height 31
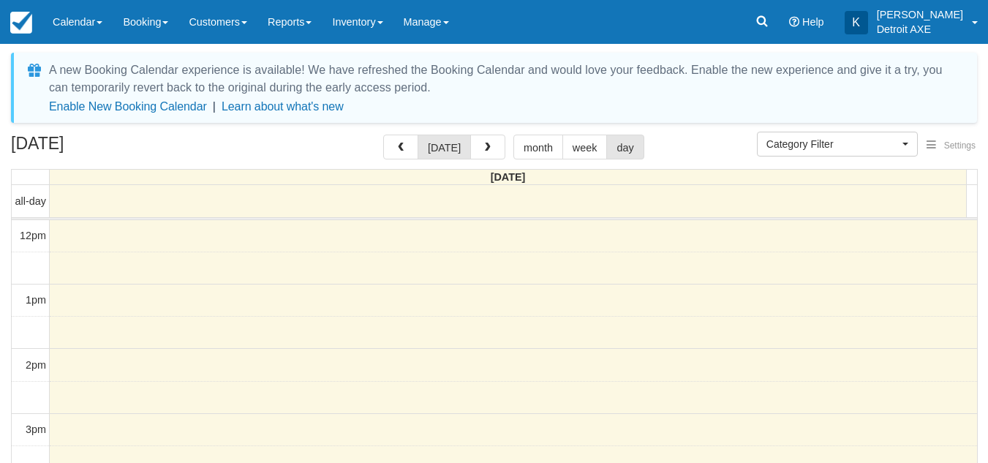
select select
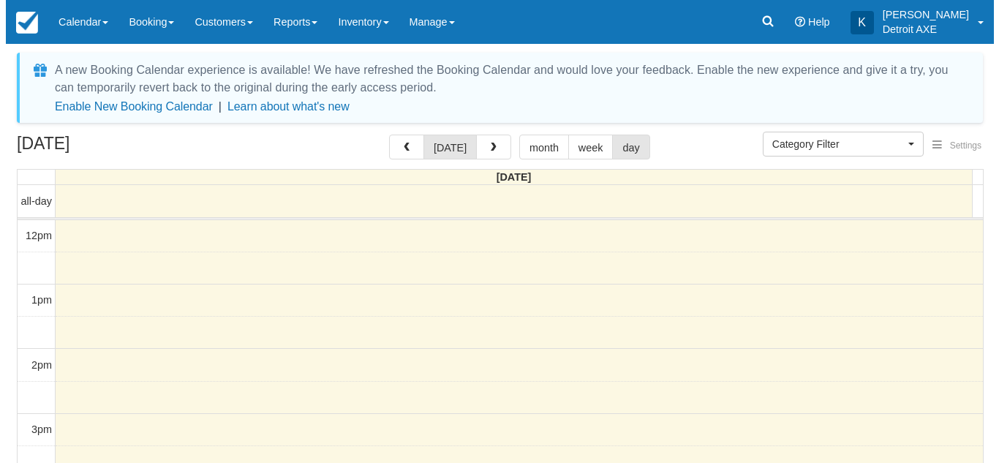
scroll to position [324, 0]
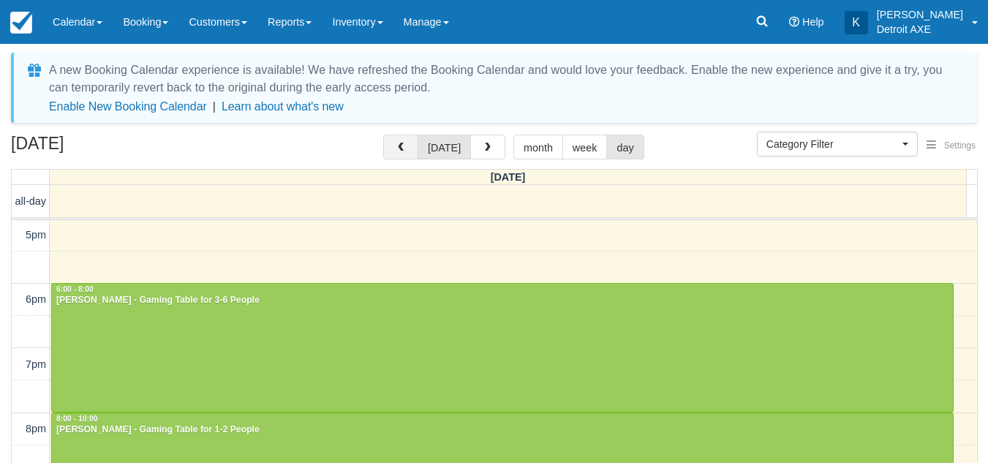
click at [406, 149] on span "button" at bounding box center [401, 148] width 10 height 10
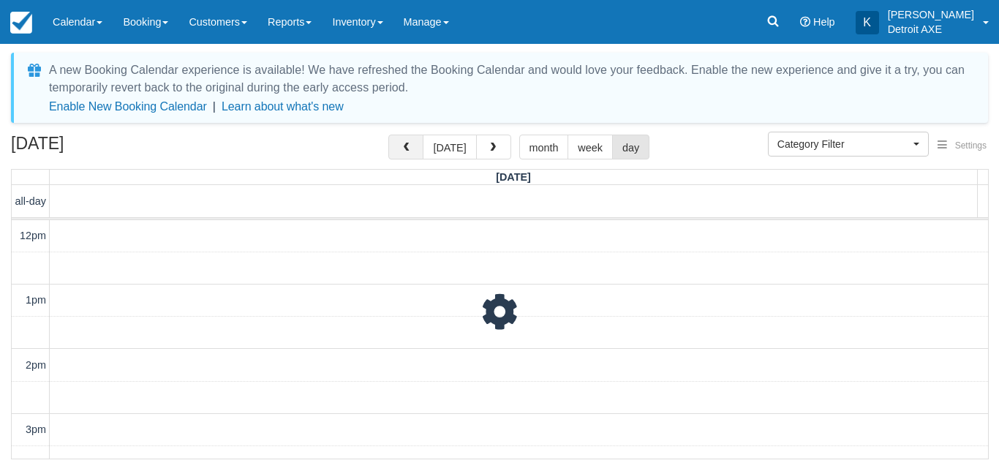
click at [407, 149] on span "button" at bounding box center [406, 148] width 10 height 10
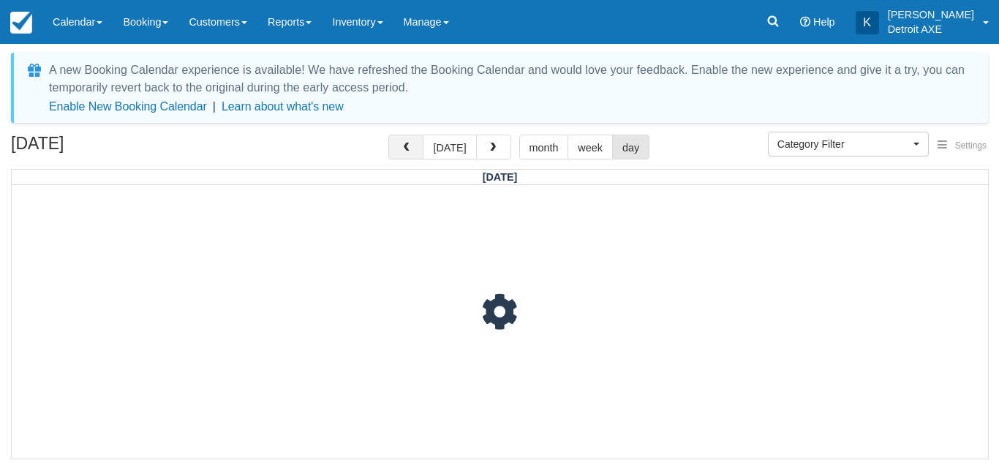
click at [407, 149] on span "button" at bounding box center [406, 148] width 10 height 10
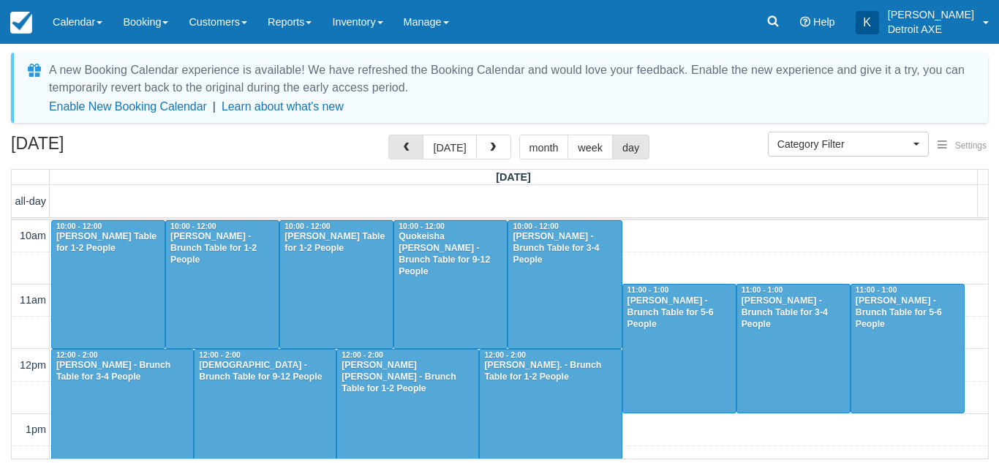
click at [407, 149] on span "button" at bounding box center [406, 148] width 10 height 10
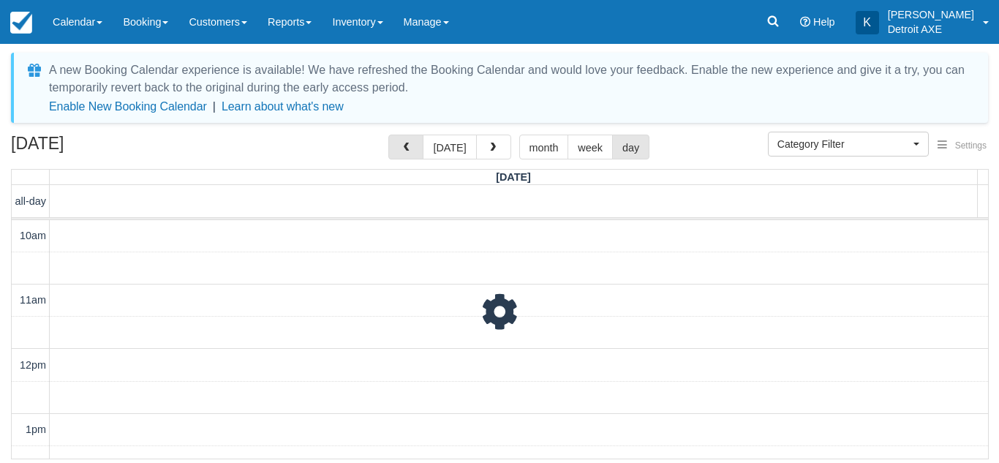
click at [407, 149] on span "button" at bounding box center [406, 148] width 10 height 10
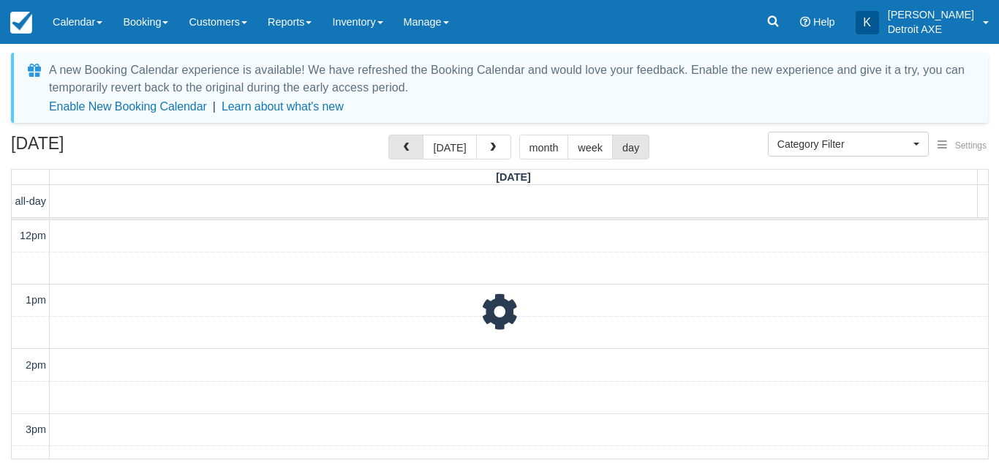
click at [407, 149] on span "button" at bounding box center [406, 148] width 10 height 10
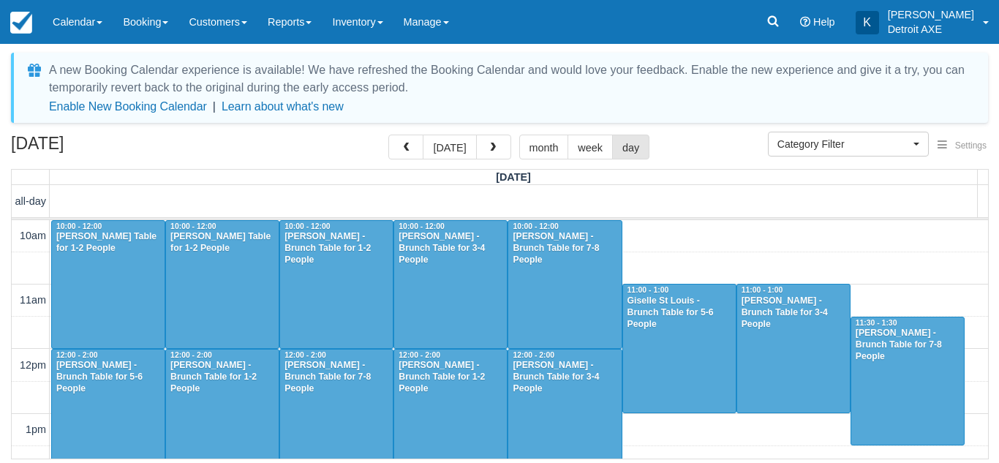
click at [407, 149] on span "button" at bounding box center [406, 148] width 10 height 10
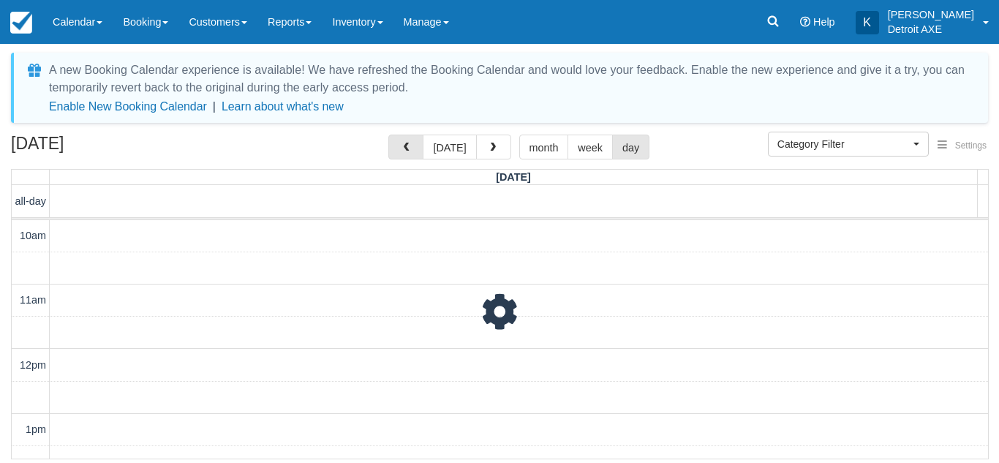
scroll to position [453, 0]
click at [407, 149] on span "button" at bounding box center [406, 148] width 10 height 10
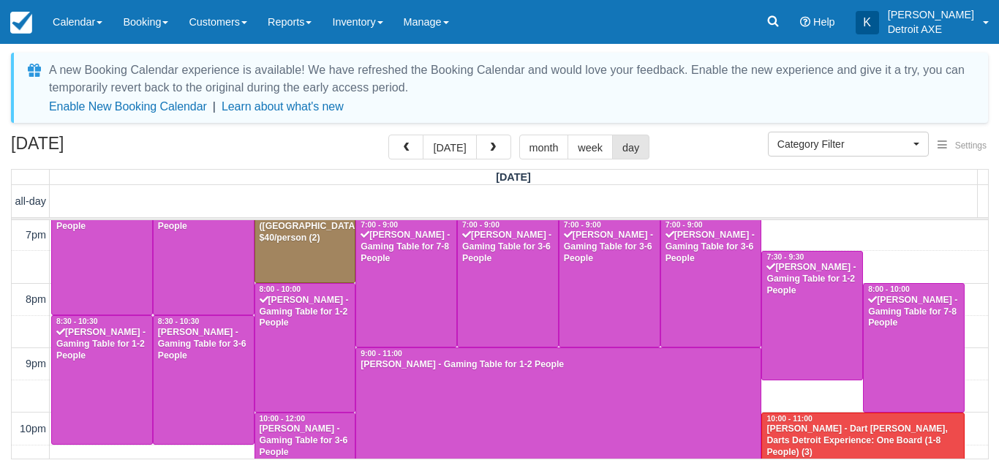
click at [407, 149] on span "button" at bounding box center [406, 148] width 10 height 10
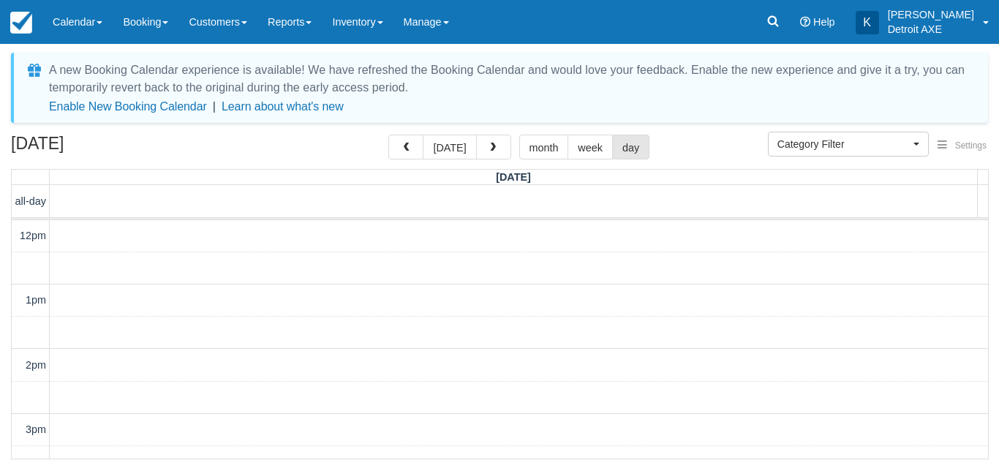
scroll to position [324, 0]
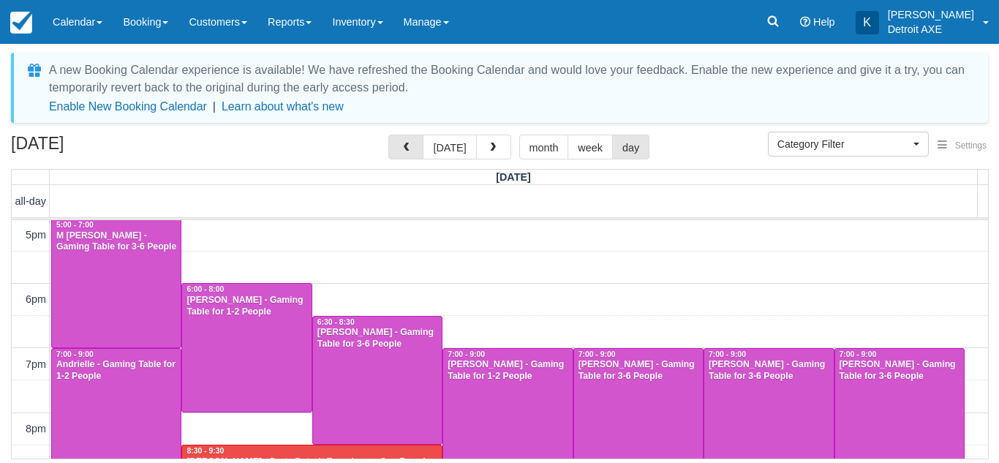
click at [407, 149] on span "button" at bounding box center [406, 148] width 10 height 10
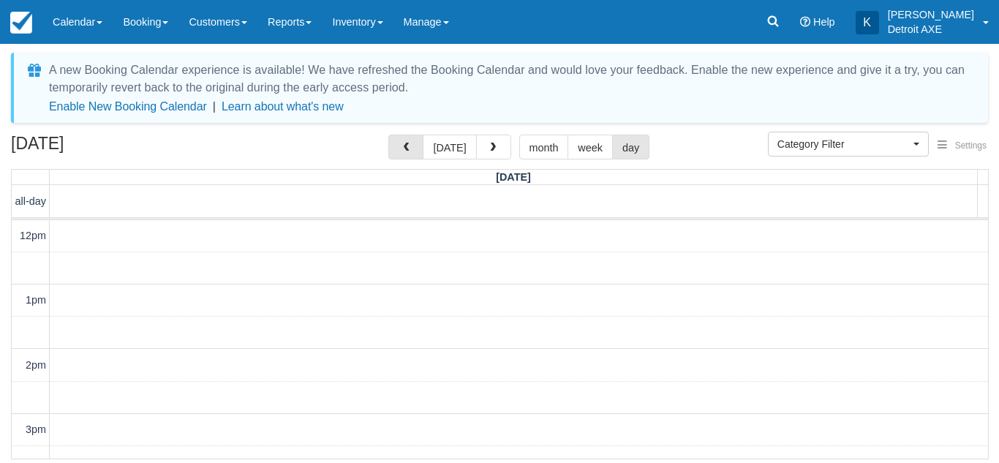
scroll to position [324, 0]
click at [407, 149] on span "button" at bounding box center [406, 148] width 10 height 10
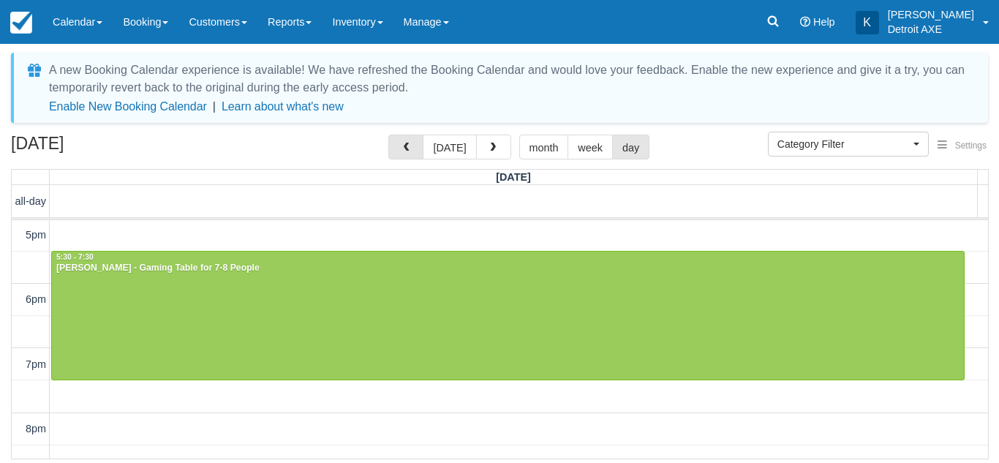
click at [407, 149] on span "button" at bounding box center [406, 148] width 10 height 10
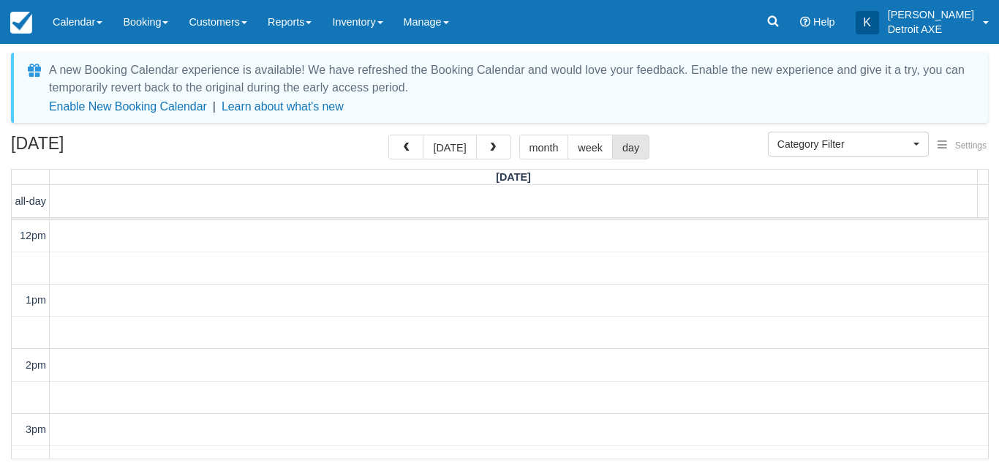
scroll to position [324, 0]
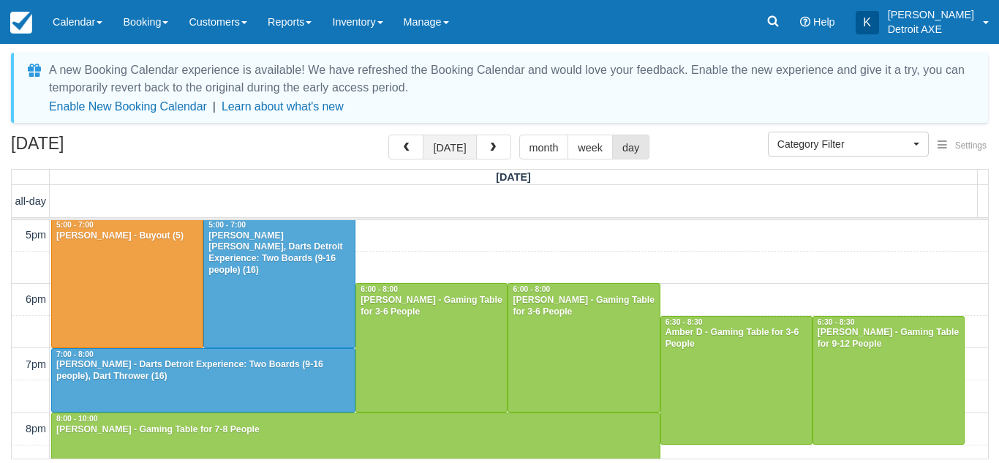
click at [431, 151] on button "today" at bounding box center [449, 147] width 53 height 25
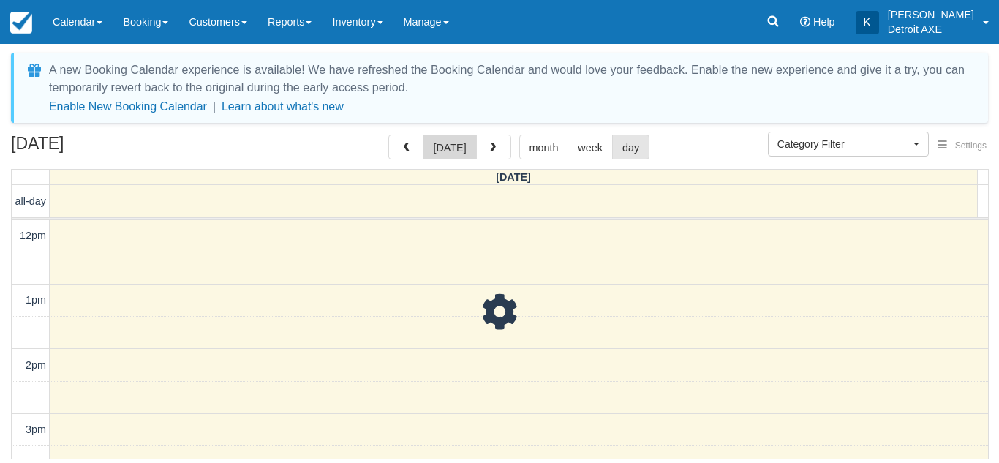
scroll to position [324, 0]
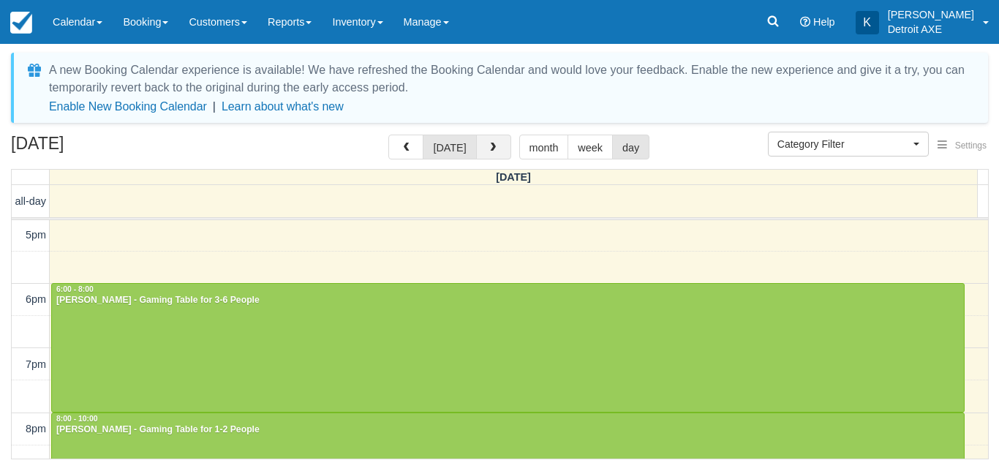
click at [497, 156] on button "button" at bounding box center [493, 147] width 35 height 25
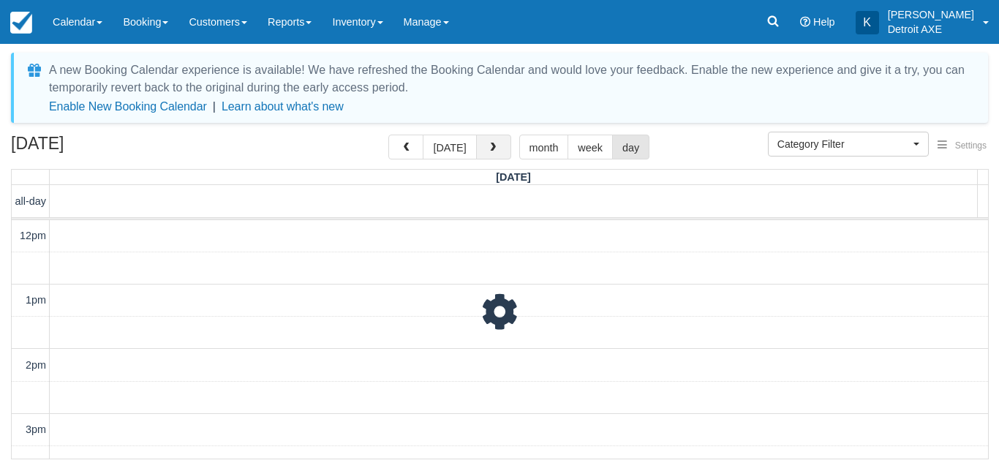
scroll to position [324, 0]
click at [497, 156] on button "button" at bounding box center [493, 147] width 35 height 25
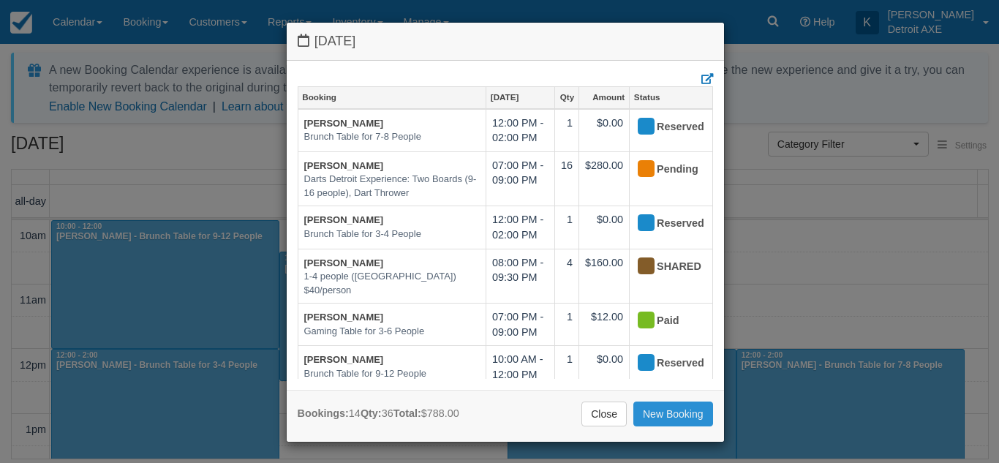
click at [685, 418] on link "New Booking" at bounding box center [673, 414] width 80 height 25
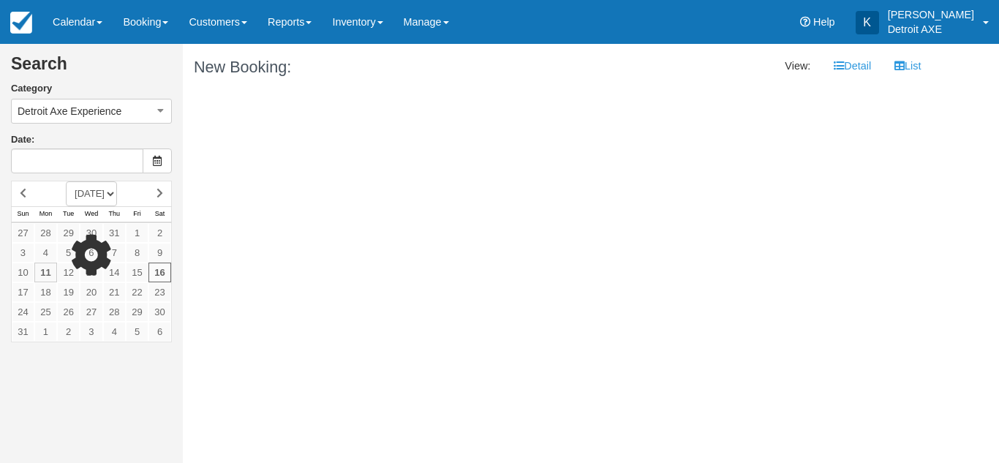
type input "[DATE]"
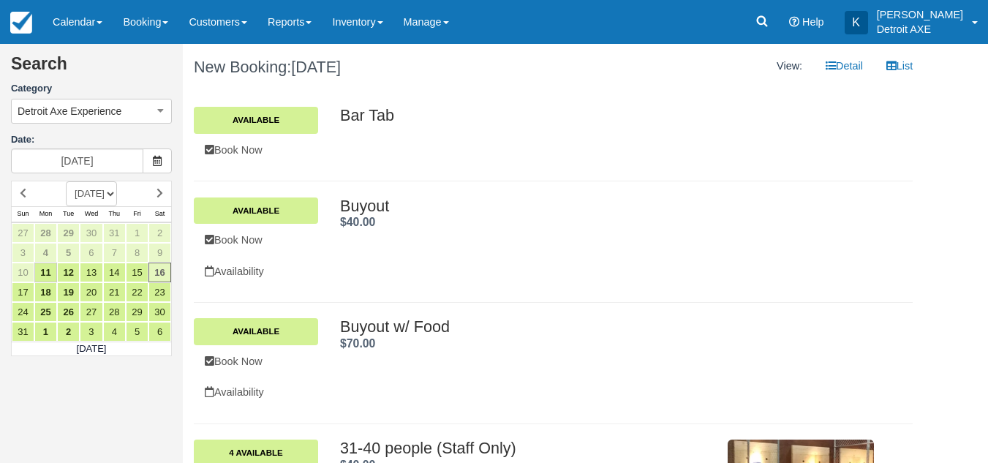
scroll to position [122, 0]
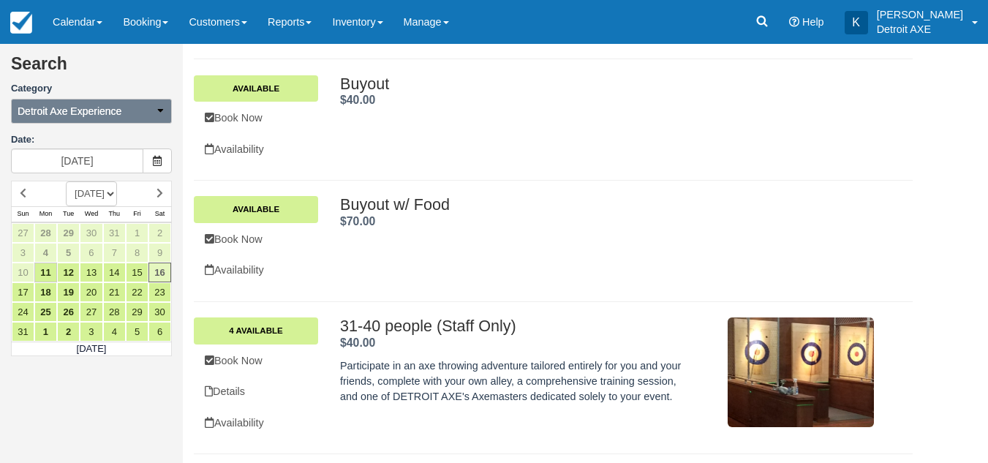
click at [167, 113] on button "Detroit Axe Experience" at bounding box center [91, 111] width 161 height 25
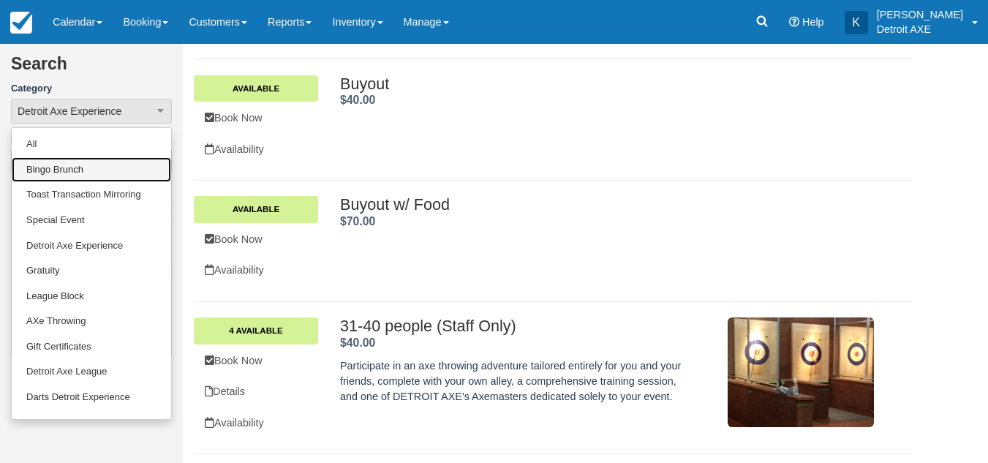
click at [105, 180] on link "Bingo Brunch" at bounding box center [91, 170] width 159 height 26
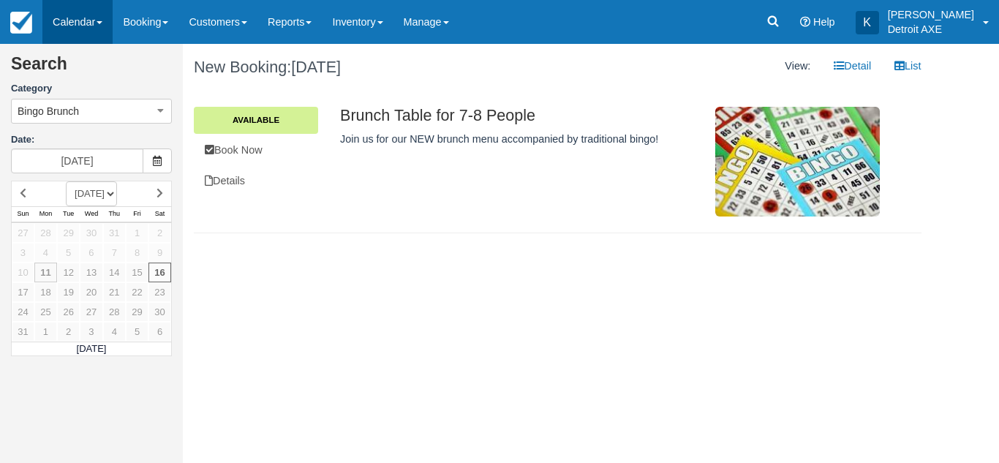
click at [102, 37] on link "Calendar" at bounding box center [77, 22] width 70 height 44
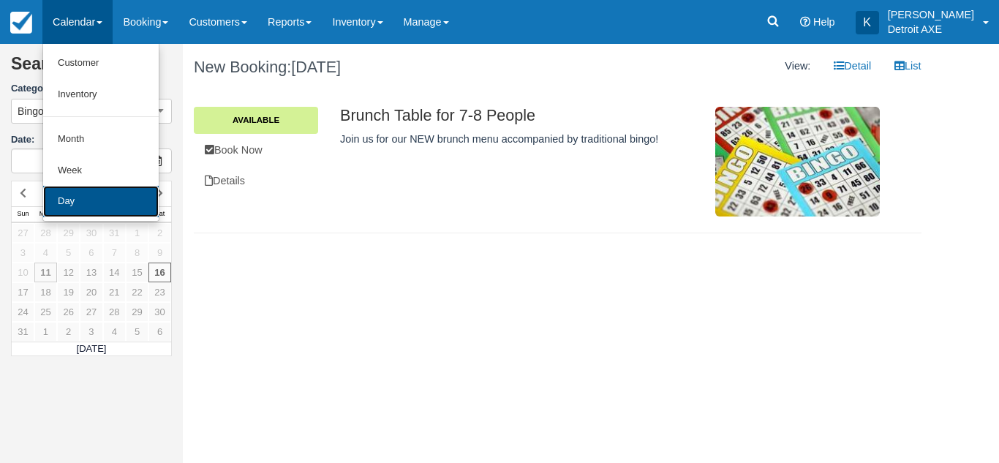
click at [94, 193] on link "Day" at bounding box center [101, 201] width 116 height 31
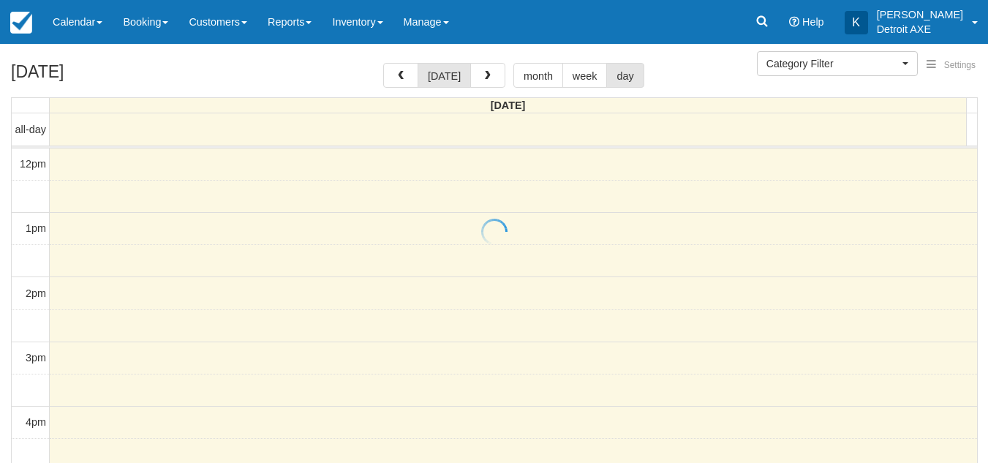
select select
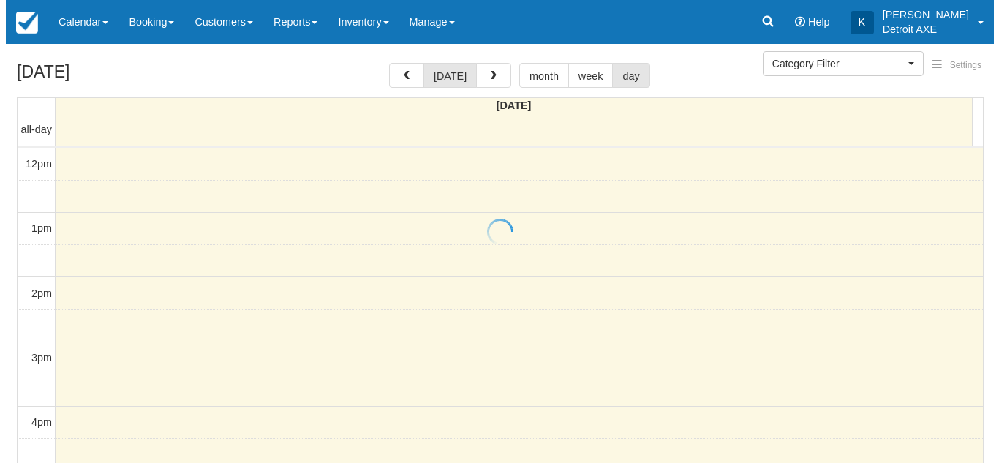
scroll to position [324, 0]
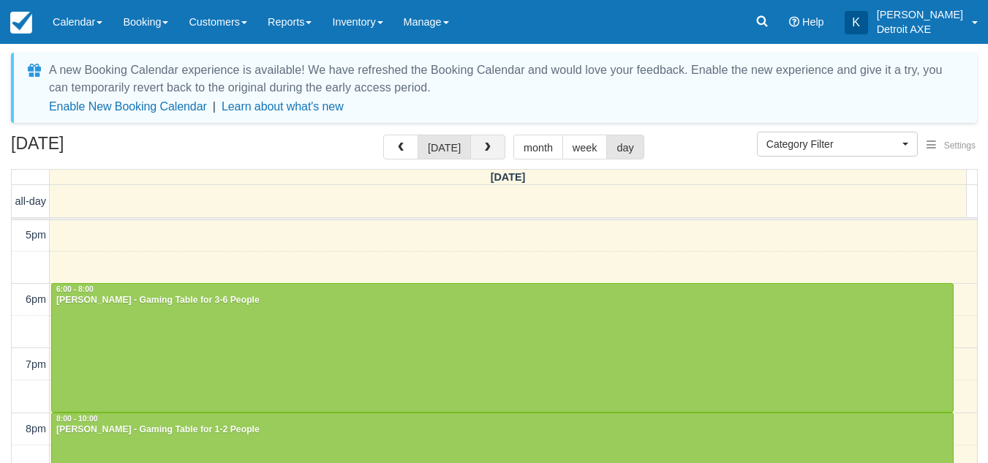
click at [489, 154] on button "button" at bounding box center [487, 147] width 35 height 25
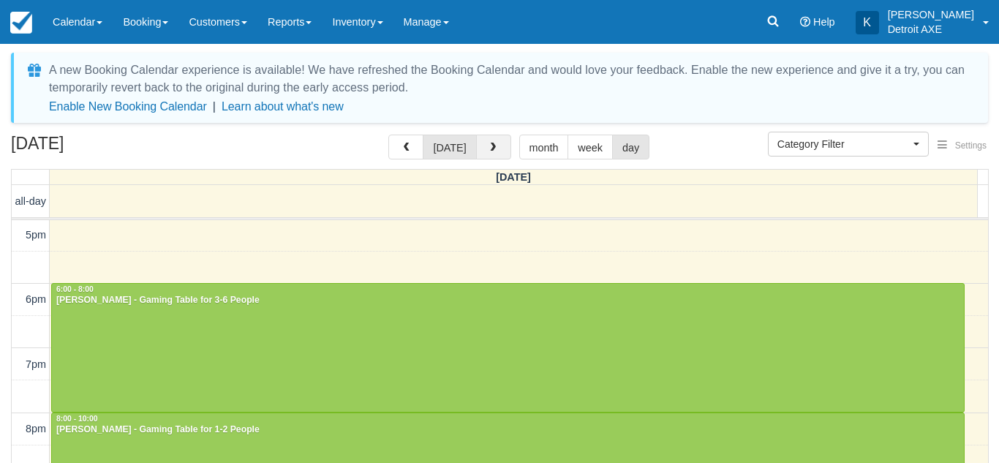
click at [489, 154] on button "button" at bounding box center [493, 147] width 35 height 25
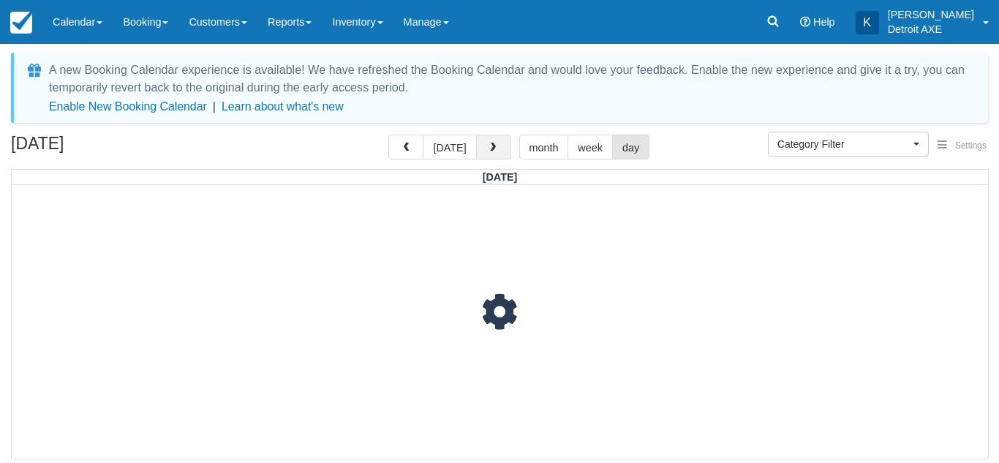
click at [489, 154] on button "button" at bounding box center [493, 147] width 35 height 25
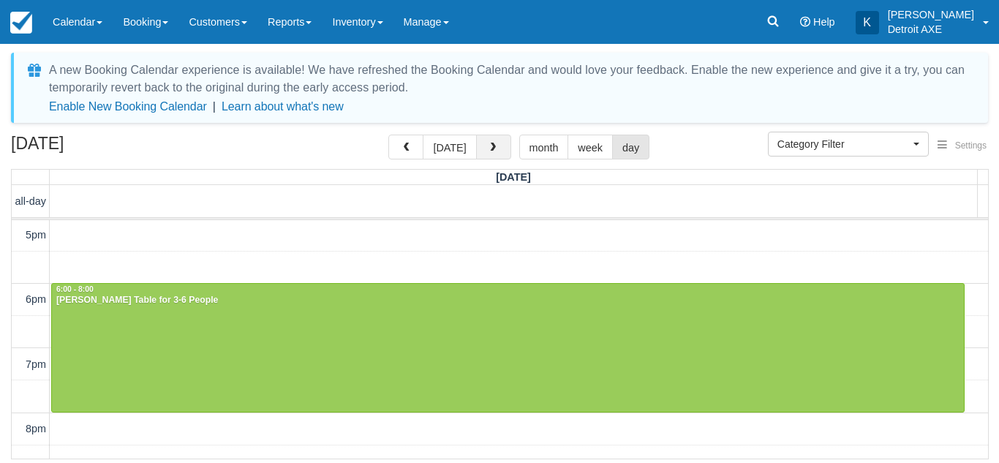
click at [489, 154] on button "button" at bounding box center [493, 147] width 35 height 25
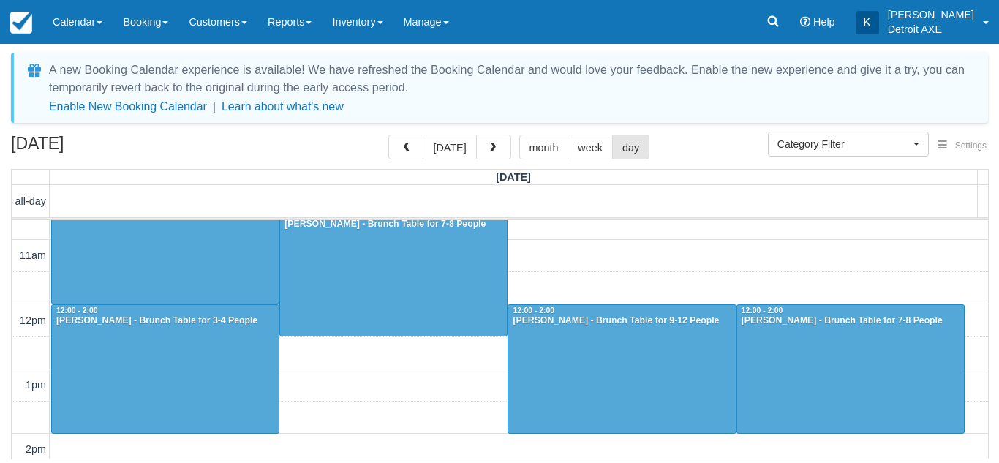
scroll to position [47, 0]
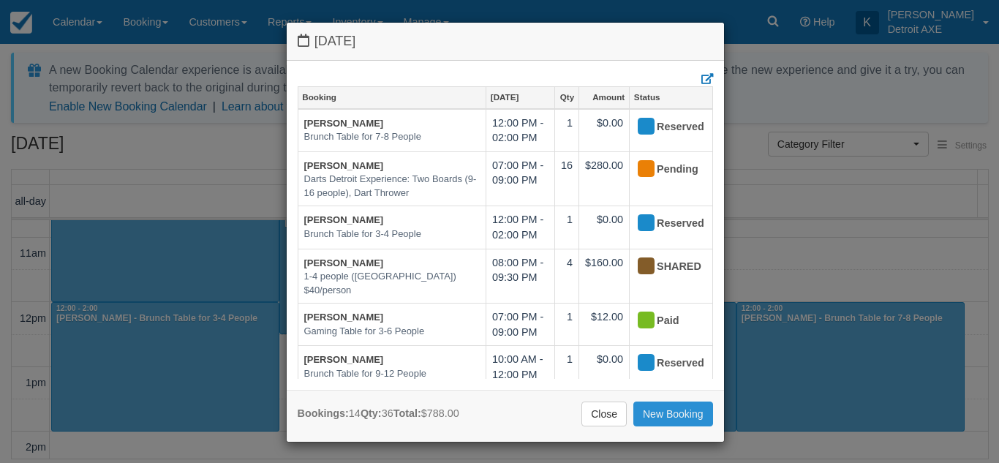
click at [652, 412] on link "New Booking" at bounding box center [673, 414] width 80 height 25
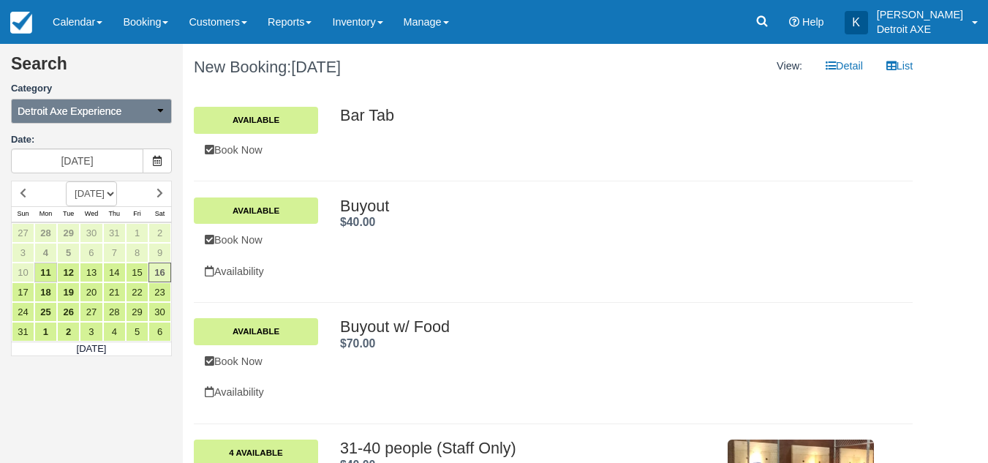
click at [158, 124] on button "Detroit Axe Experience" at bounding box center [91, 111] width 161 height 25
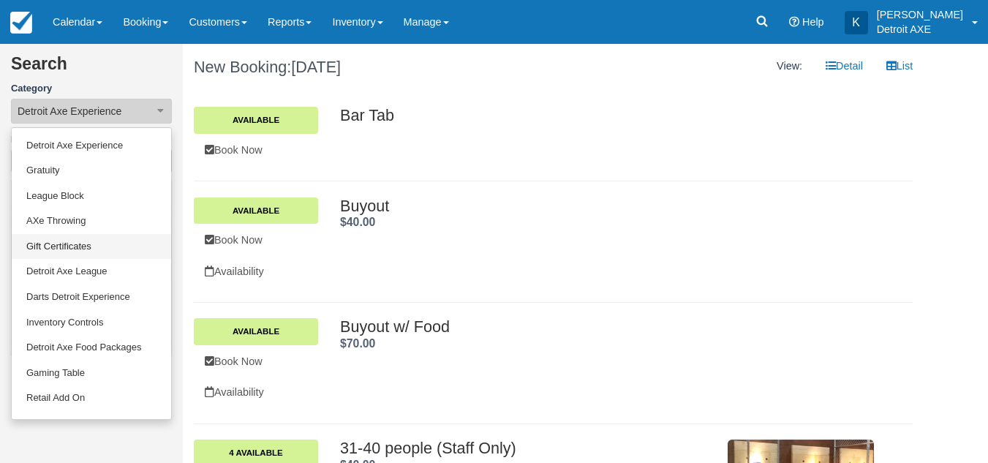
scroll to position [101, 0]
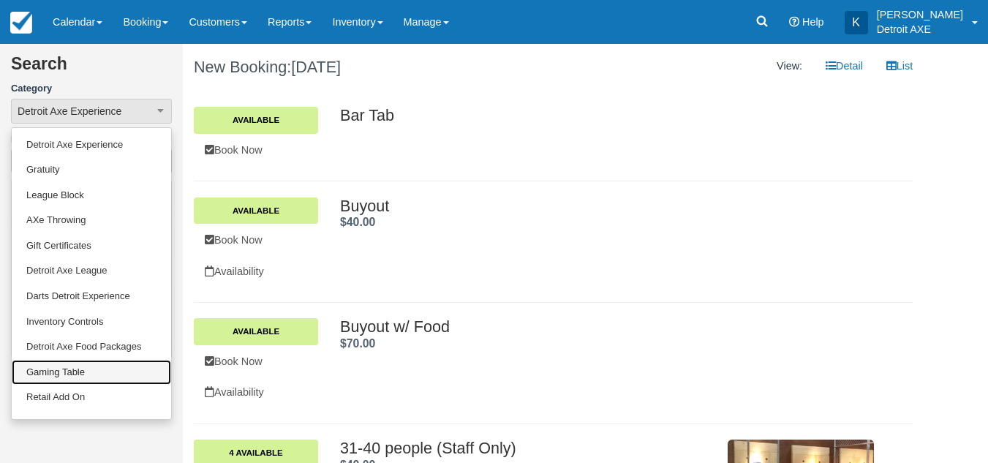
click at [79, 369] on link "Gaming Table" at bounding box center [91, 373] width 159 height 26
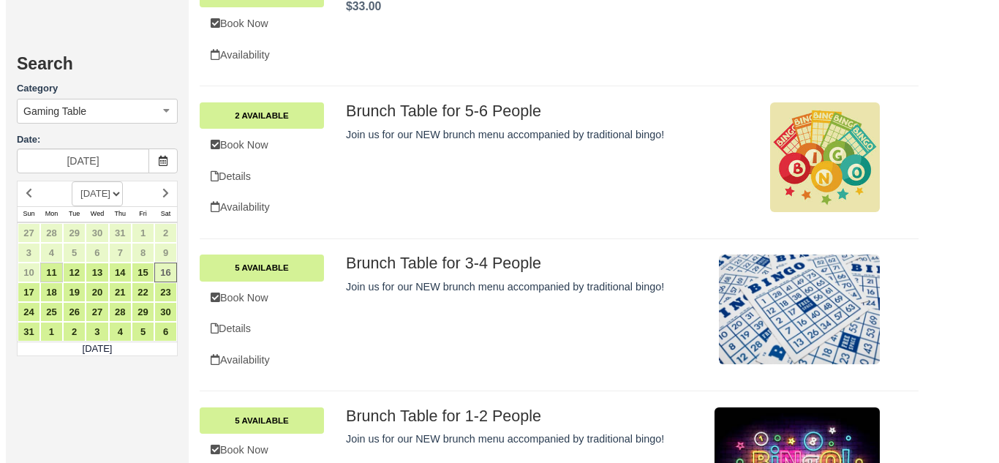
scroll to position [1549, 0]
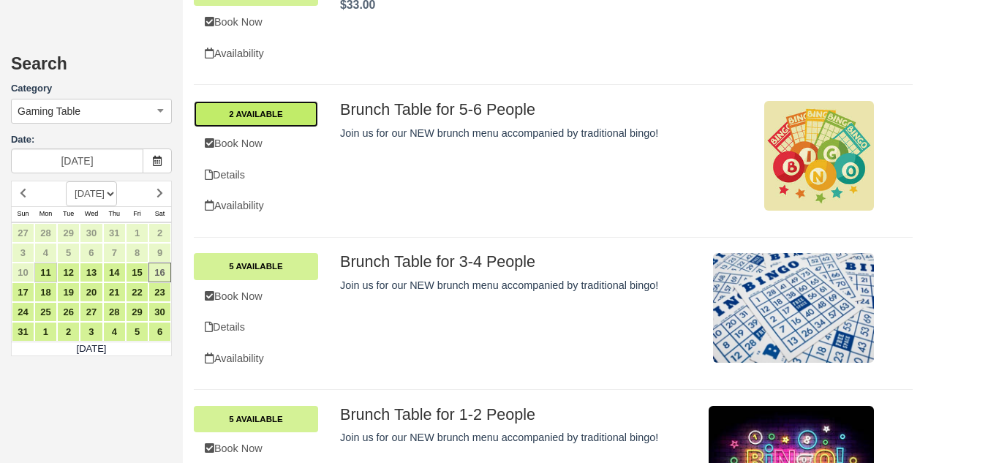
click at [281, 111] on link "2 Available" at bounding box center [256, 114] width 124 height 26
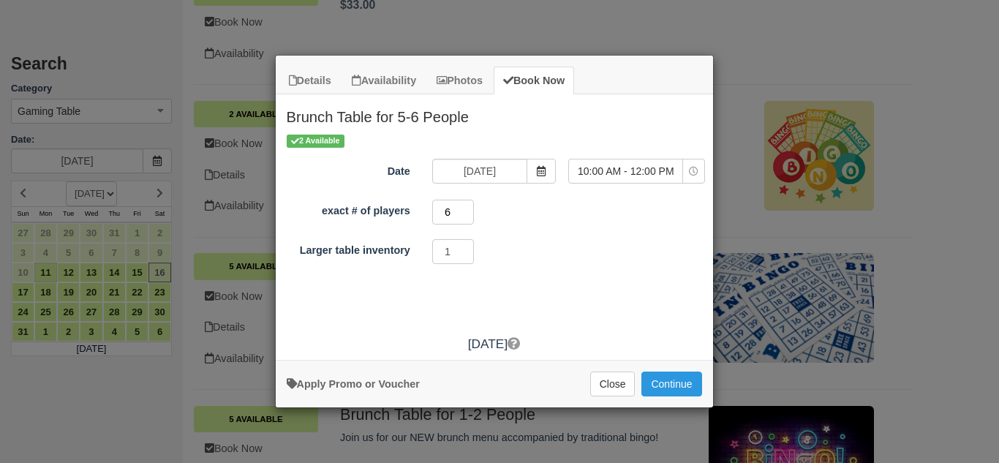
type input "6"
click at [467, 210] on input "6" at bounding box center [453, 212] width 42 height 25
click at [679, 385] on button "Continue" at bounding box center [671, 384] width 60 height 25
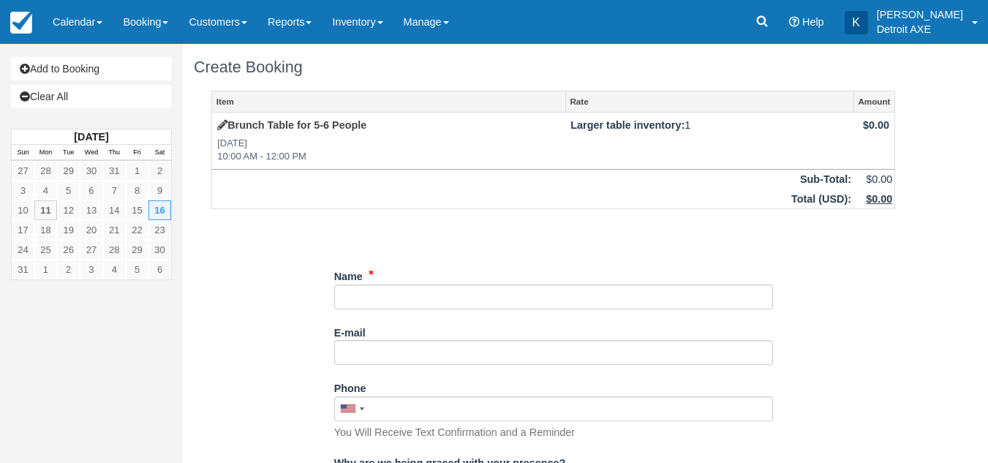
scroll to position [34, 0]
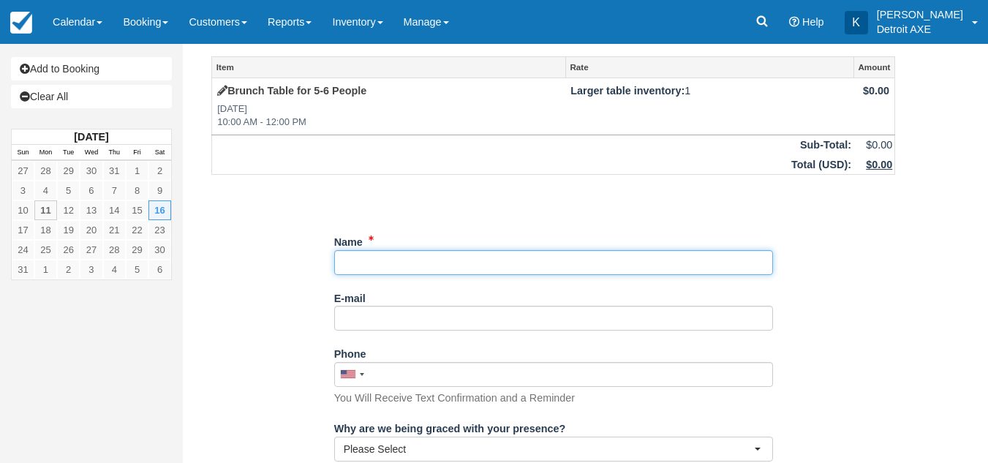
click at [470, 257] on input "Name" at bounding box center [553, 262] width 439 height 25
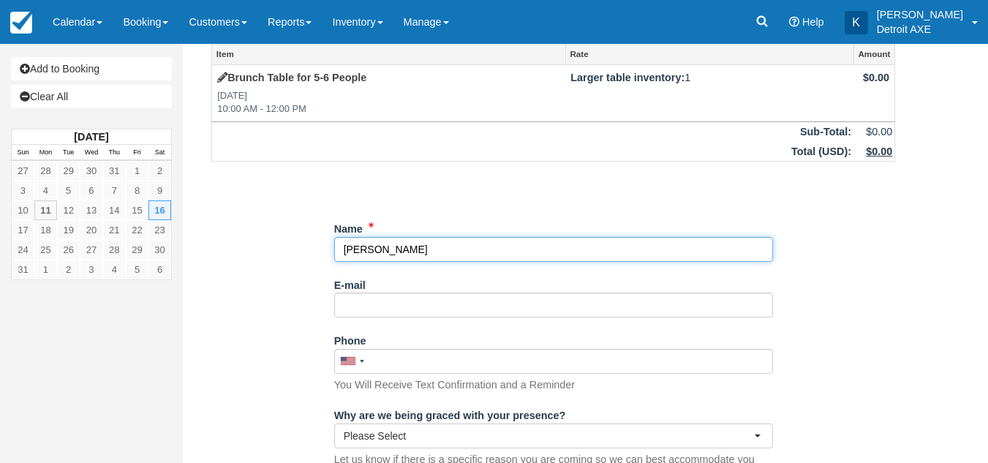
scroll to position [135, 0]
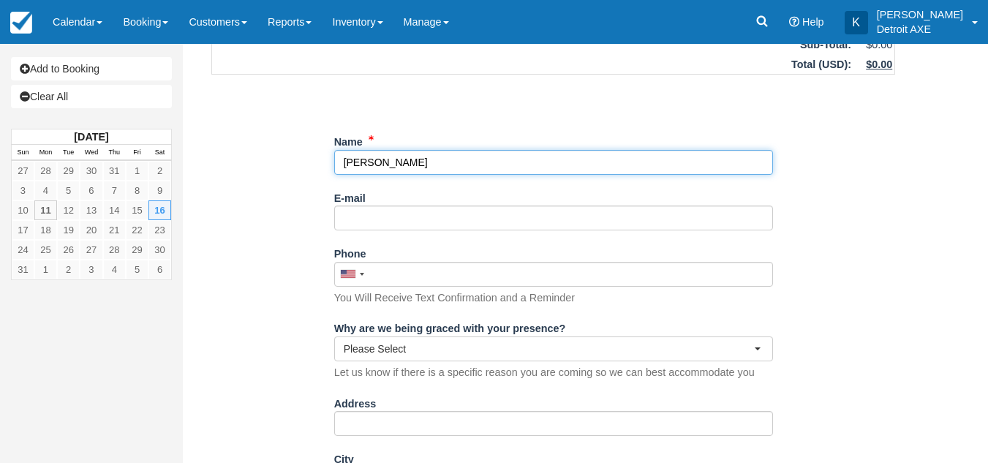
type input "[PERSON_NAME]"
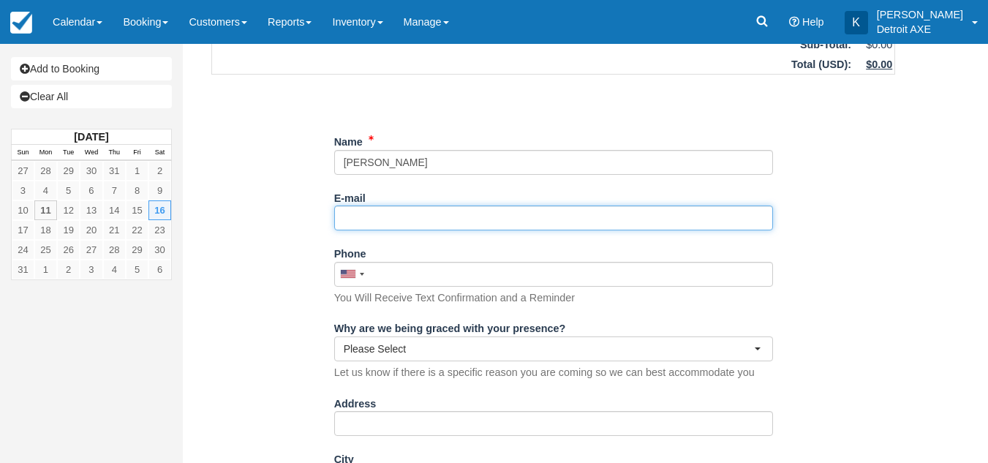
click at [363, 216] on input "E-mail" at bounding box center [553, 218] width 439 height 25
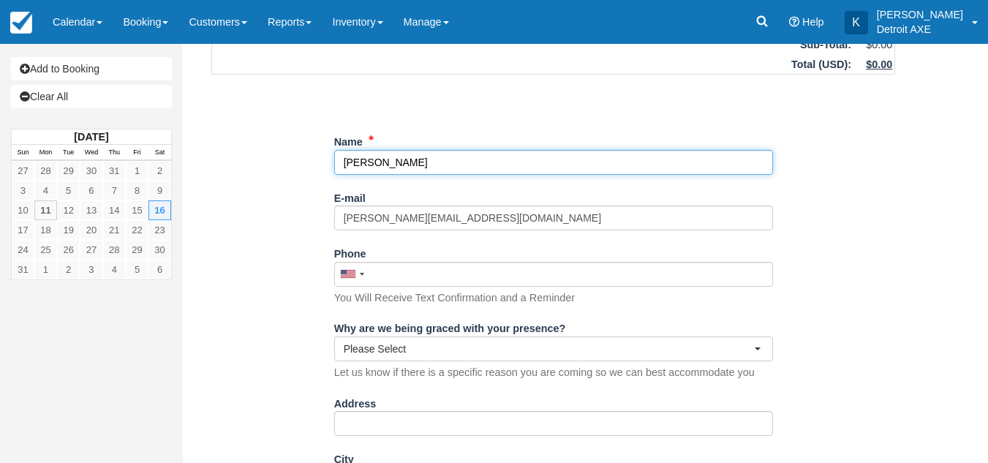
click at [362, 165] on input "Name" at bounding box center [553, 162] width 439 height 25
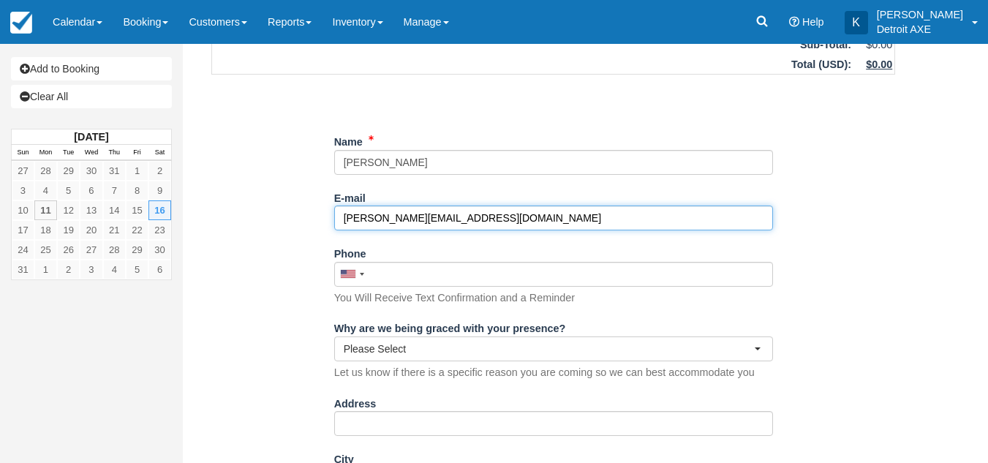
drag, startPoint x: 359, startPoint y: 211, endPoint x: 377, endPoint y: 250, distance: 42.9
click at [360, 223] on input "[PERSON_NAME][EMAIL_ADDRESS][DOMAIN_NAME]" at bounding box center [553, 218] width 439 height 25
type input "[PERSON_NAME][EMAIL_ADDRESS][DOMAIN_NAME]"
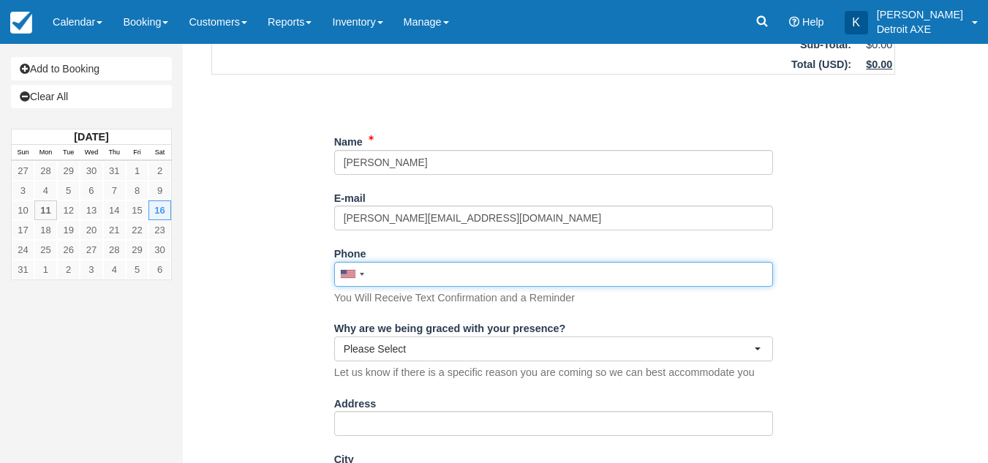
click at [374, 276] on input "Phone" at bounding box center [553, 274] width 439 height 25
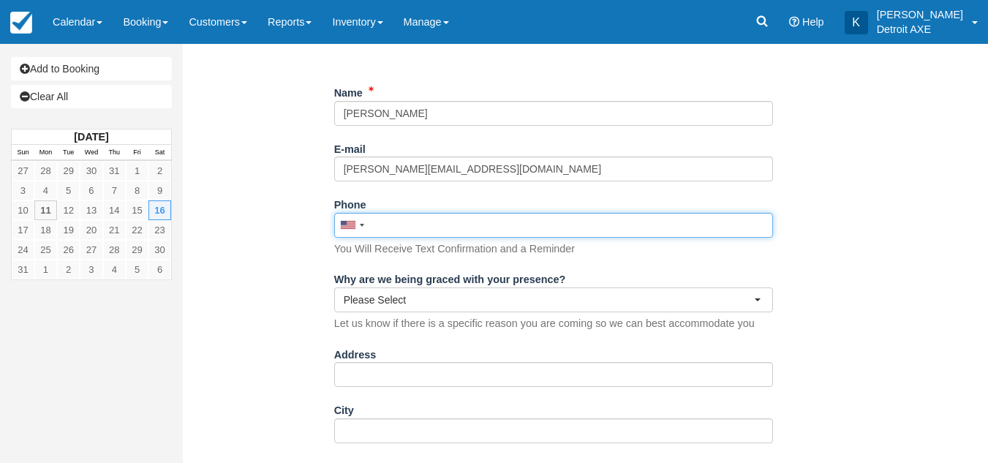
scroll to position [187, 0]
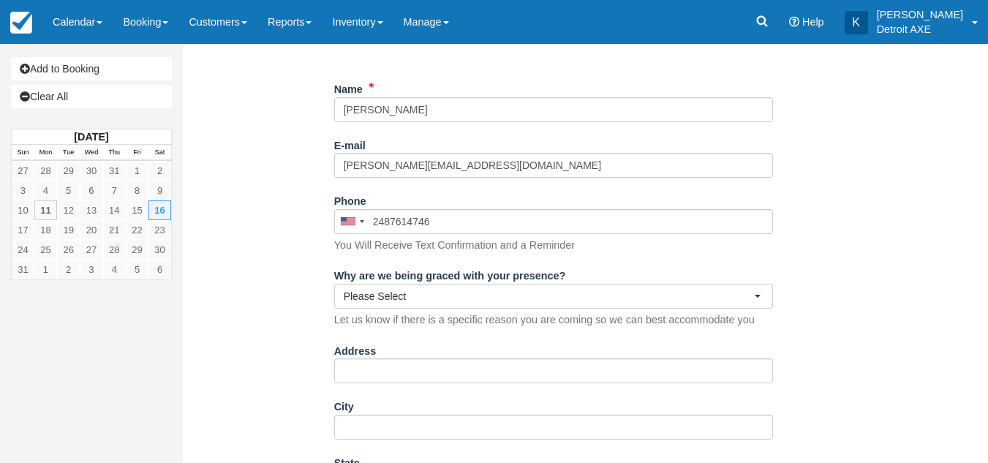
type input "(248) 761-4746"
click at [231, 320] on div "Item Rate Amount Brunch Table for 5-6 People Sat Aug 16, 2025 10:00 AM - 12:00 …" at bounding box center [553, 347] width 719 height 888
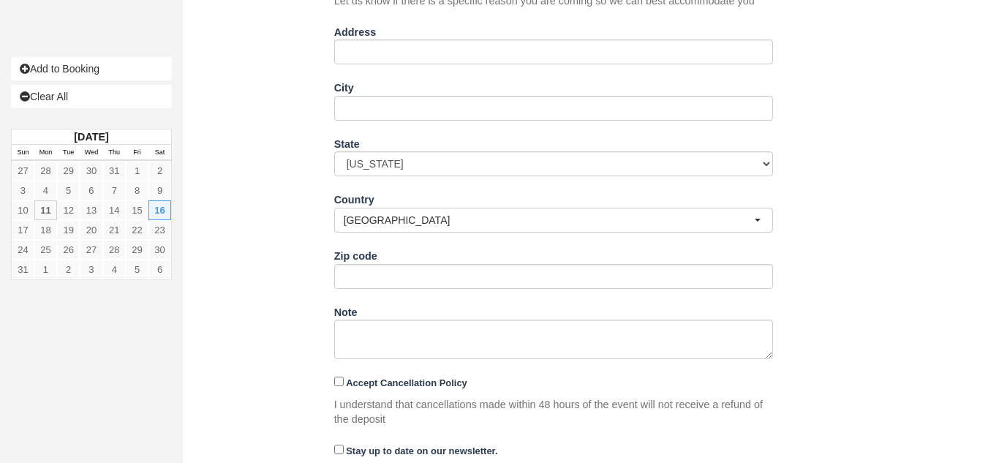
scroll to position [551, 0]
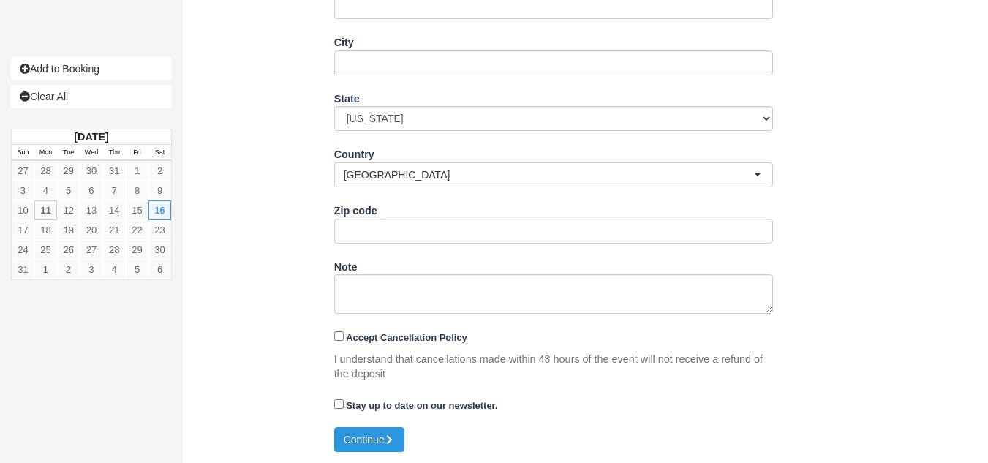
click at [377, 345] on div "Accept Cancellation Policy" at bounding box center [553, 337] width 439 height 23
click at [369, 325] on div "Accept Cancellation Policy I understand that cancellations made within 48 hours…" at bounding box center [553, 353] width 439 height 57
click at [369, 330] on div "Accept Cancellation Policy" at bounding box center [553, 337] width 439 height 23
click at [374, 334] on strong "Accept Cancellation Policy" at bounding box center [406, 337] width 121 height 11
click at [344, 334] on input "Accept Cancellation Policy" at bounding box center [339, 336] width 10 height 10
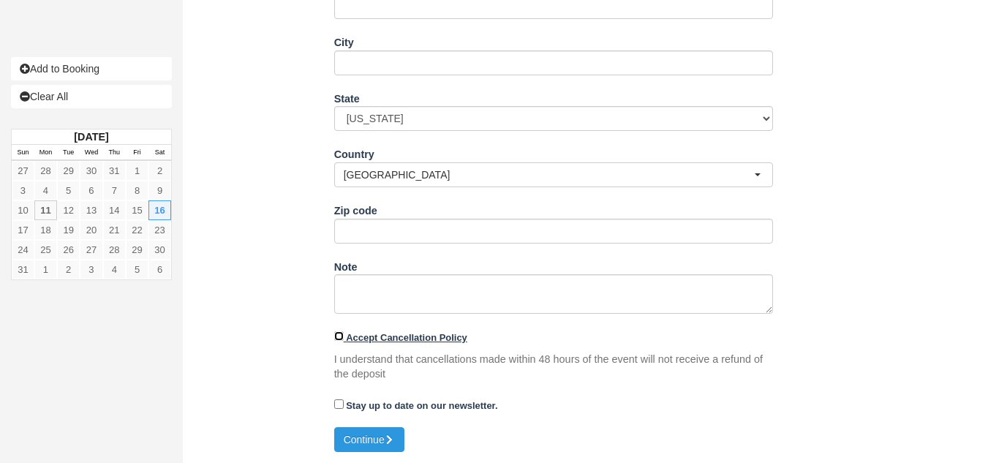
checkbox input "true"
click at [372, 437] on button "Continue" at bounding box center [369, 439] width 70 height 25
type input "+12487614746"
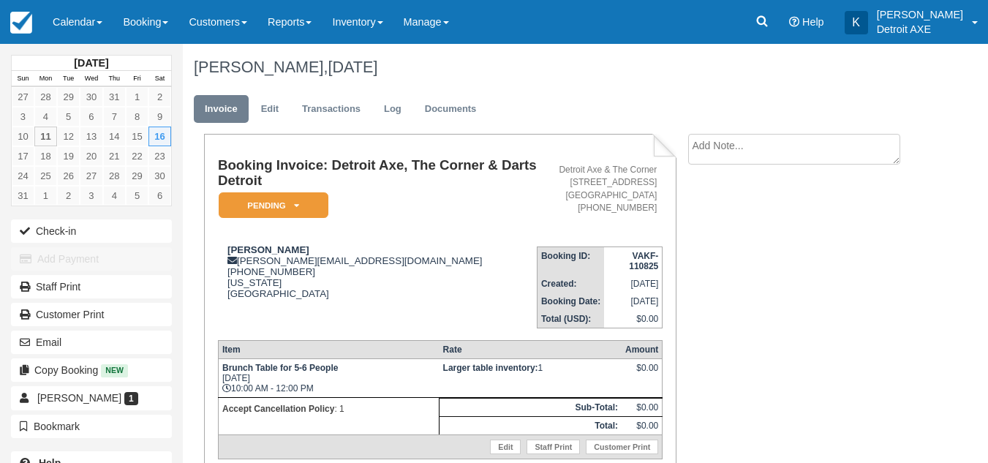
click at [803, 165] on li "Create Show on invoice" at bounding box center [800, 153] width 225 height 39
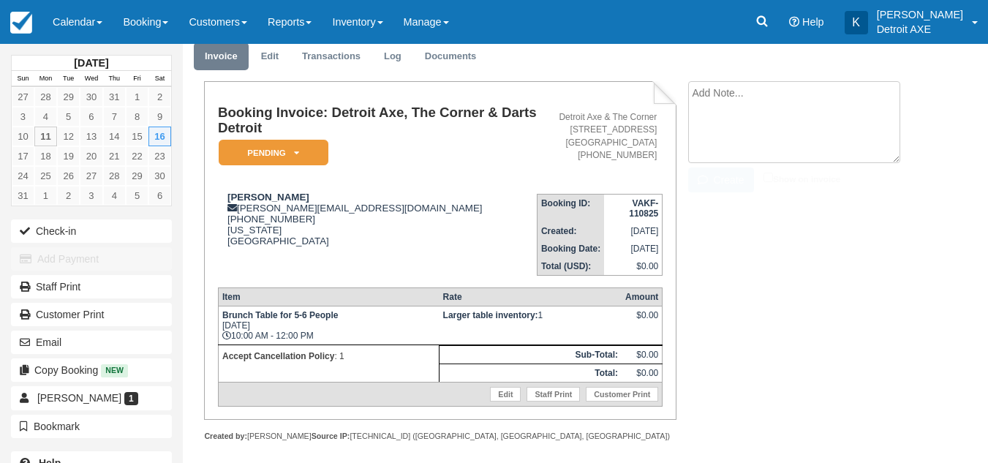
click at [706, 99] on textarea at bounding box center [794, 122] width 212 height 82
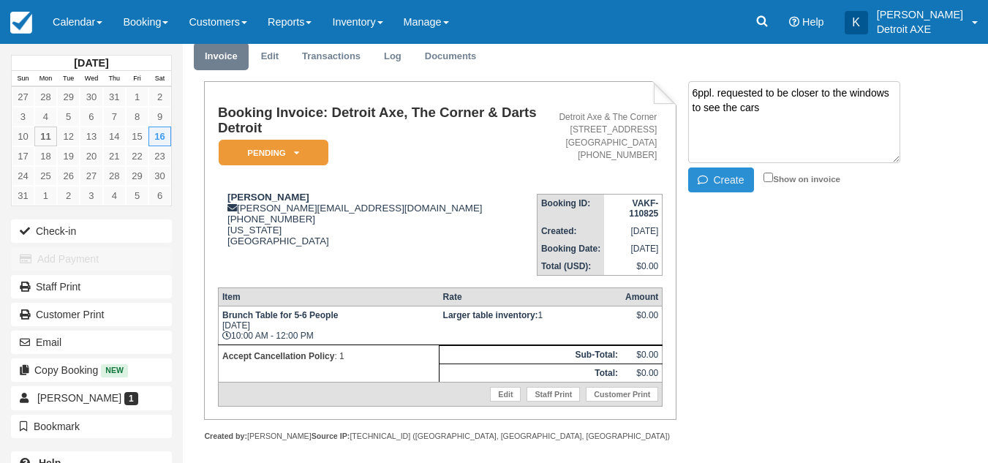
type textarea "6ppl. requested to be closer to the windows to see the cars"
click at [708, 177] on icon "button" at bounding box center [706, 180] width 16 height 10
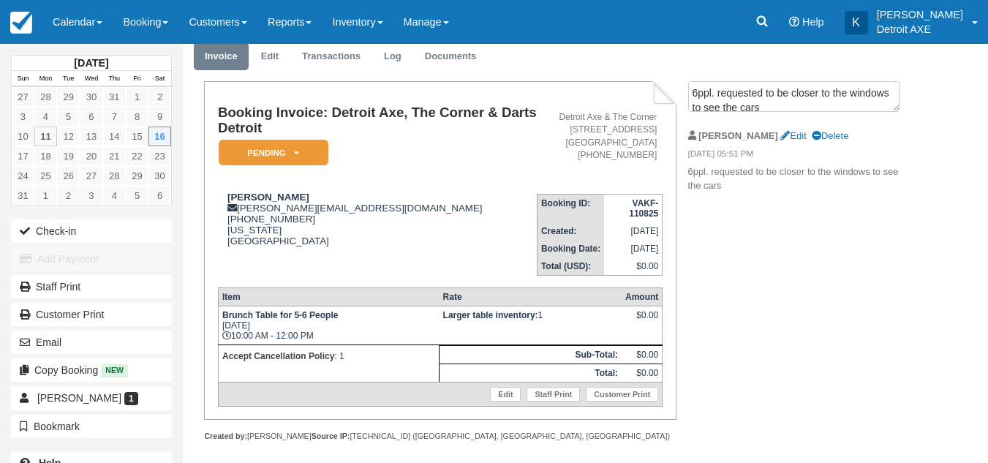
scroll to position [11, 0]
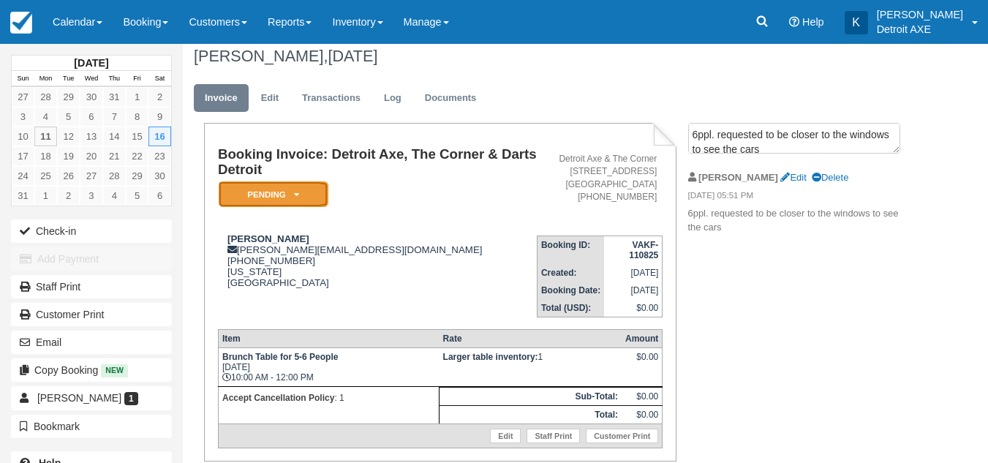
click at [312, 181] on em "Pending" at bounding box center [274, 194] width 110 height 26
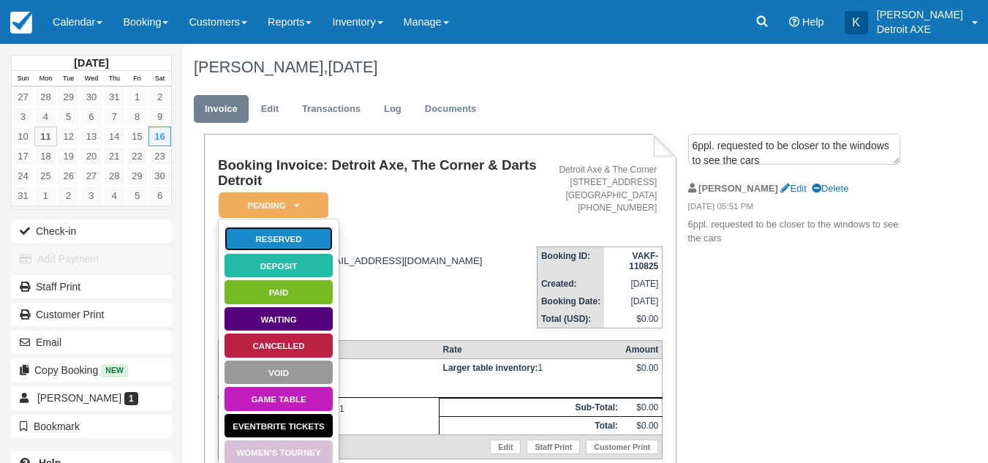
click at [296, 244] on link "Reserved" at bounding box center [279, 239] width 110 height 26
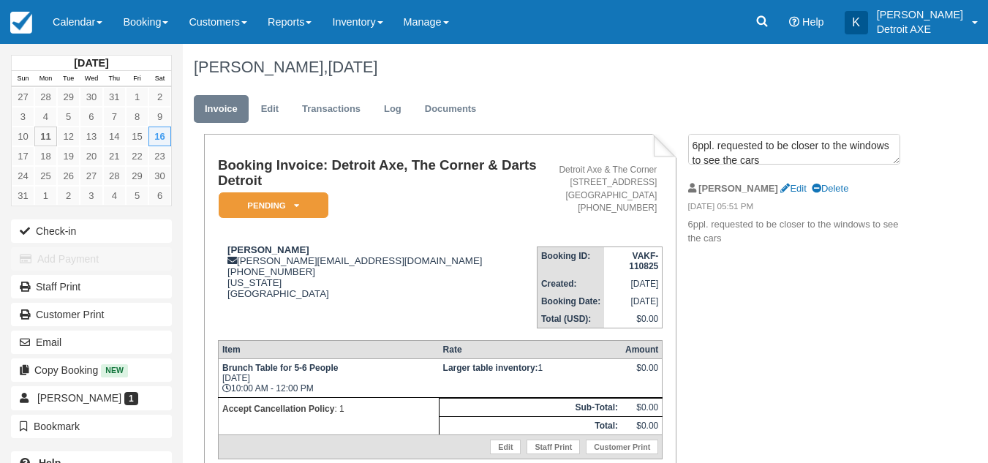
scroll to position [53, 0]
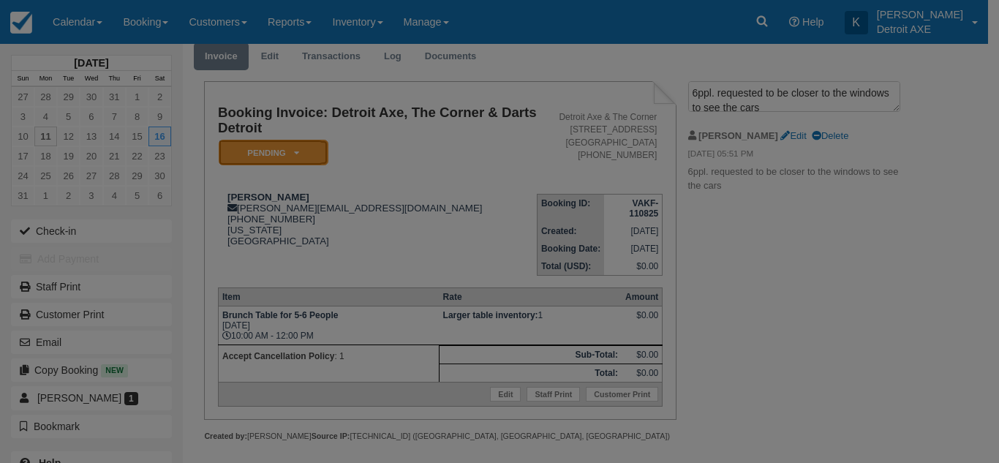
click at [301, 144] on body "Menu Calendar Customer Inventory Month Week Day Booking Daily Manifest Daily Li…" at bounding box center [499, 178] width 999 height 463
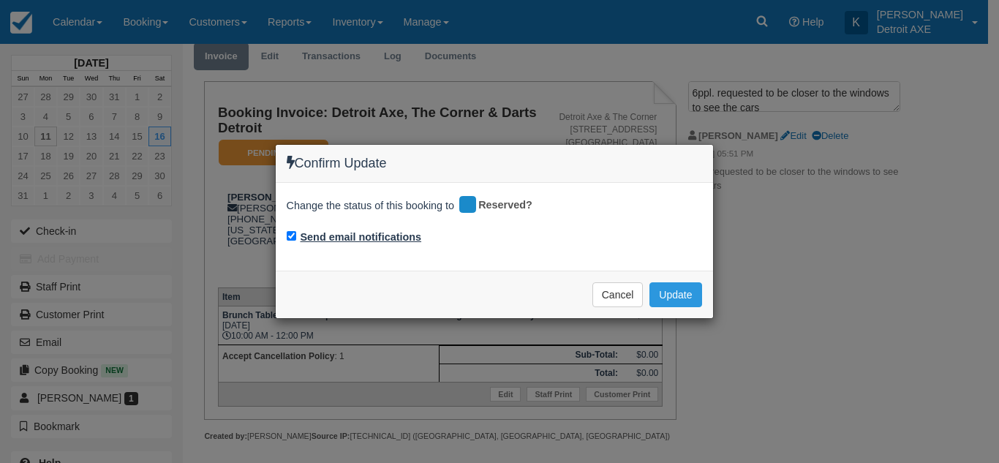
click at [335, 232] on label "Send email notifications" at bounding box center [361, 237] width 121 height 15
click at [296, 232] on input "Send email notifications" at bounding box center [292, 236] width 10 height 10
checkbox input "false"
click at [682, 284] on button "Update" at bounding box center [675, 294] width 52 height 25
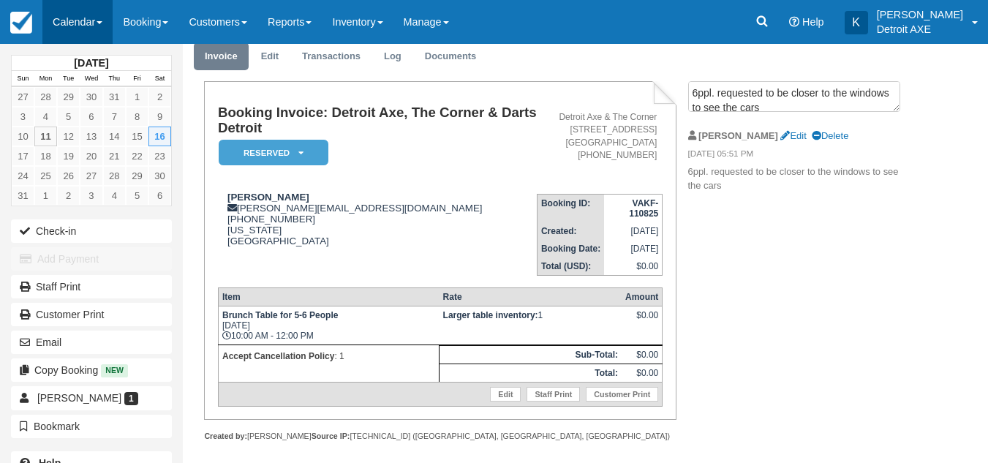
click at [81, 26] on link "Calendar" at bounding box center [77, 22] width 70 height 44
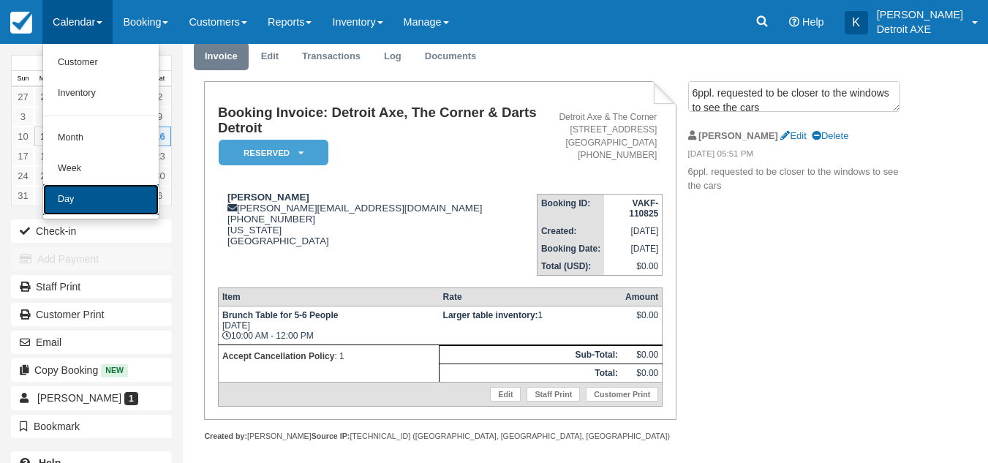
click at [107, 201] on link "Day" at bounding box center [101, 199] width 116 height 31
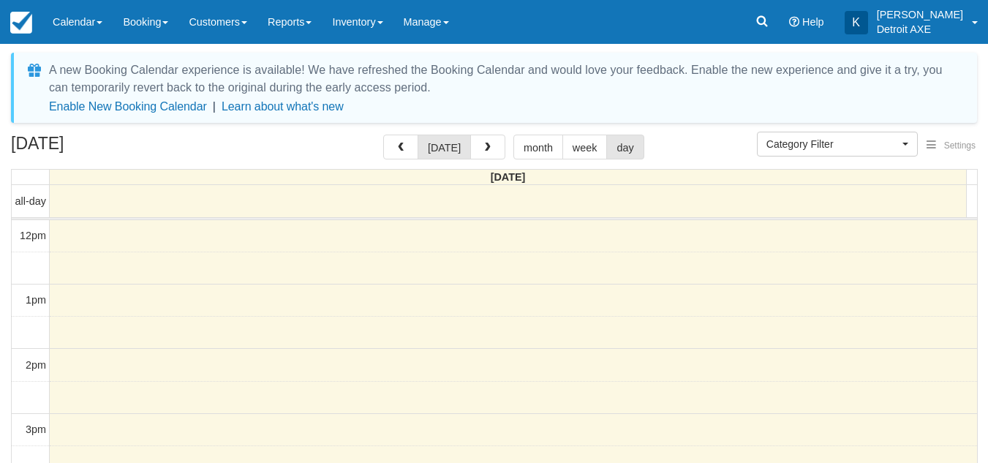
select select
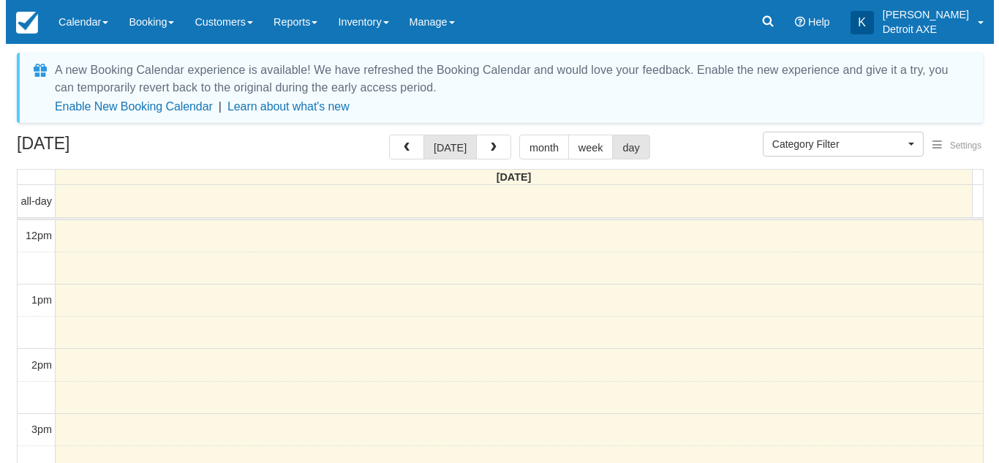
scroll to position [324, 0]
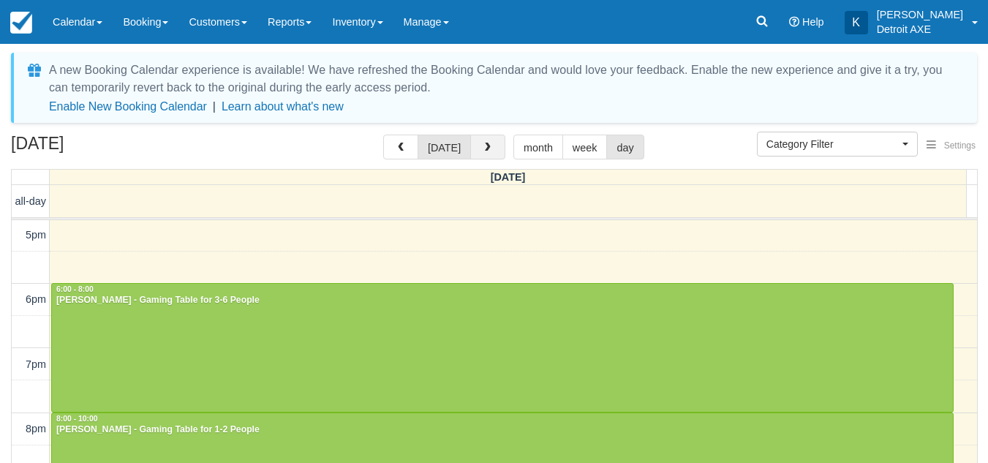
click at [483, 150] on span "button" at bounding box center [488, 148] width 10 height 10
click at [480, 150] on button "button" at bounding box center [487, 147] width 35 height 25
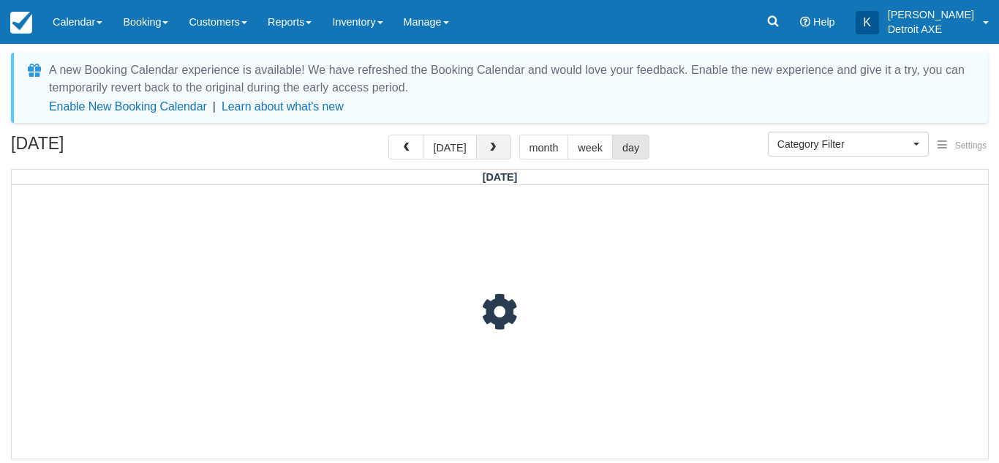
click at [480, 150] on button "button" at bounding box center [493, 147] width 35 height 25
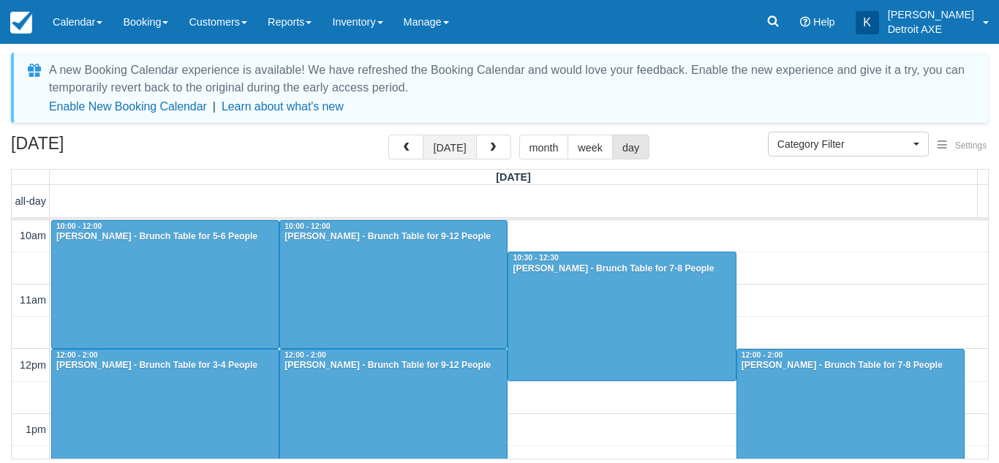
click at [440, 148] on button "[DATE]" at bounding box center [449, 147] width 53 height 25
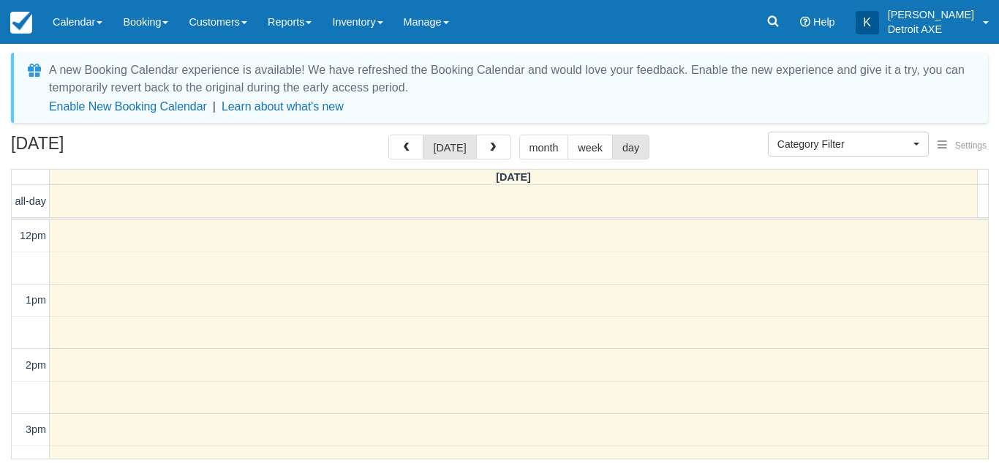
scroll to position [453, 0]
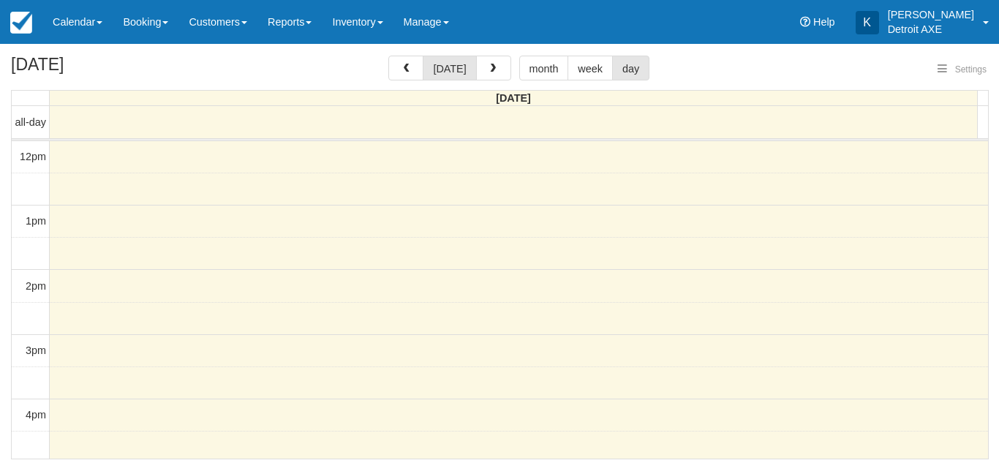
select select
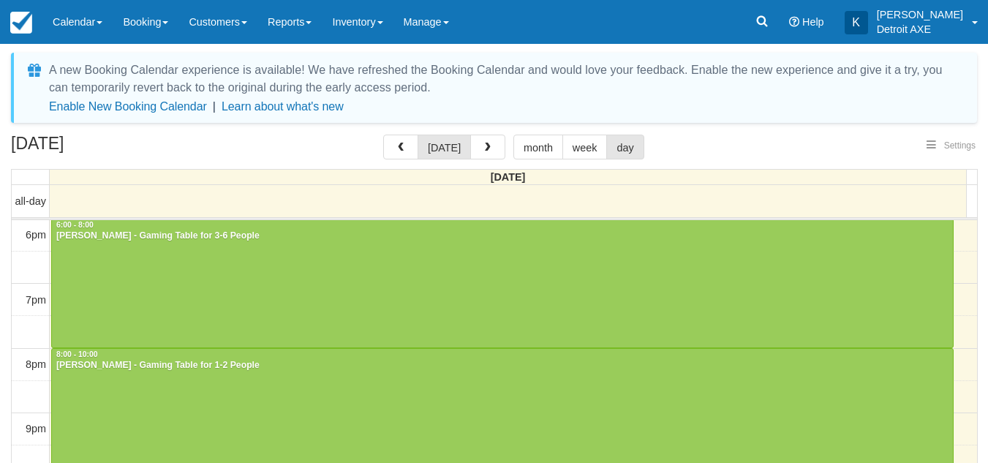
scroll to position [425, 0]
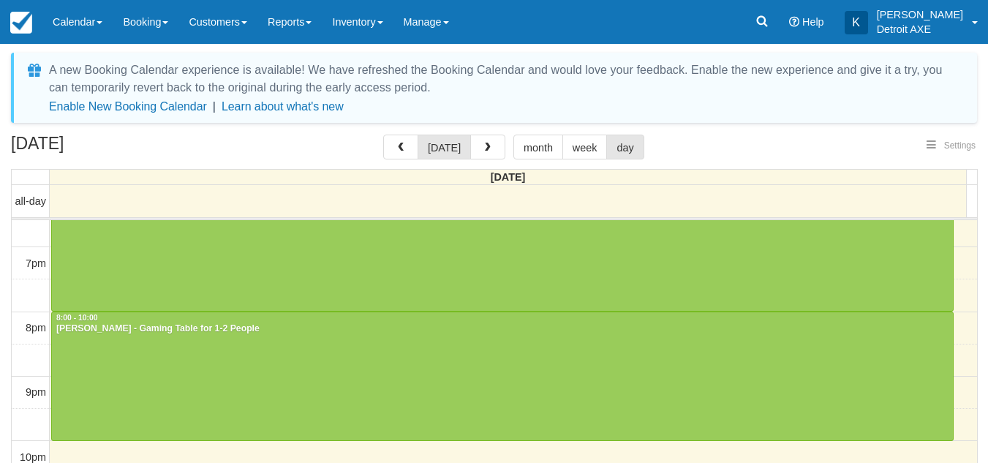
select select
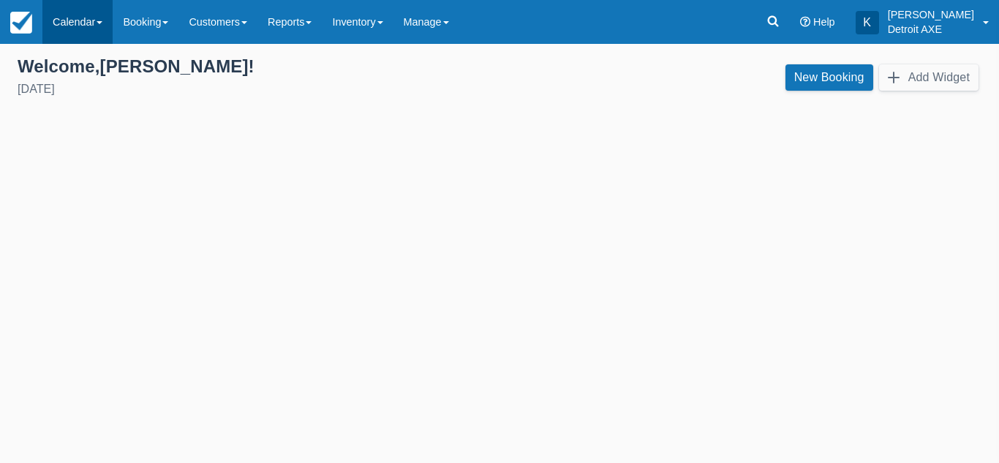
click at [86, 23] on link "Calendar" at bounding box center [77, 22] width 70 height 44
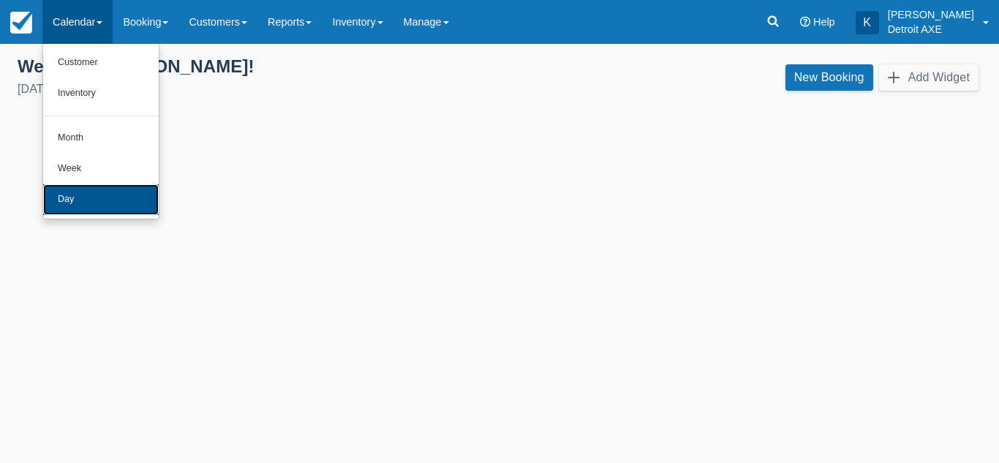
click at [97, 192] on link "Day" at bounding box center [101, 199] width 116 height 31
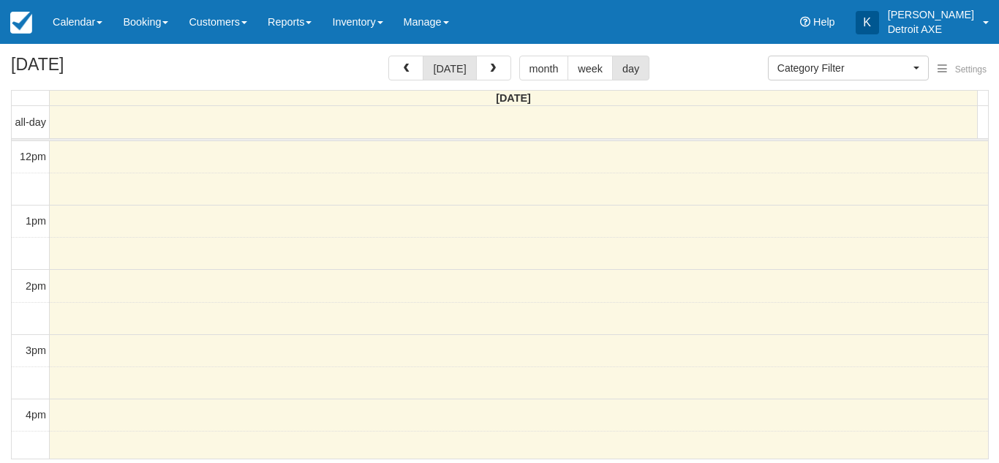
select select
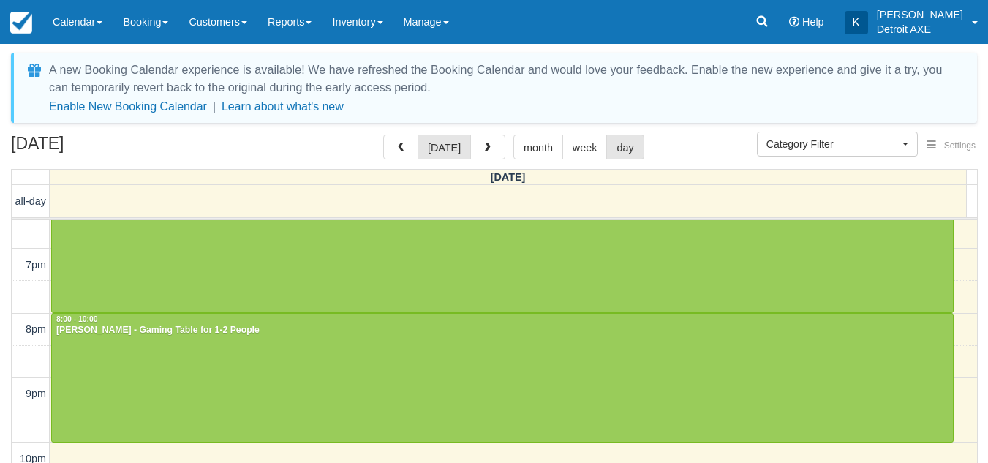
scroll to position [425, 0]
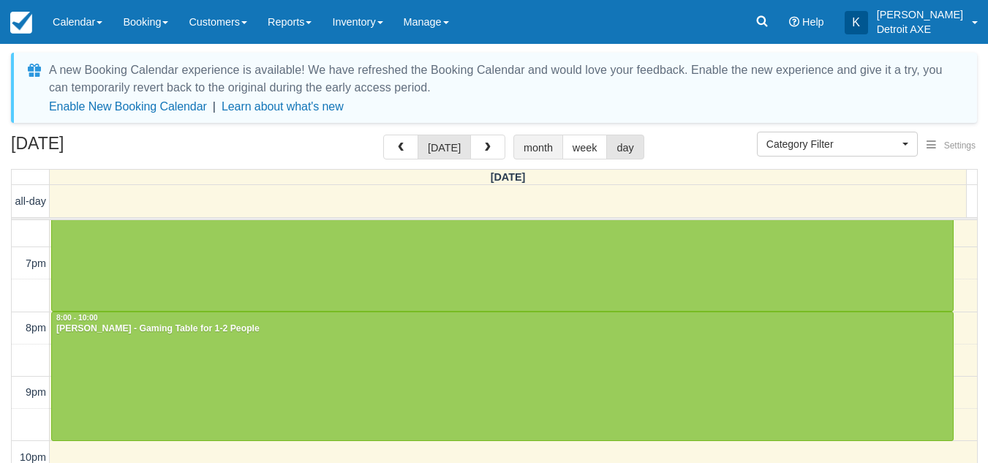
click at [544, 151] on button "month" at bounding box center [538, 147] width 50 height 25
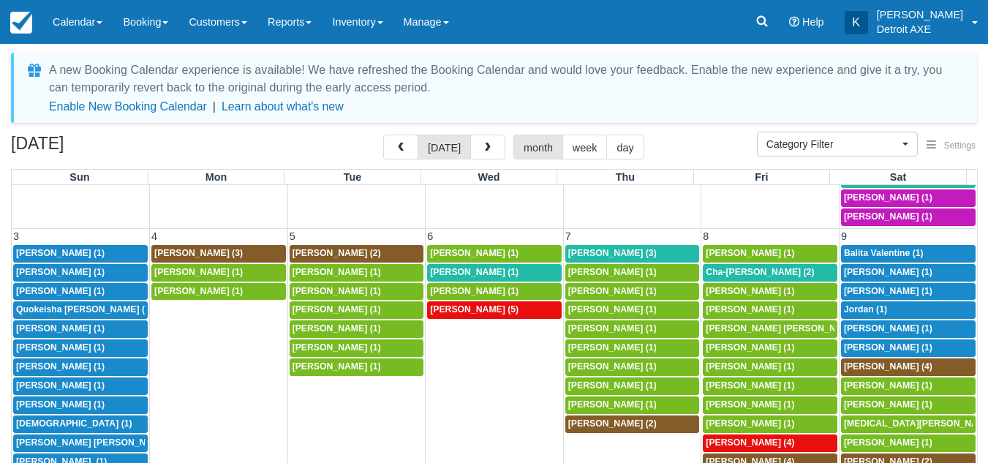
scroll to position [637, 0]
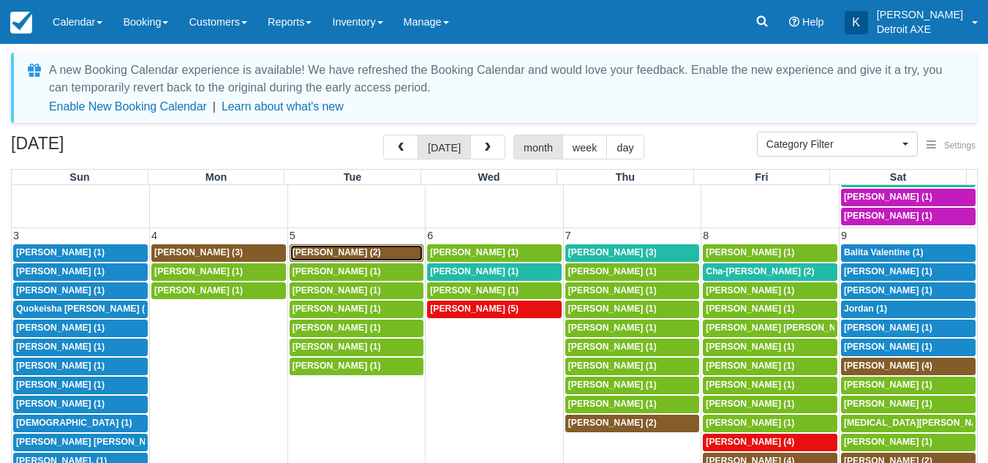
click at [395, 253] on div "5p [PERSON_NAME] (2)" at bounding box center [357, 253] width 129 height 12
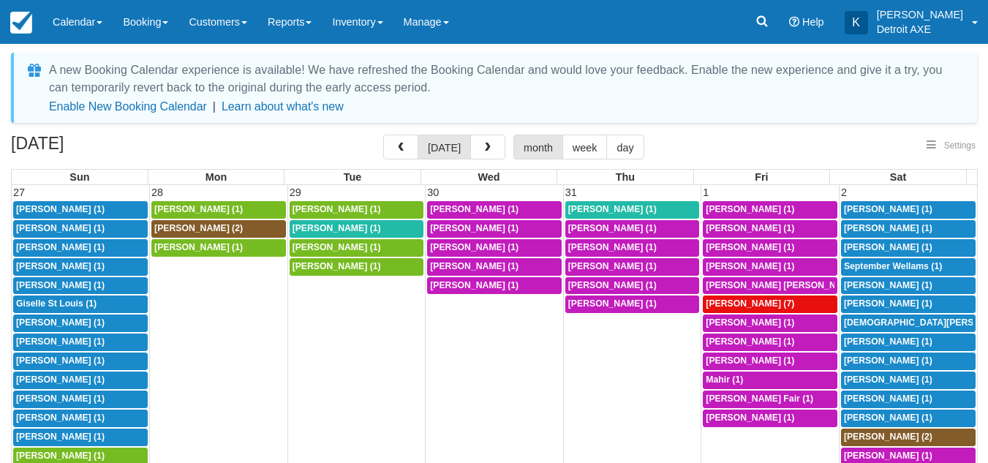
select select
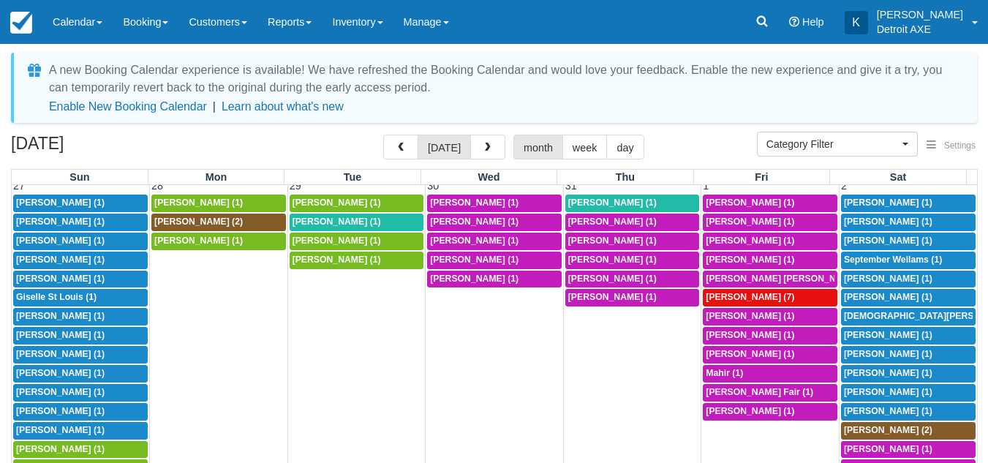
scroll to position [6, 0]
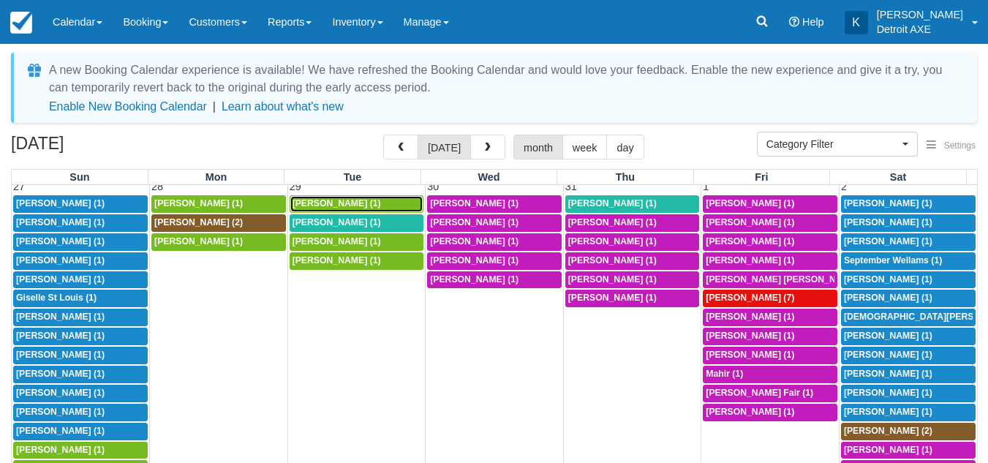
click at [366, 204] on div "5:30p Brian Conklin (1)" at bounding box center [357, 204] width 129 height 12
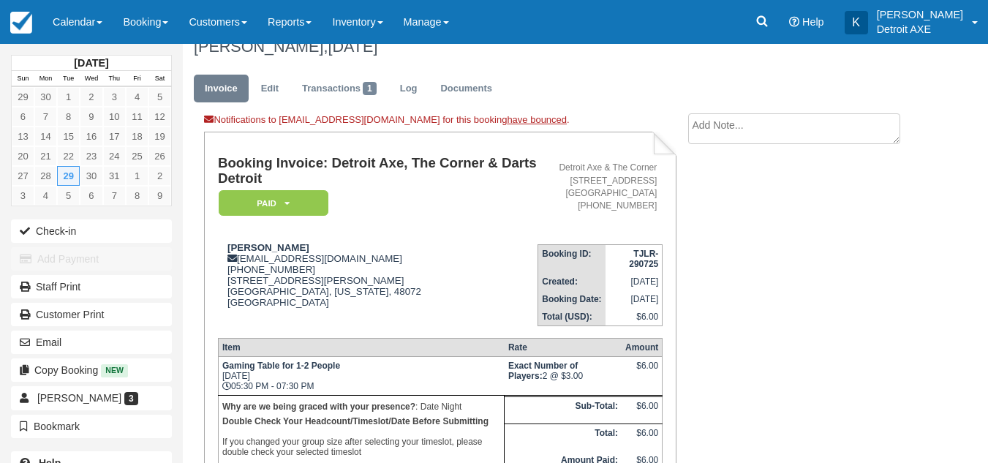
scroll to position [21, 0]
click at [408, 218] on td "Booking Invoice: Detroit Axe, The Corner & Darts Detroit Paid   Pending Reserve…" at bounding box center [378, 193] width 320 height 77
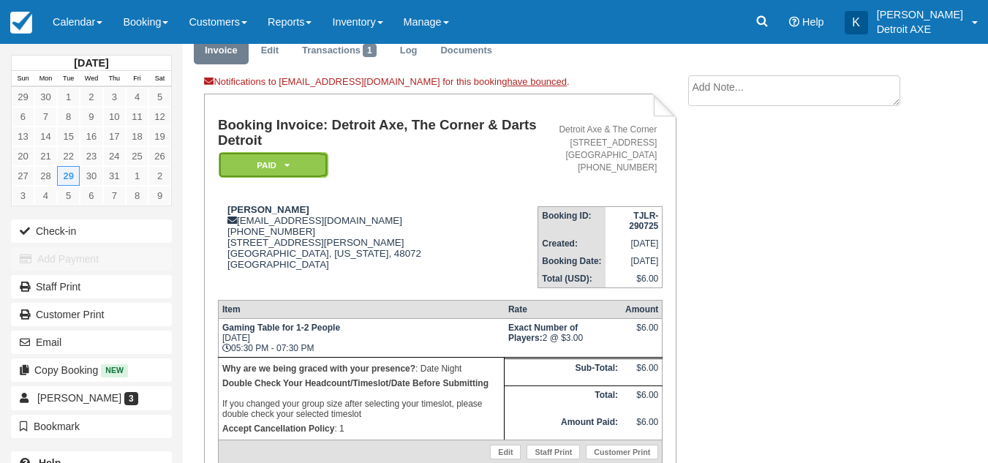
click at [289, 166] on icon at bounding box center [286, 165] width 5 height 9
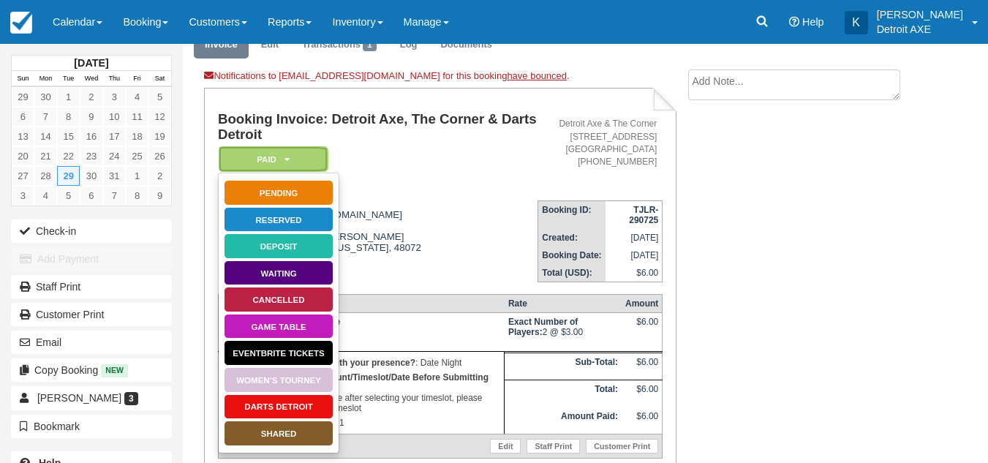
scroll to position [65, 0]
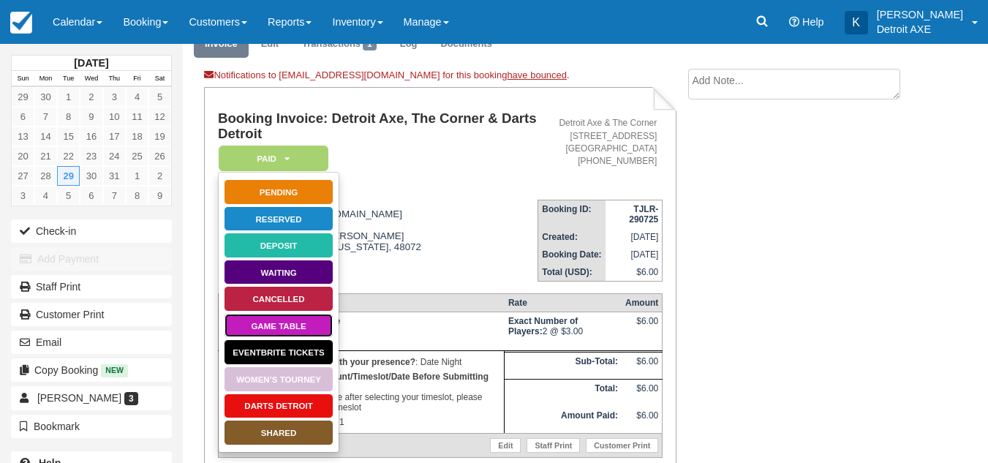
click at [314, 320] on link "Game Table" at bounding box center [279, 326] width 110 height 26
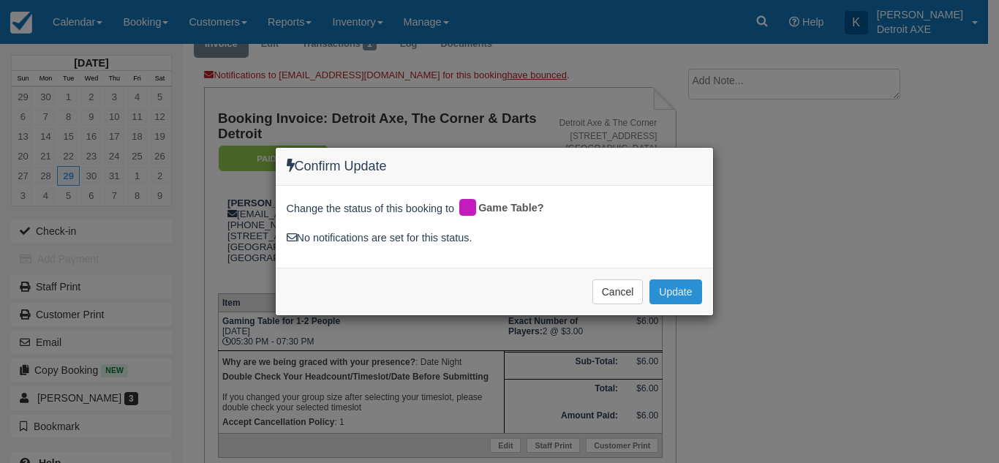
click at [656, 287] on button "Update" at bounding box center [675, 291] width 52 height 25
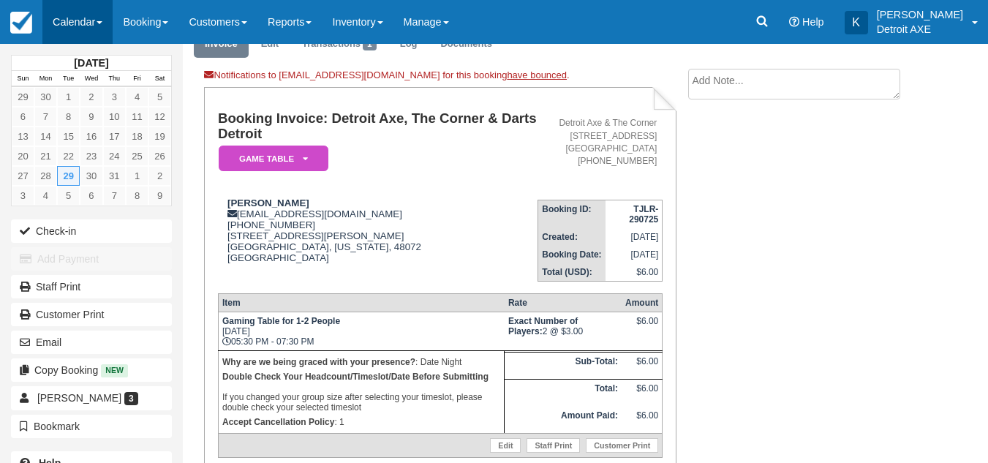
click at [81, 24] on link "Calendar" at bounding box center [77, 22] width 70 height 44
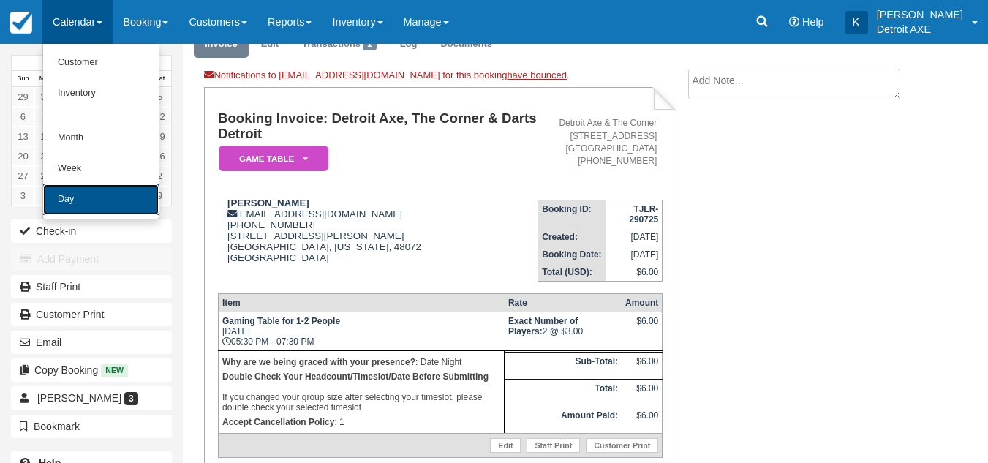
click at [96, 195] on link "Day" at bounding box center [101, 199] width 116 height 31
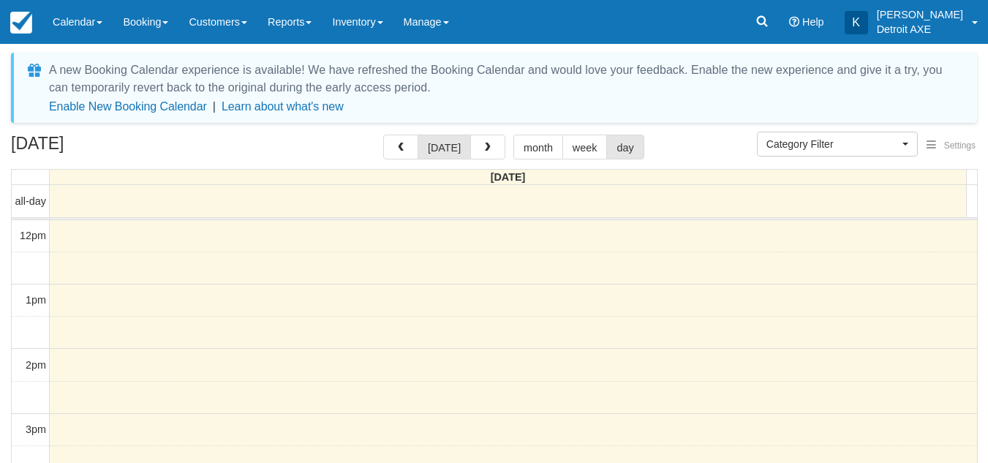
select select
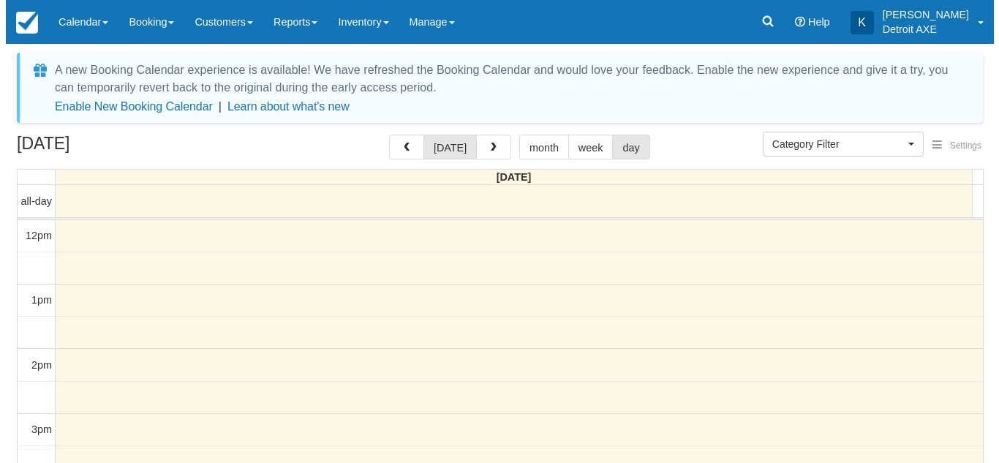
scroll to position [388, 0]
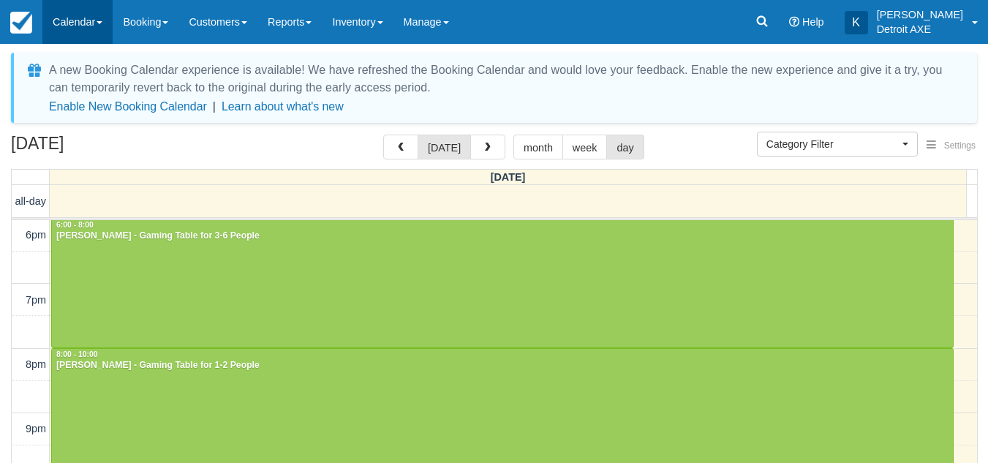
click at [82, 19] on link "Calendar" at bounding box center [77, 22] width 70 height 44
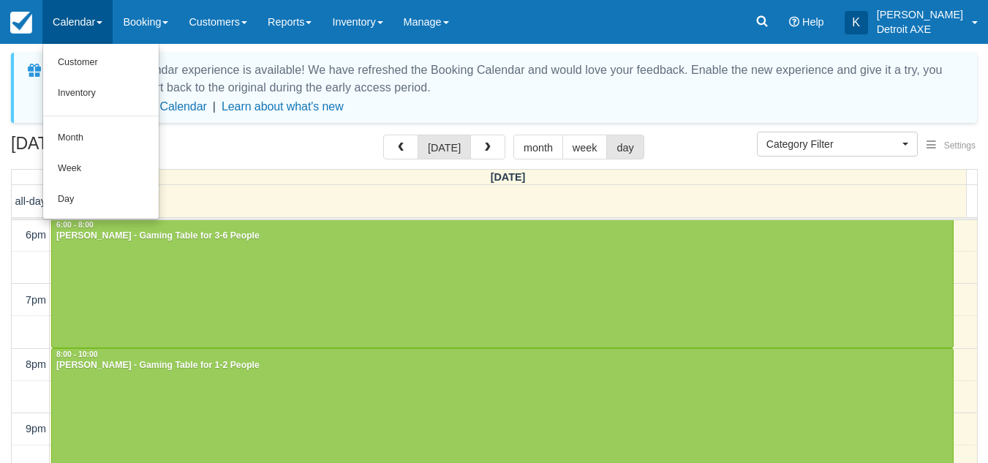
click at [249, 67] on div "A new Booking Calendar experience is available! We have refreshed the Booking C…" at bounding box center [504, 78] width 911 height 35
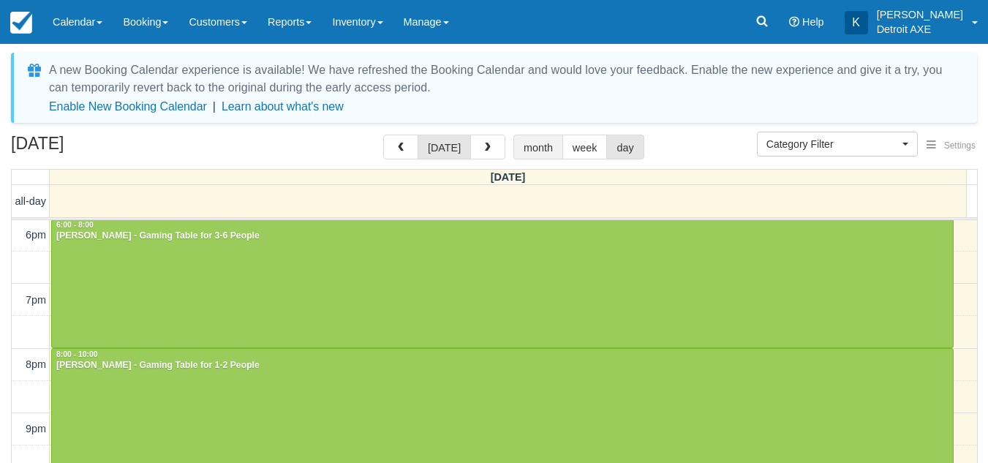
click at [524, 141] on button "month" at bounding box center [538, 147] width 50 height 25
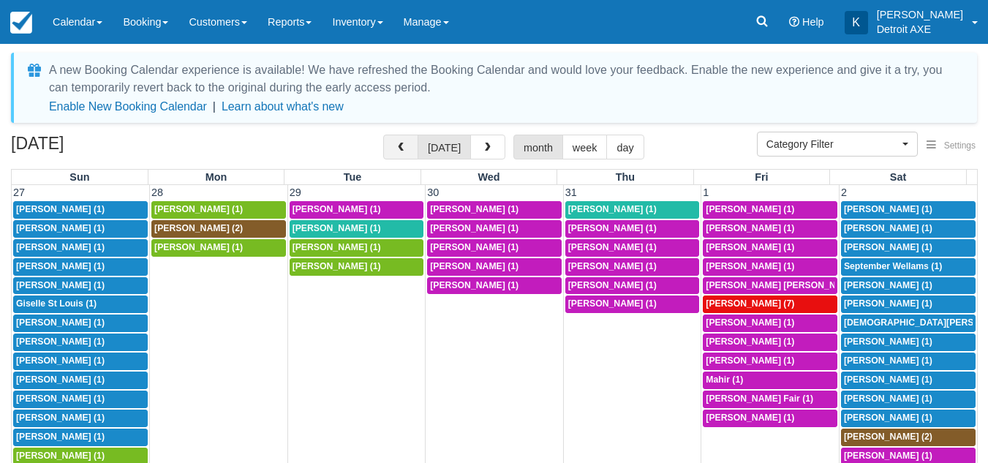
click at [406, 146] on span "button" at bounding box center [401, 148] width 10 height 10
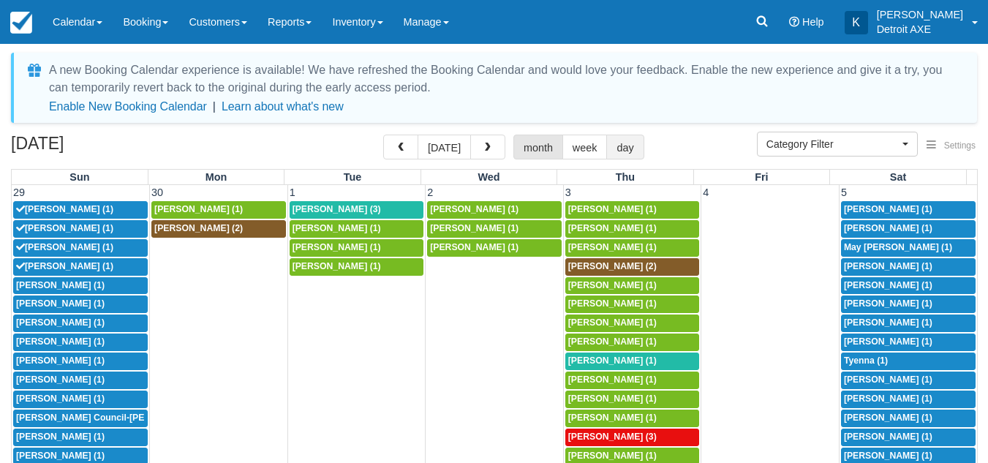
click at [622, 146] on button "day" at bounding box center [624, 147] width 37 height 25
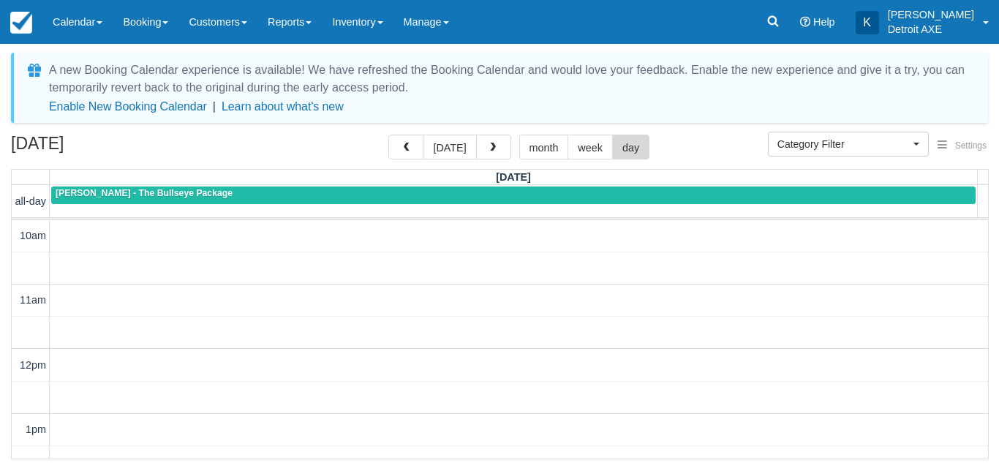
scroll to position [518, 0]
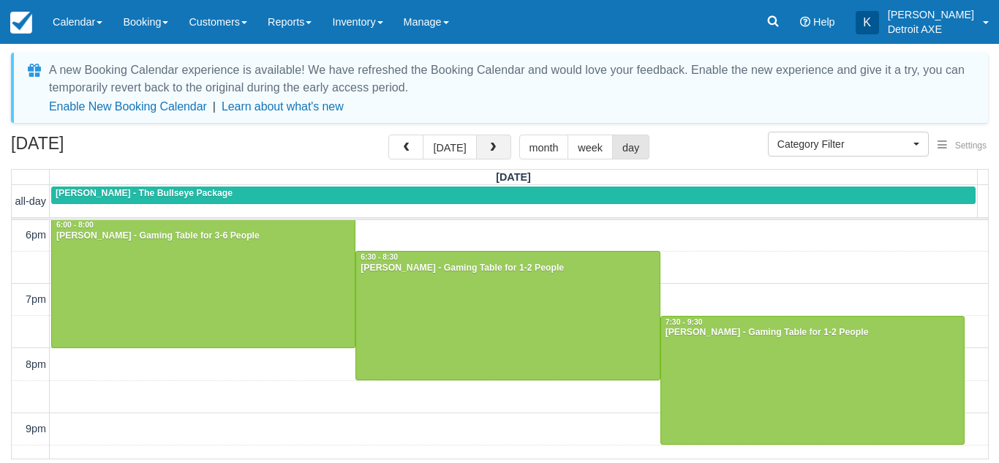
click at [486, 141] on button "button" at bounding box center [493, 147] width 35 height 25
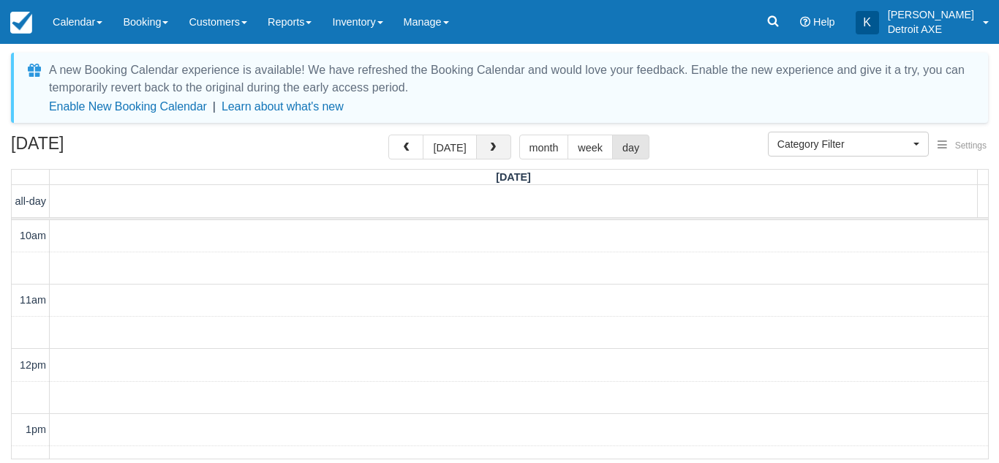
scroll to position [518, 0]
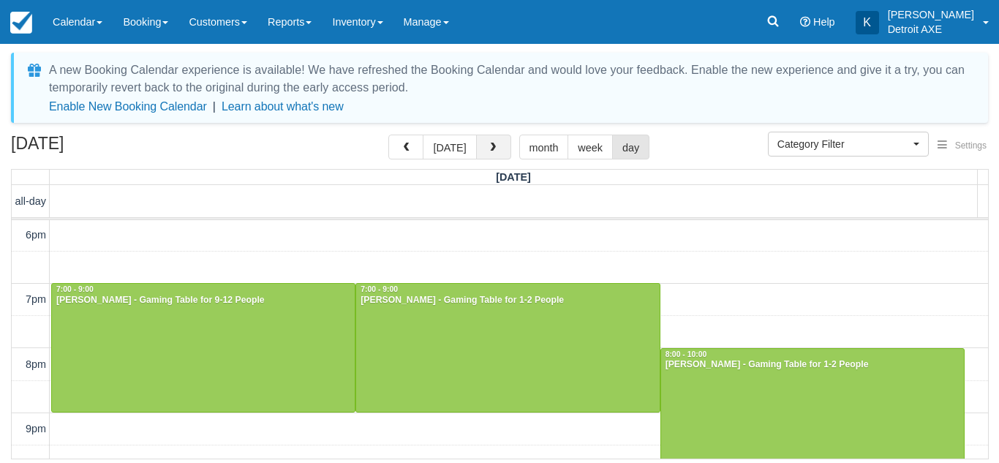
click at [486, 141] on button "button" at bounding box center [493, 147] width 35 height 25
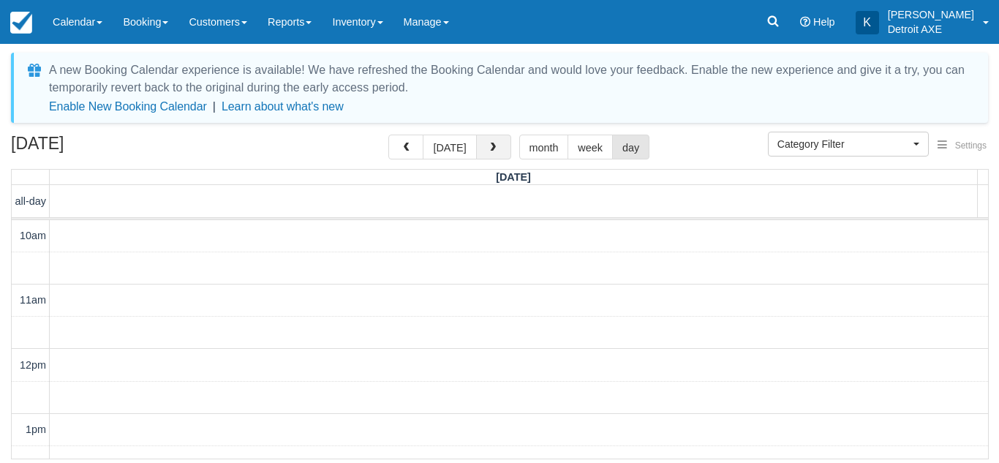
scroll to position [518, 0]
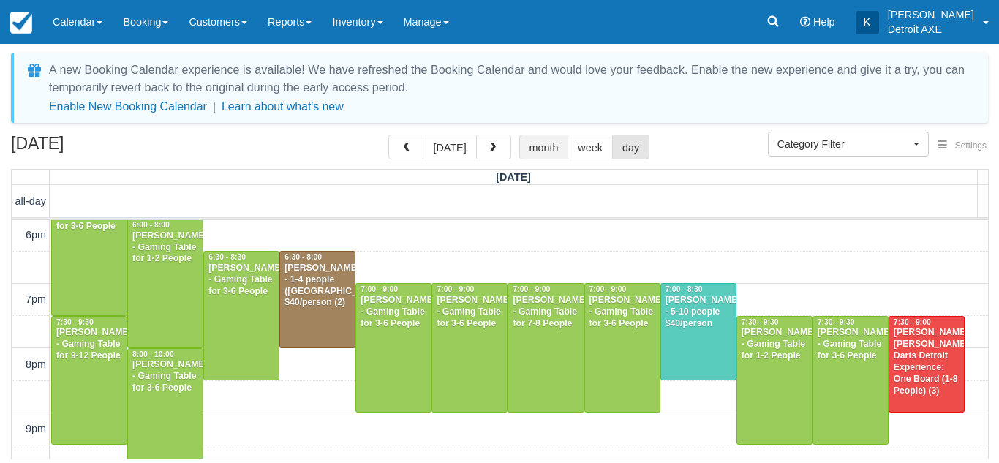
click at [529, 145] on button "month" at bounding box center [544, 147] width 50 height 25
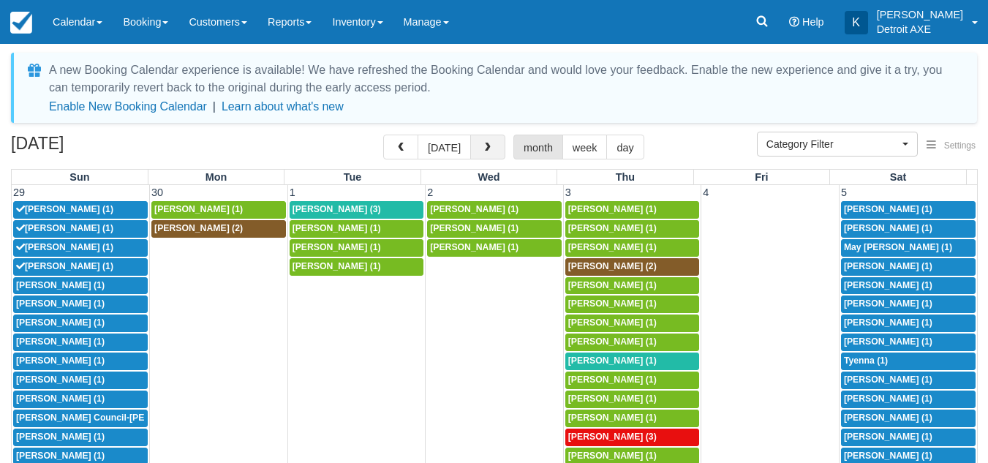
click at [486, 144] on span "button" at bounding box center [488, 148] width 10 height 10
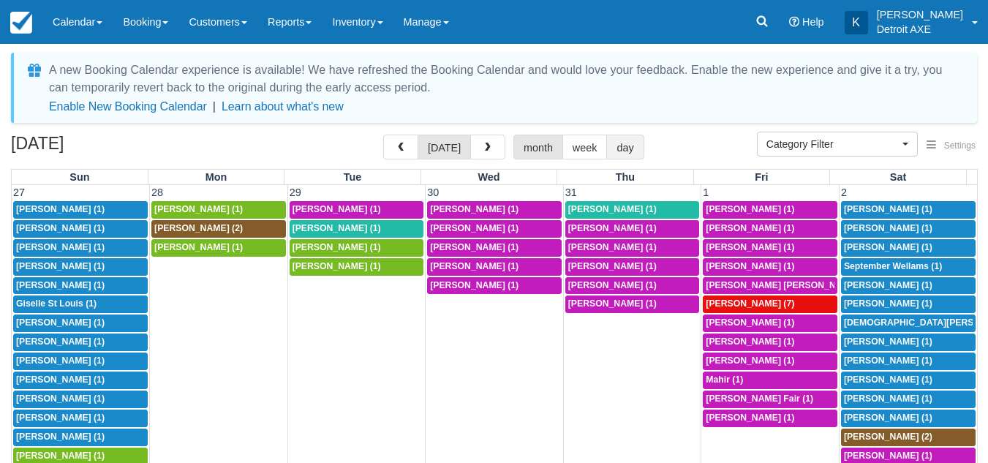
click at [619, 145] on button "day" at bounding box center [624, 147] width 37 height 25
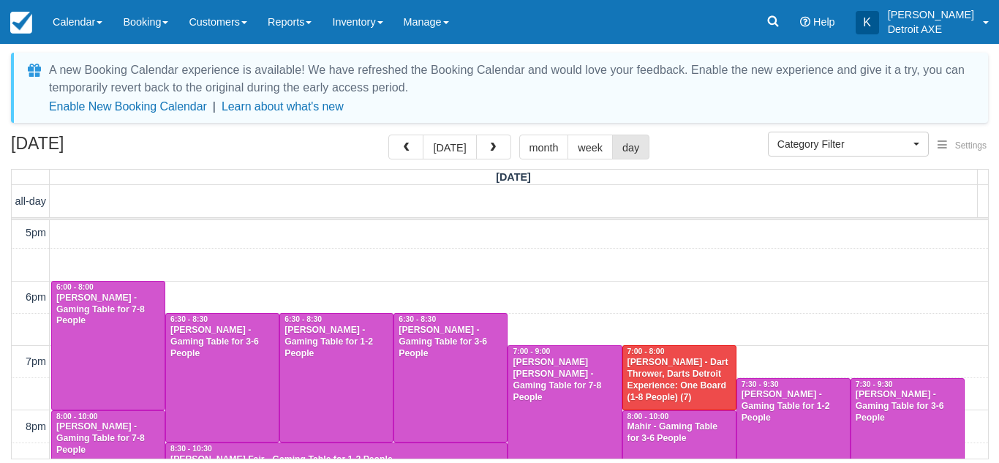
scroll to position [508, 0]
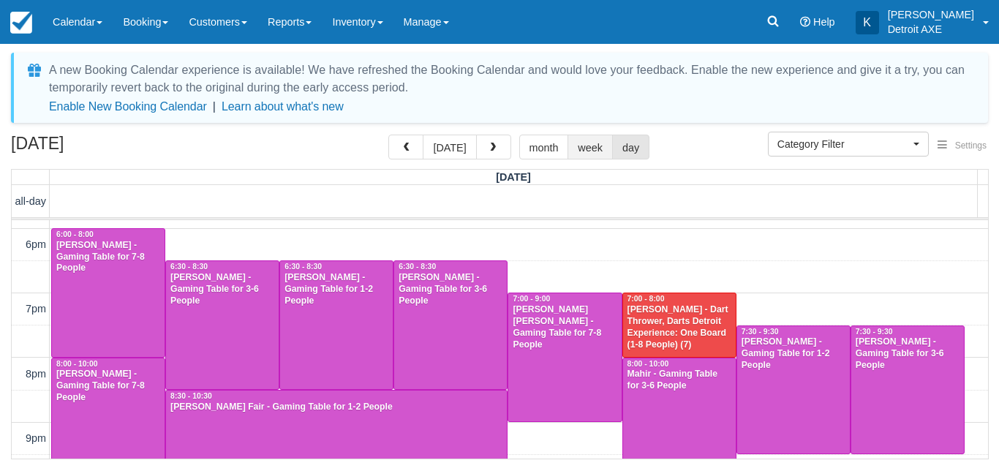
click at [588, 148] on button "week" at bounding box center [590, 147] width 45 height 25
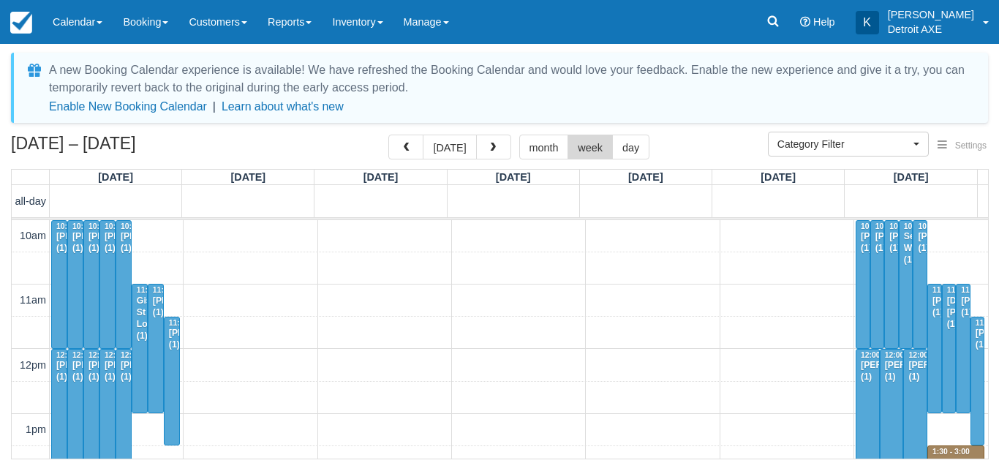
scroll to position [518, 0]
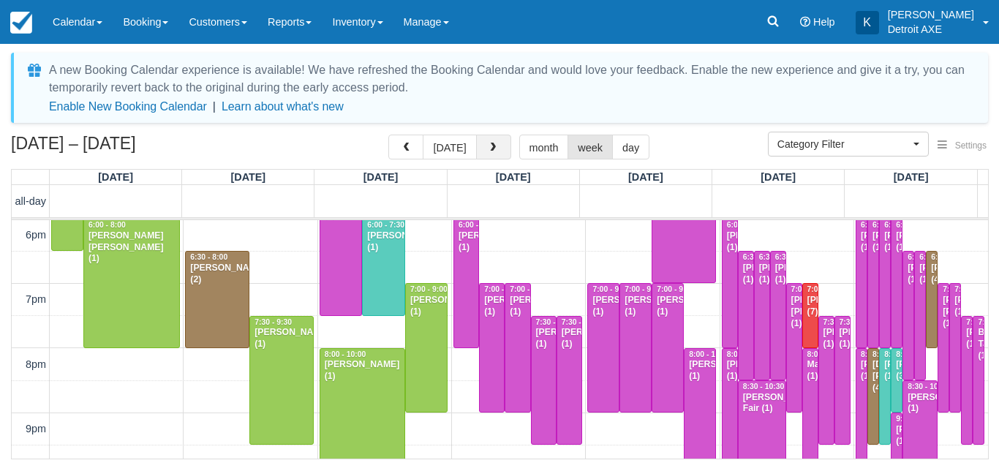
click at [501, 149] on button "button" at bounding box center [493, 147] width 35 height 25
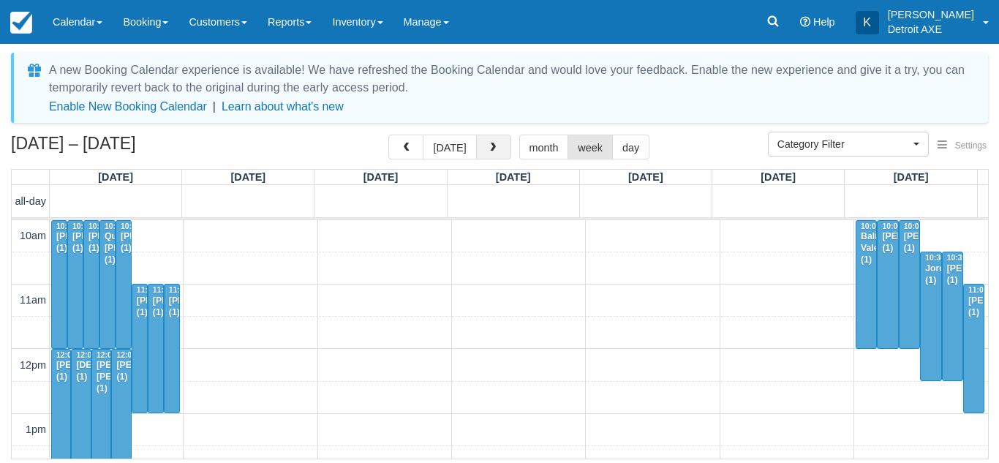
scroll to position [518, 0]
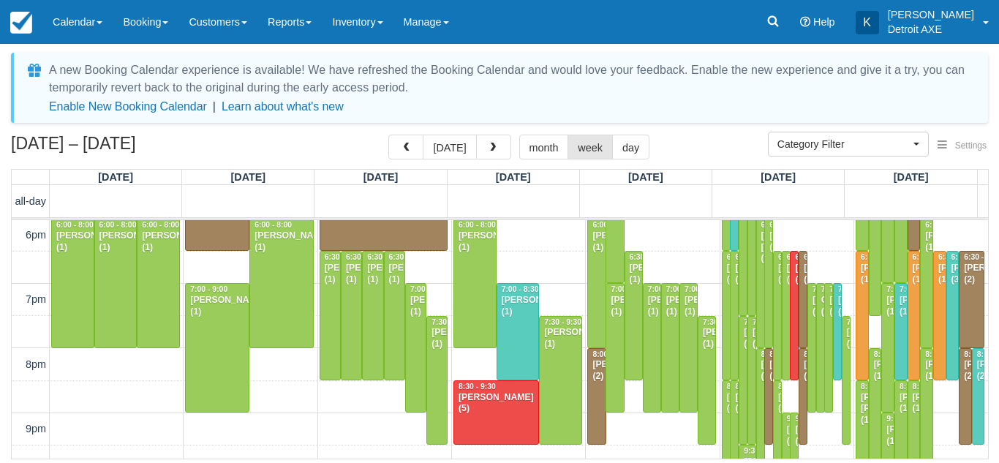
click at [956, 235] on div "10am 11am 12pm 1pm 2pm 3pm 4pm 5pm 6pm 7pm 8pm 9pm 10pm 11pm 10:00 - 12:00 Chri…" at bounding box center [500, 154] width 976 height 904
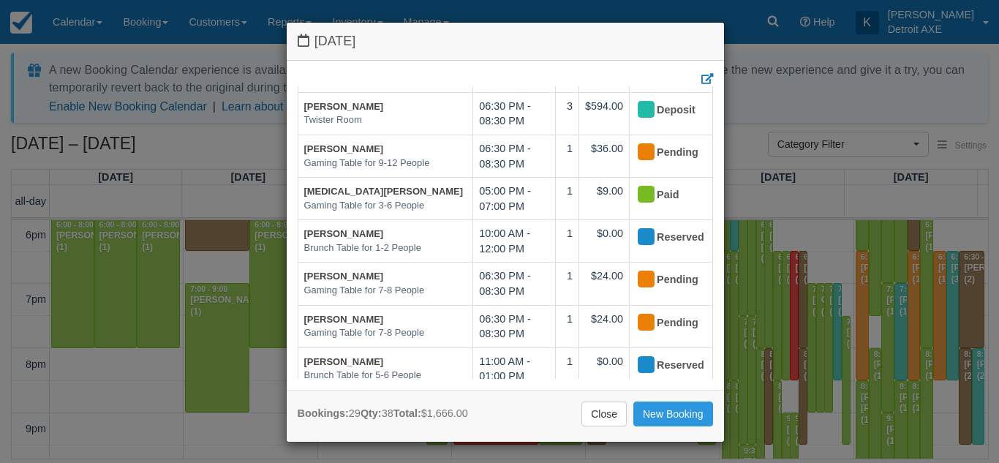
scroll to position [0, 0]
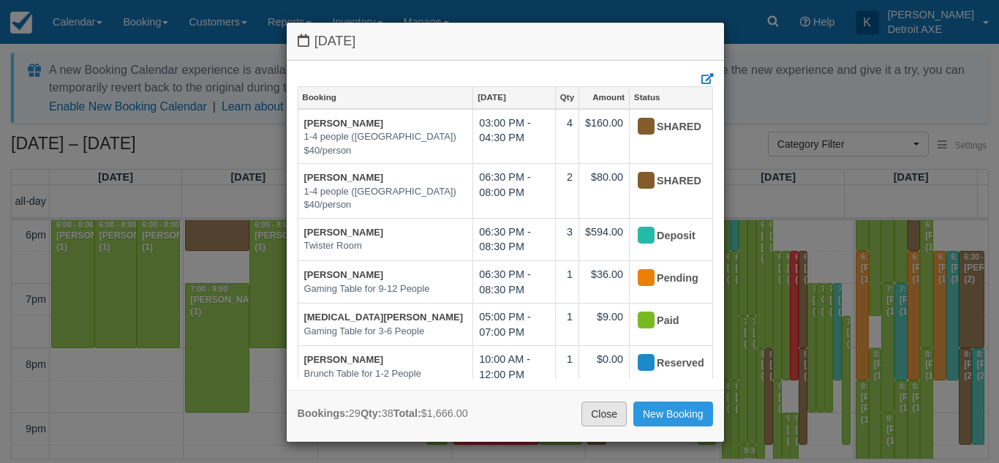
click at [607, 408] on link "Close" at bounding box center [603, 414] width 45 height 25
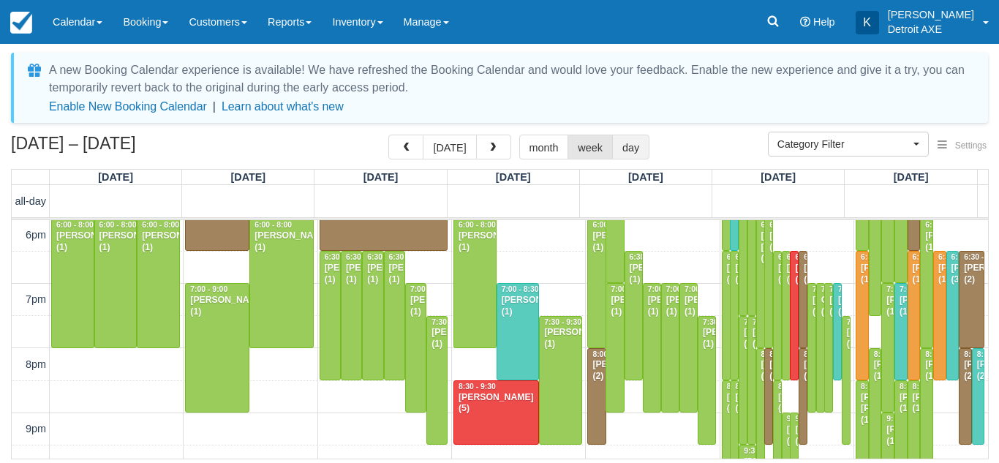
click at [626, 147] on button "day" at bounding box center [630, 147] width 37 height 25
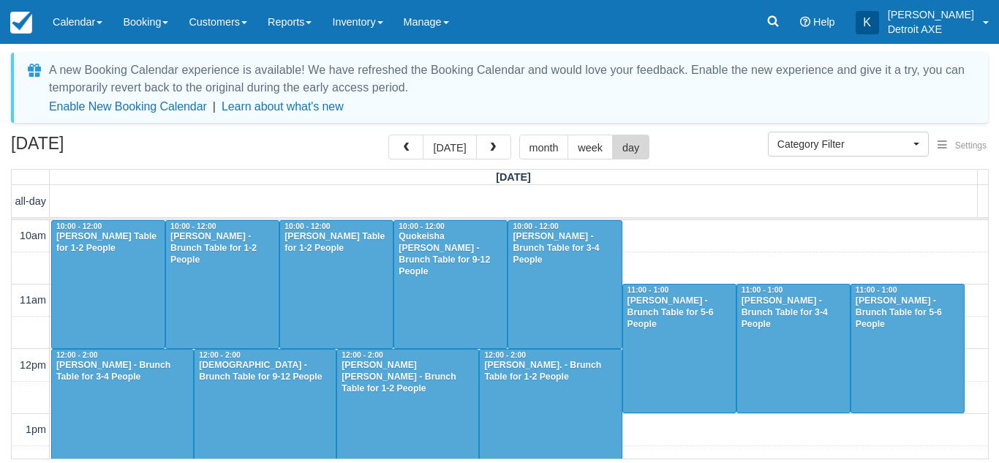
scroll to position [518, 0]
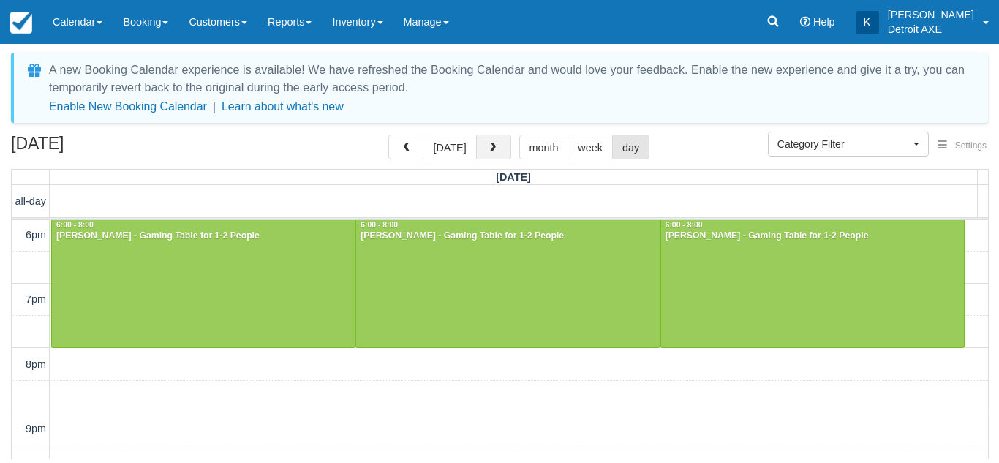
click at [493, 148] on span "button" at bounding box center [493, 148] width 10 height 10
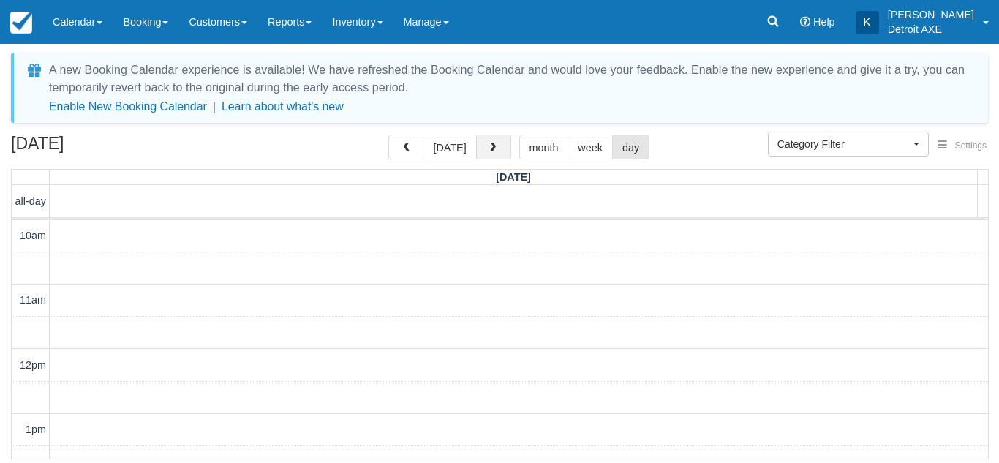
scroll to position [518, 0]
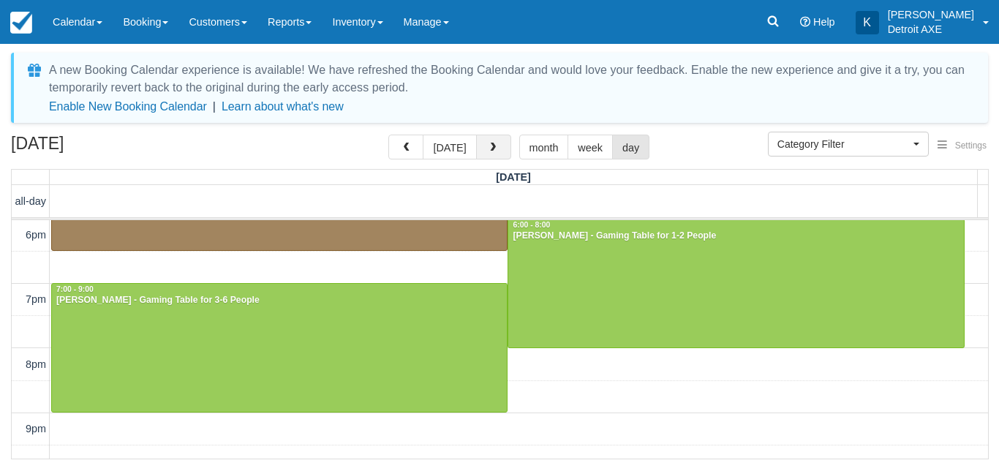
click at [493, 148] on span "button" at bounding box center [493, 148] width 10 height 10
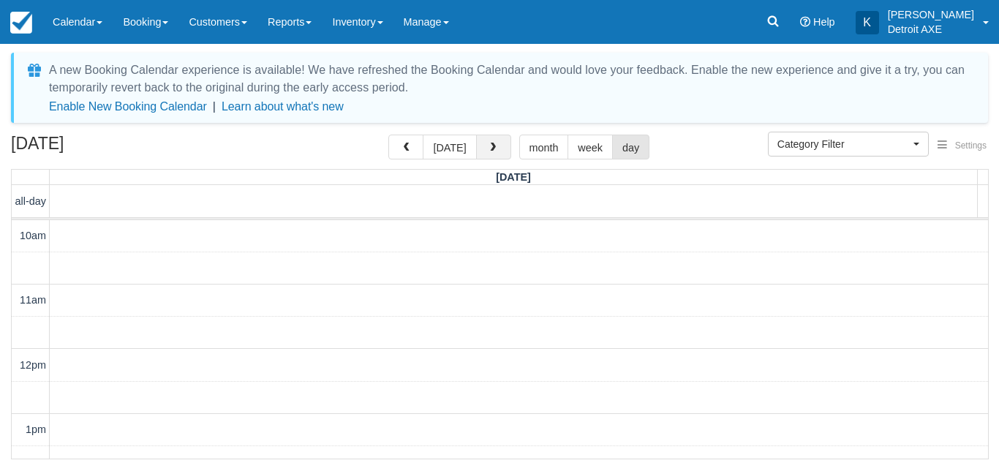
scroll to position [518, 0]
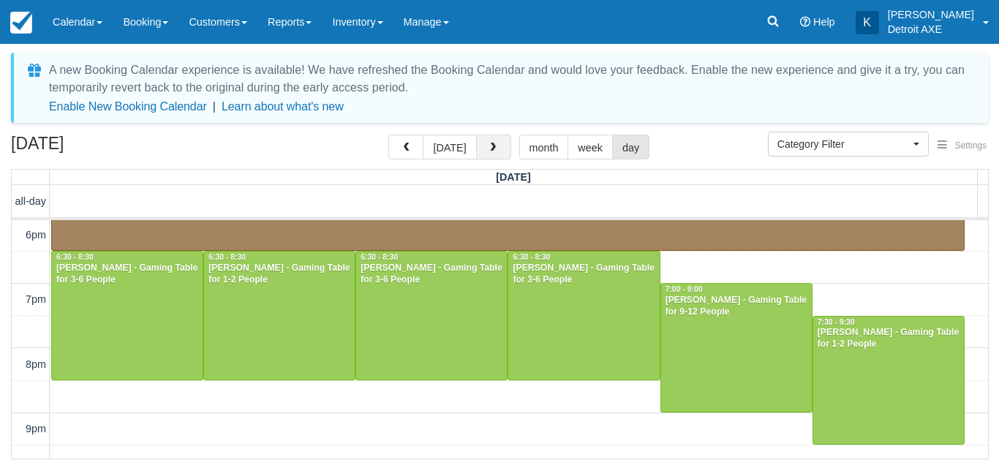
click at [493, 148] on span "button" at bounding box center [493, 148] width 10 height 10
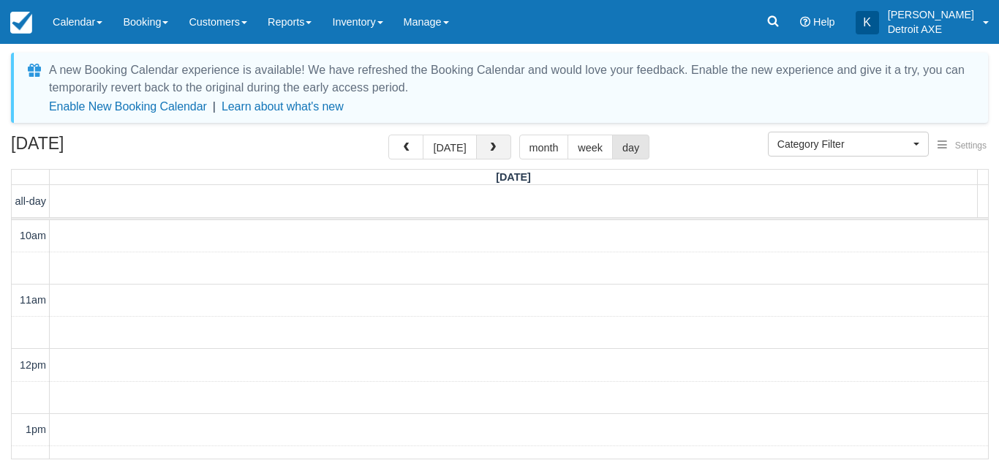
scroll to position [518, 0]
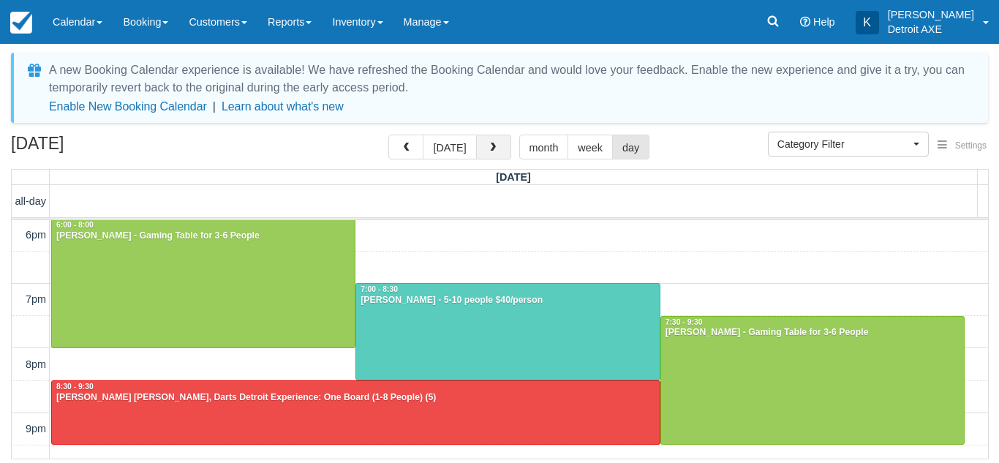
click at [493, 148] on span "button" at bounding box center [493, 148] width 10 height 10
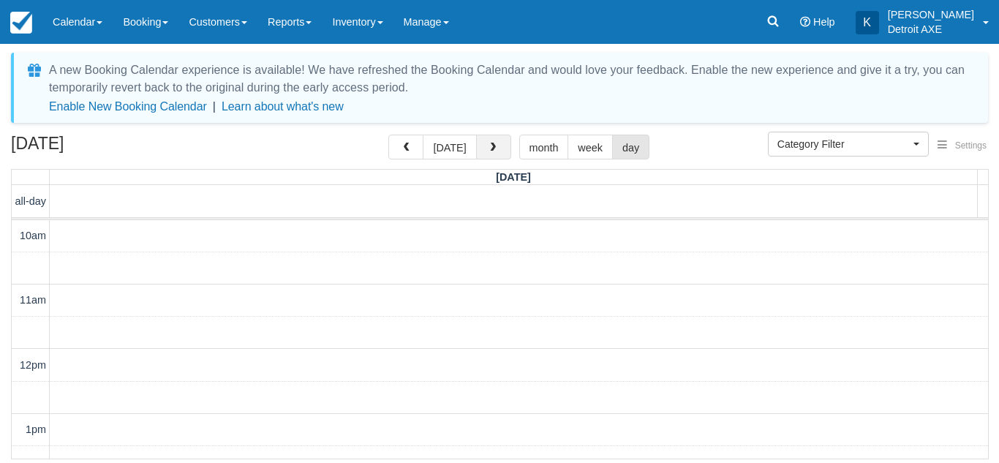
scroll to position [518, 0]
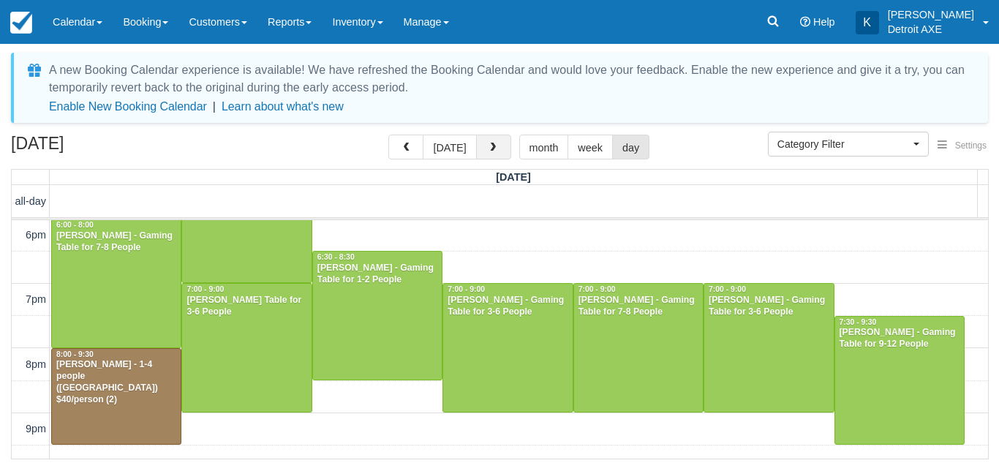
click at [493, 148] on span "button" at bounding box center [493, 148] width 10 height 10
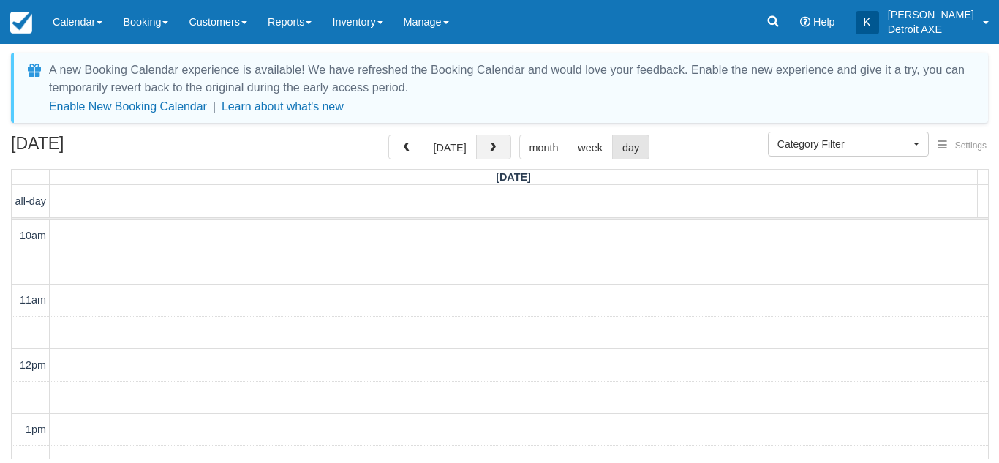
scroll to position [518, 0]
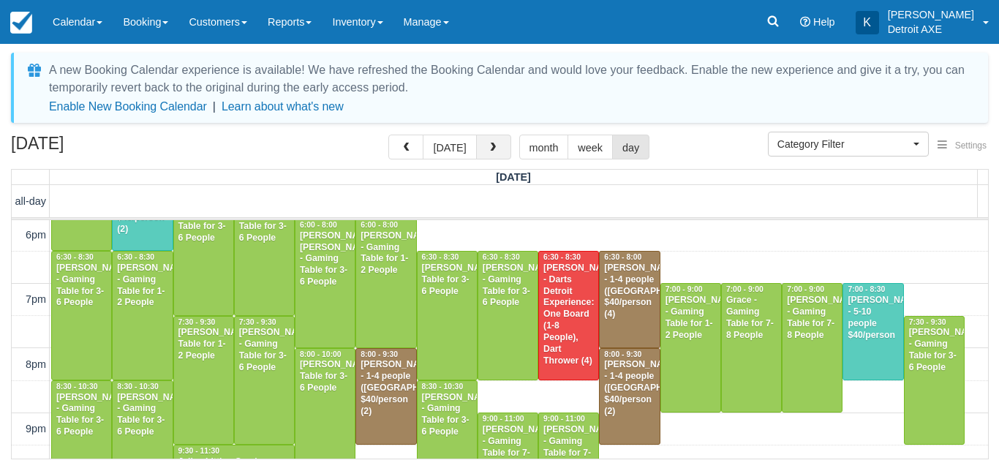
click at [493, 148] on span "button" at bounding box center [493, 148] width 10 height 10
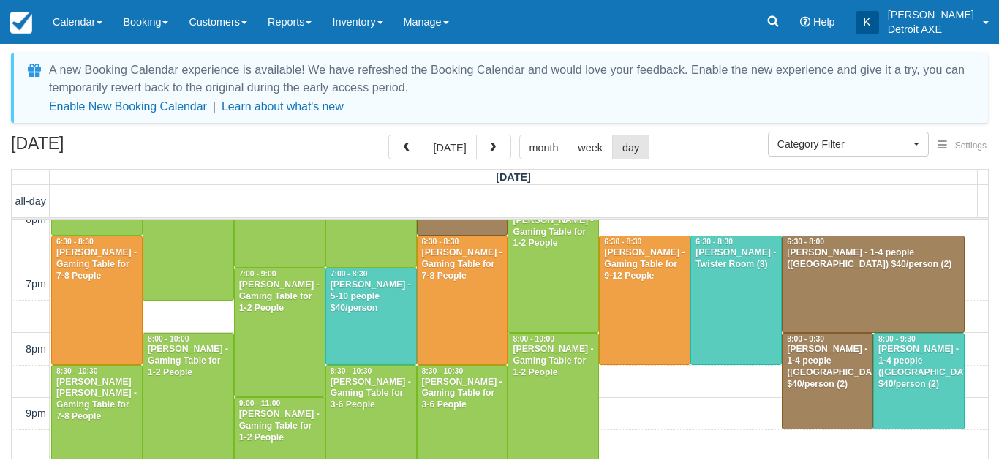
scroll to position [527, 0]
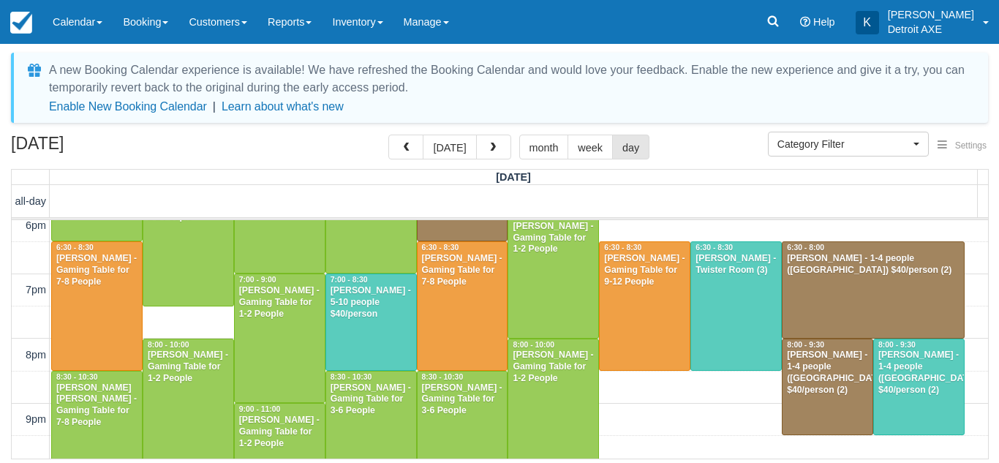
click at [987, 373] on div "August 9, 2025 today month week day Saturday all-day 10am 11am 12pm 1pm 2pm 3pm…" at bounding box center [499, 297] width 999 height 325
click at [557, 153] on button "month" at bounding box center [544, 147] width 50 height 25
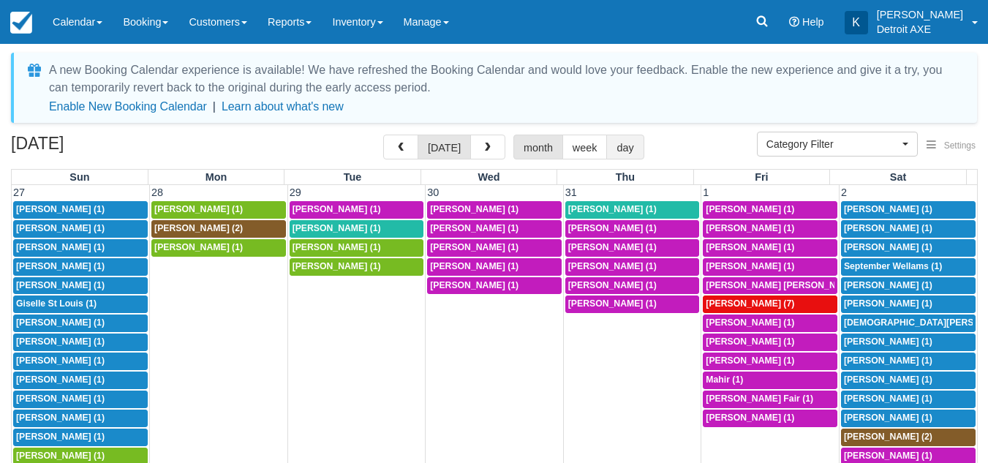
click at [637, 140] on button "day" at bounding box center [624, 147] width 37 height 25
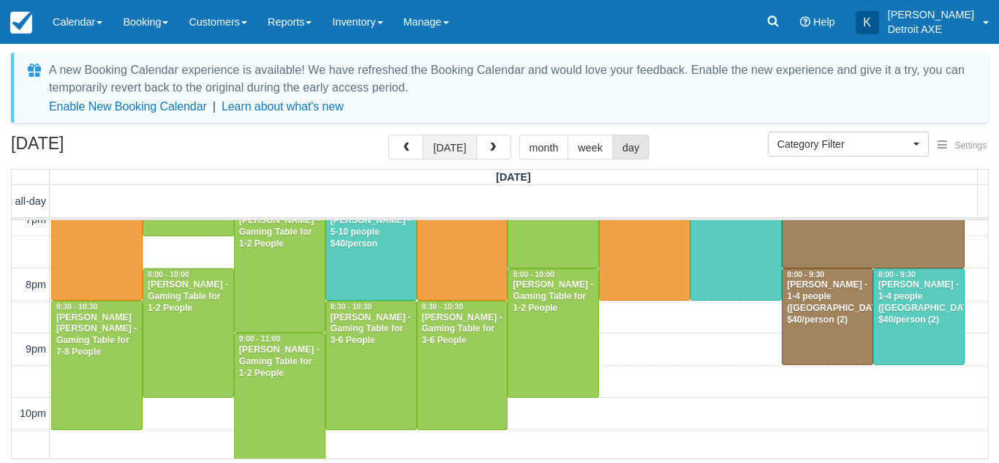
scroll to position [598, 0]
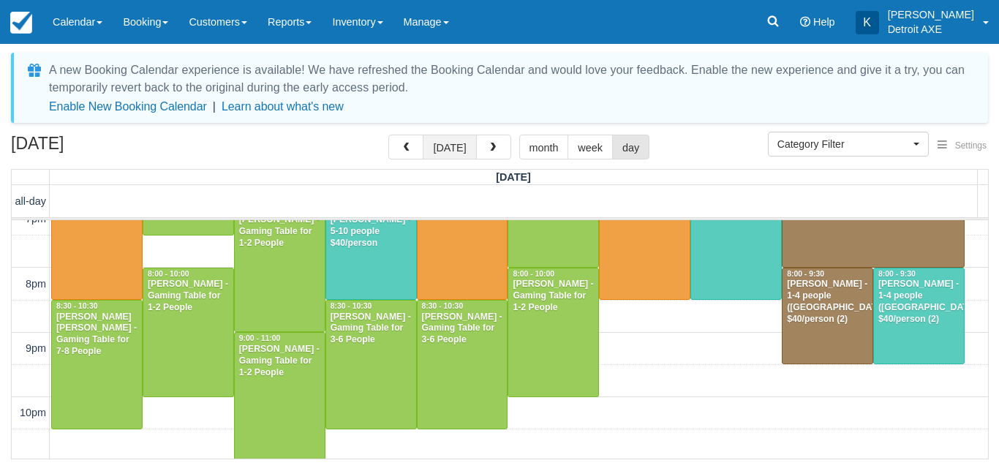
click at [453, 149] on button "[DATE]" at bounding box center [449, 147] width 53 height 25
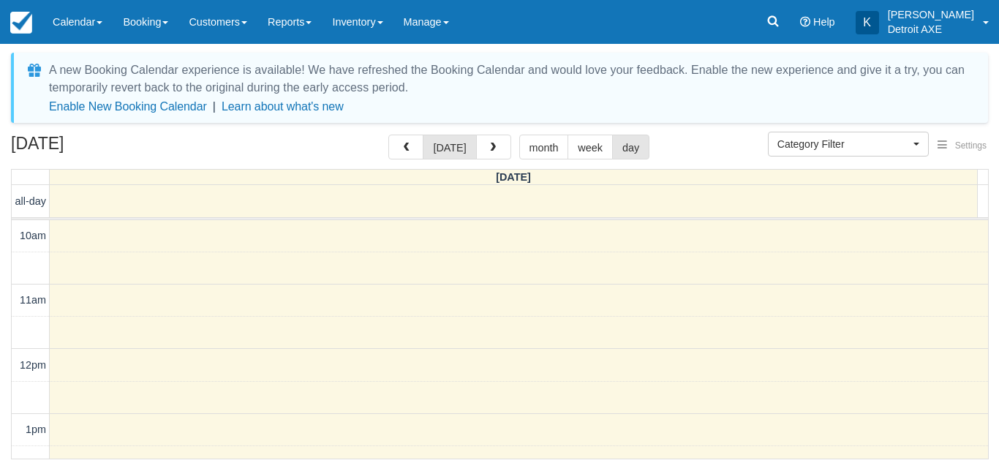
scroll to position [518, 0]
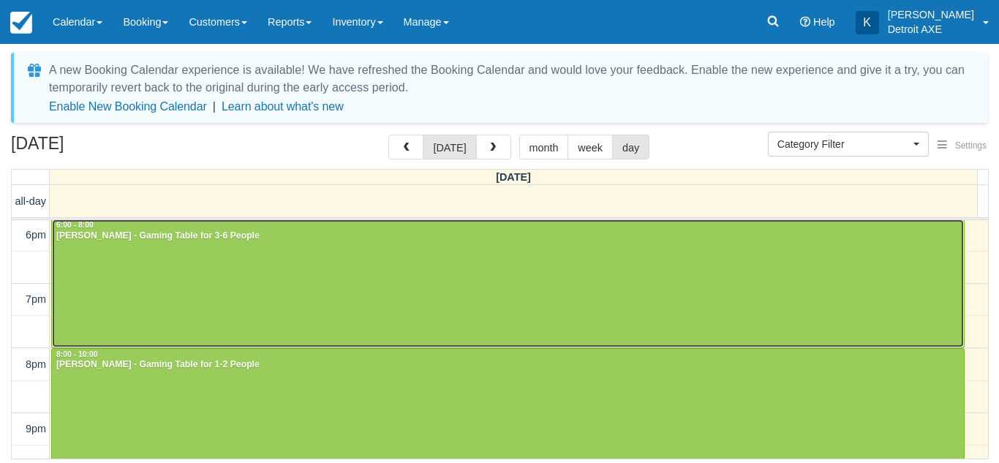
click at [465, 306] on div at bounding box center [508, 283] width 912 height 128
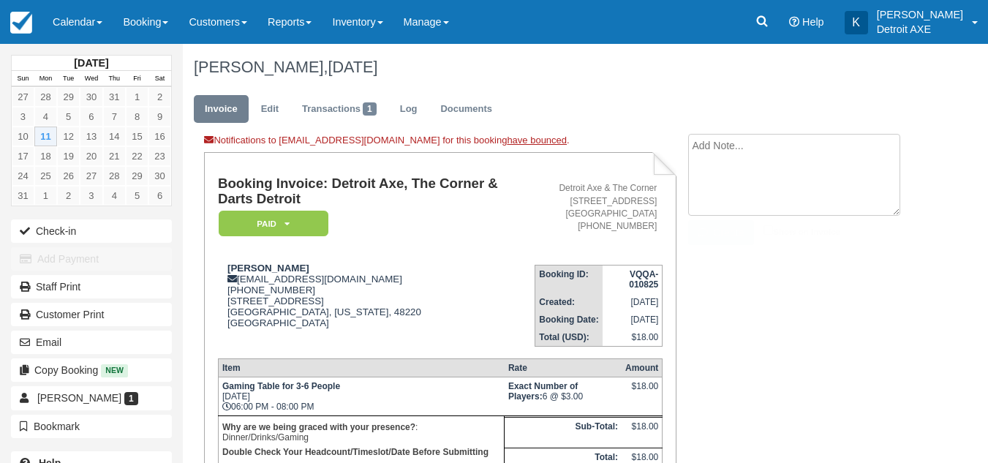
click at [748, 148] on textarea at bounding box center [794, 175] width 212 height 82
type textarea "dlfajsd KC"
drag, startPoint x: 755, startPoint y: 180, endPoint x: 633, endPoint y: 115, distance: 138.4
click at [633, 115] on div "[PERSON_NAME], [DATE] Invoice Edit Transactions 1 Log Documents Notifications t…" at bounding box center [553, 332] width 741 height 576
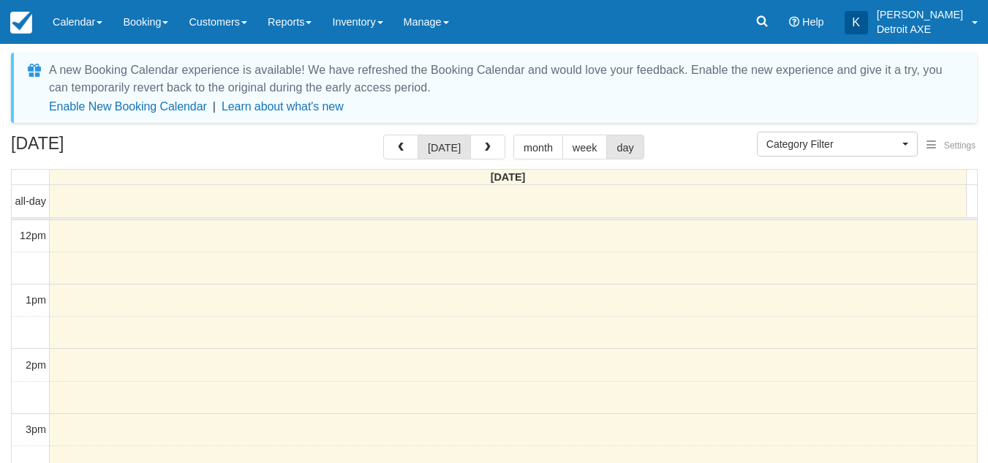
select select
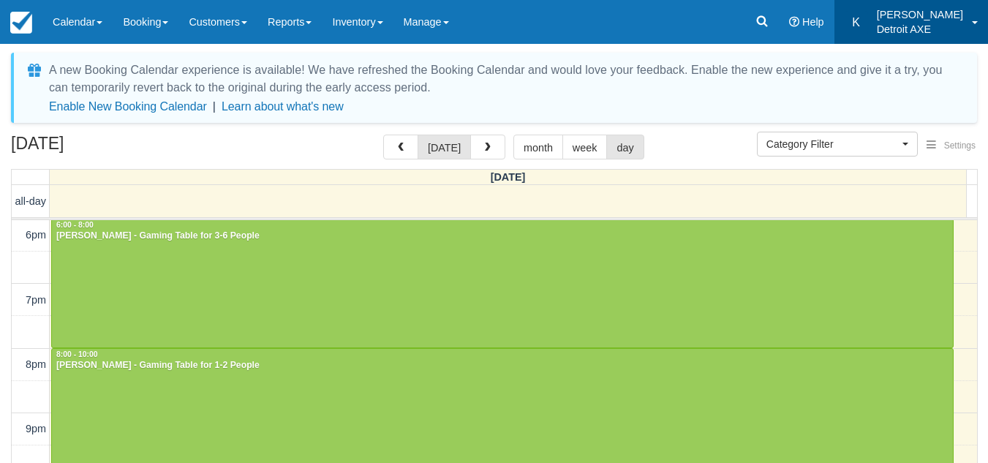
click at [962, 26] on p "Detroit AXE" at bounding box center [920, 29] width 86 height 15
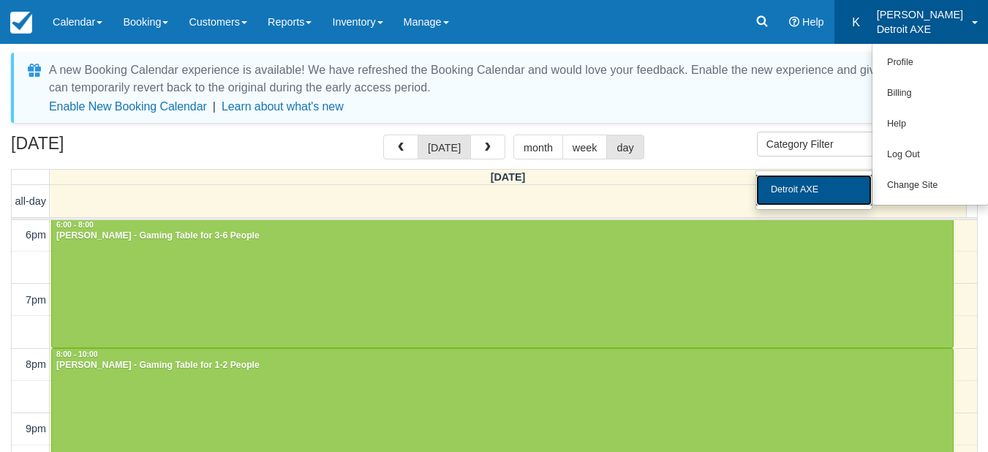
click at [848, 197] on link "Detroit AXE" at bounding box center [814, 190] width 116 height 31
